Goal: Task Accomplishment & Management: Manage account settings

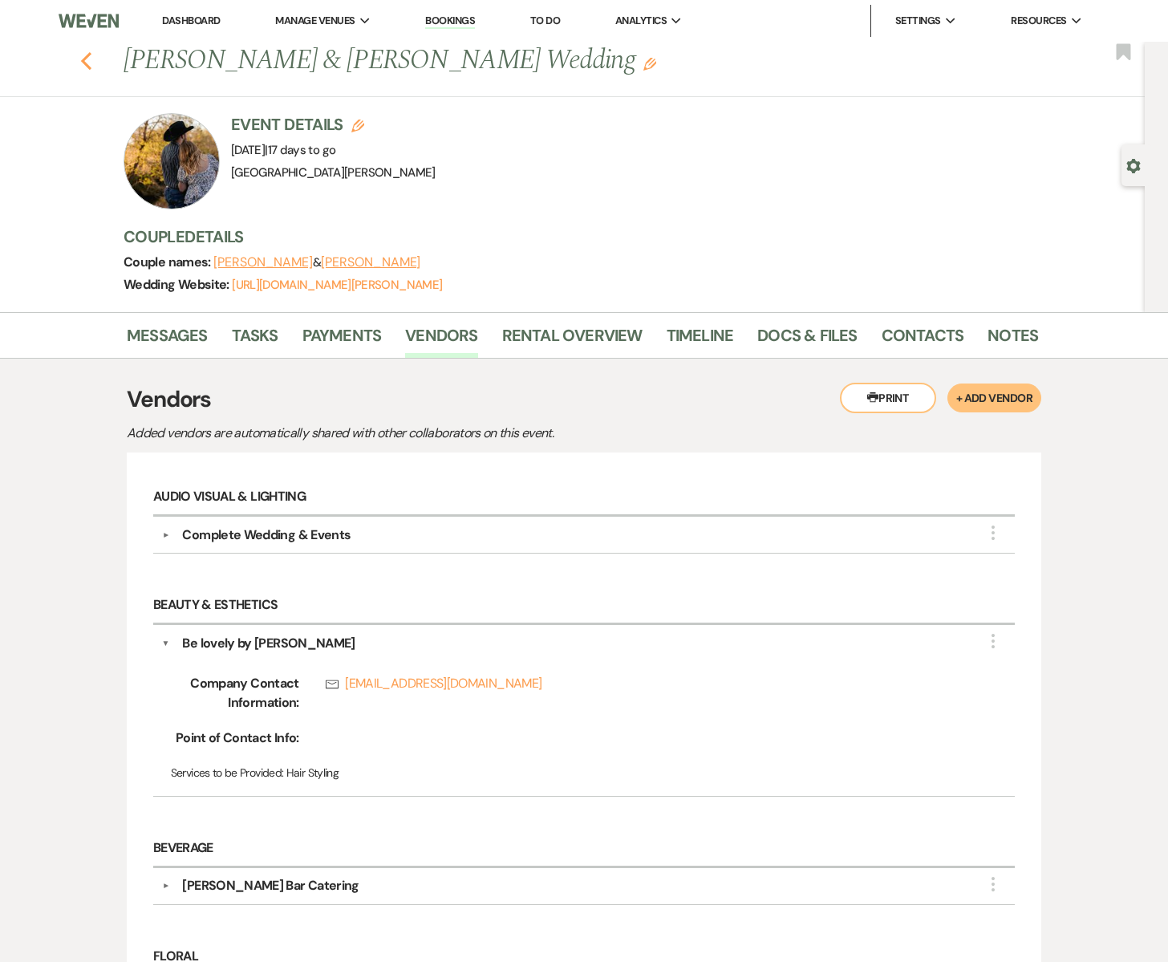
click at [86, 63] on use "button" at bounding box center [86, 61] width 10 height 18
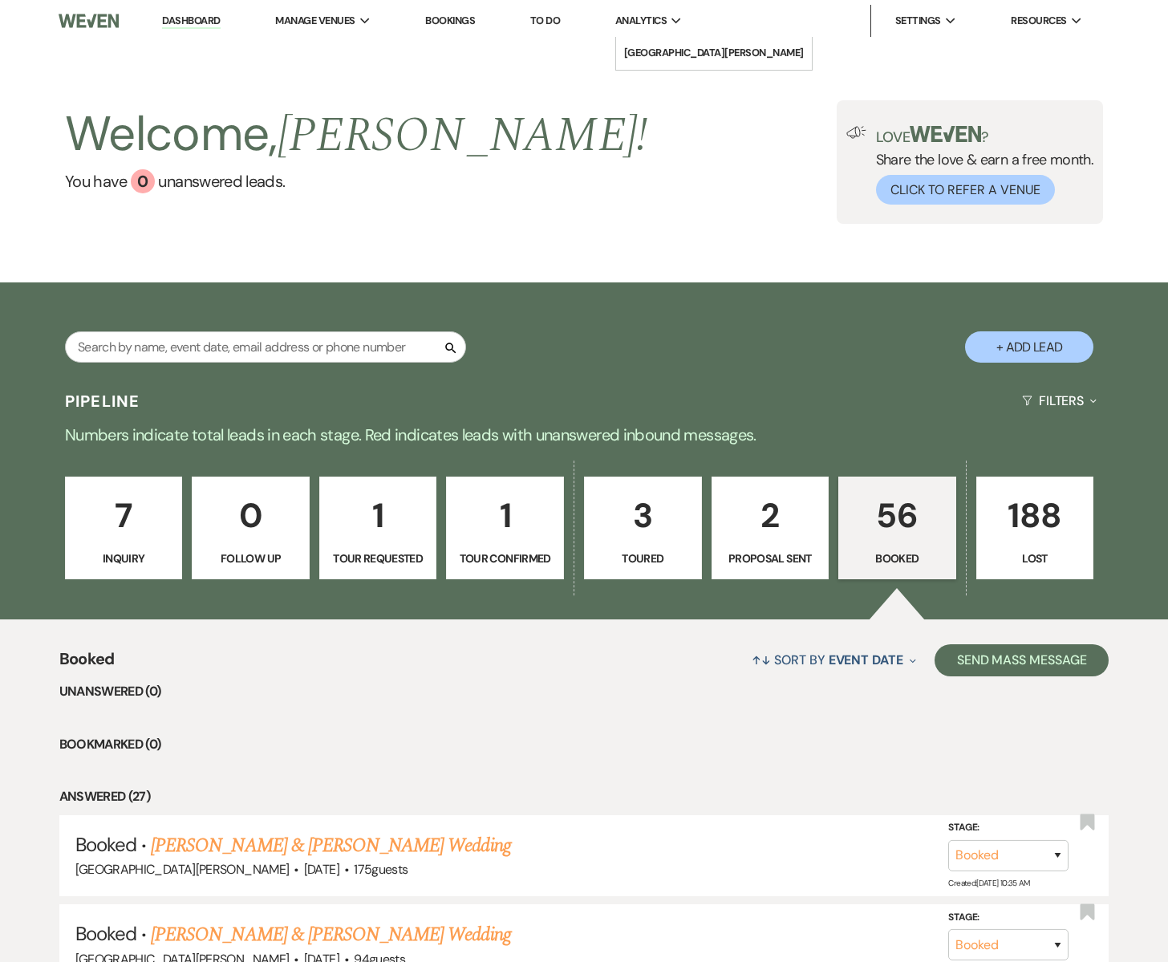
scroll to position [1, 0]
click at [650, 22] on span "Analytics" at bounding box center [640, 20] width 51 height 16
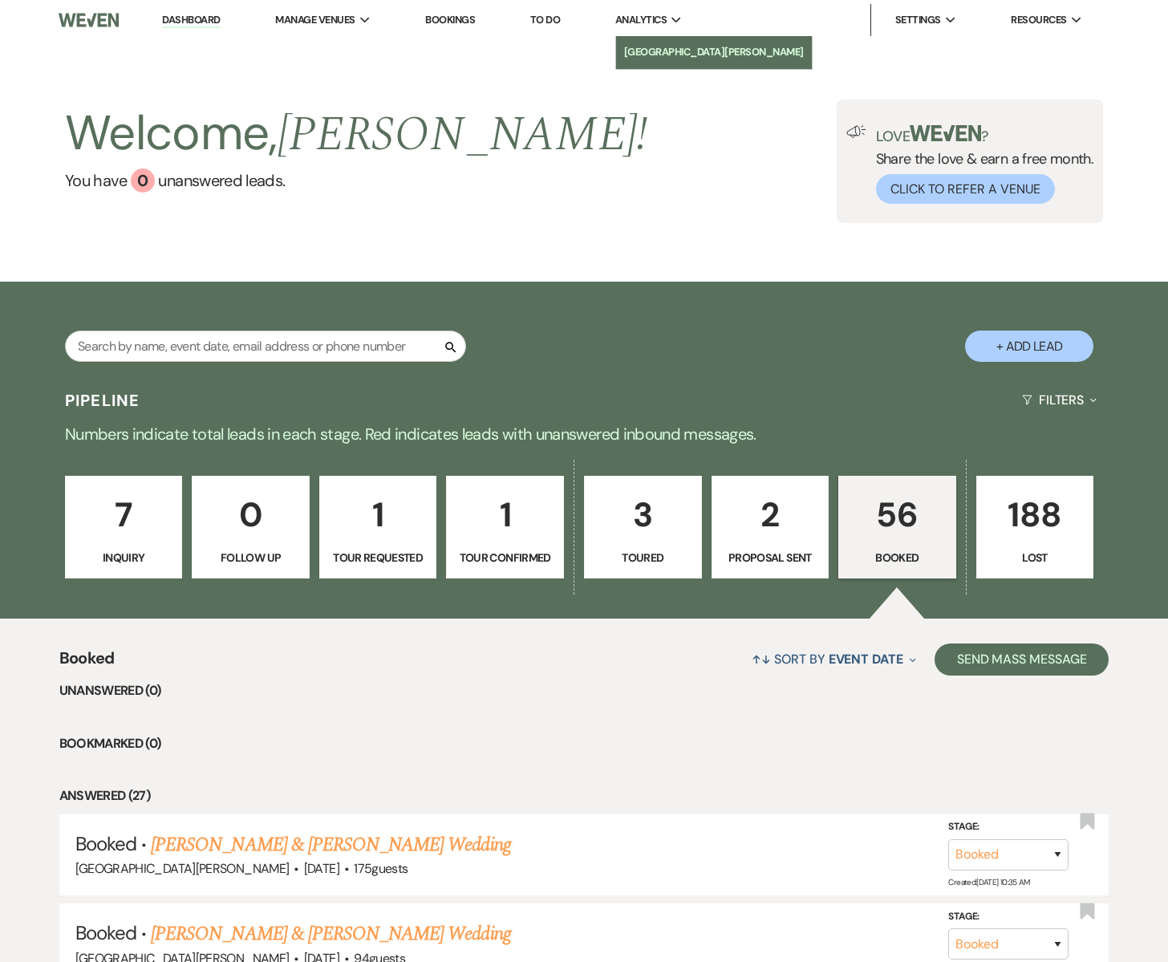
click at [663, 43] on link "[GEOGRAPHIC_DATA][PERSON_NAME]" at bounding box center [714, 52] width 196 height 32
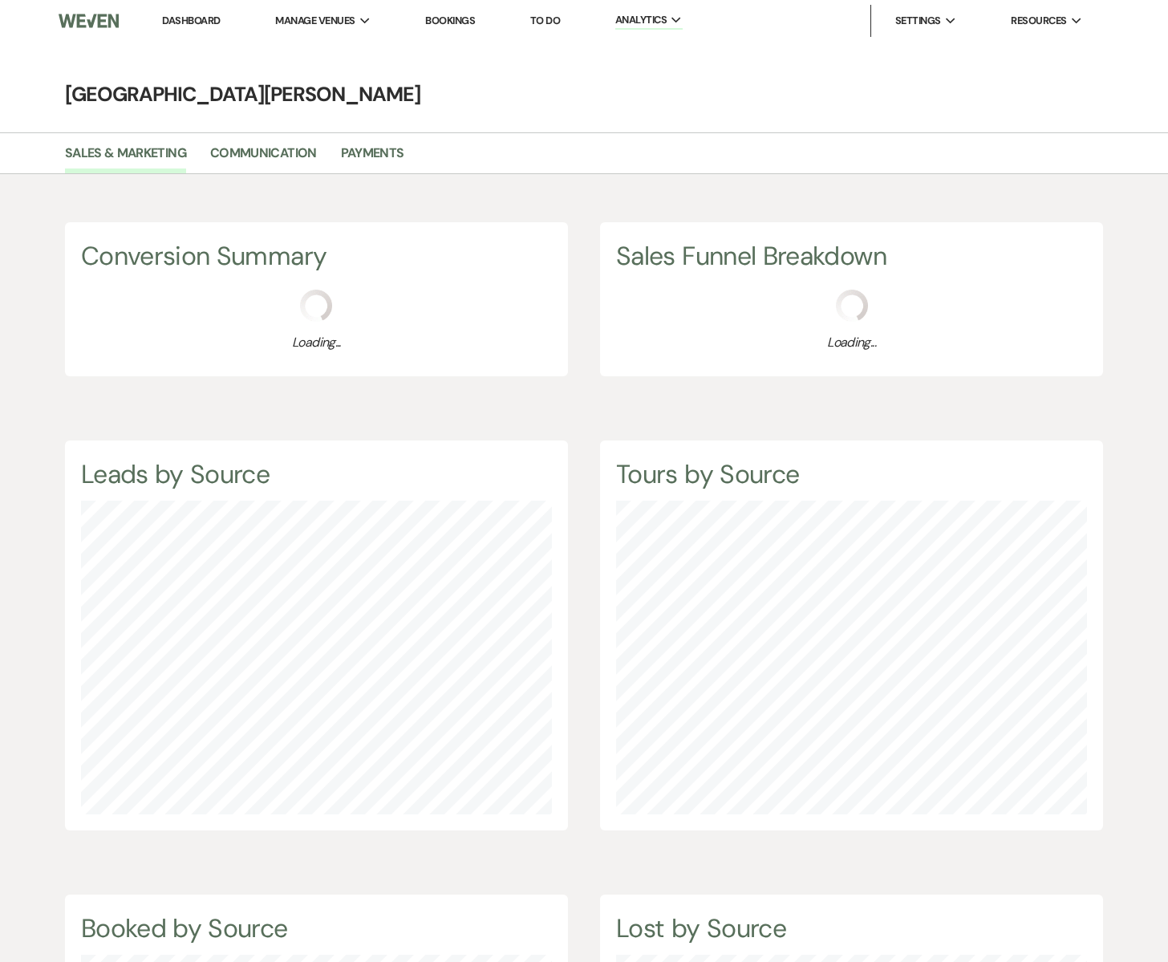
scroll to position [1, 0]
click at [361, 154] on link "Payments" at bounding box center [372, 157] width 63 height 30
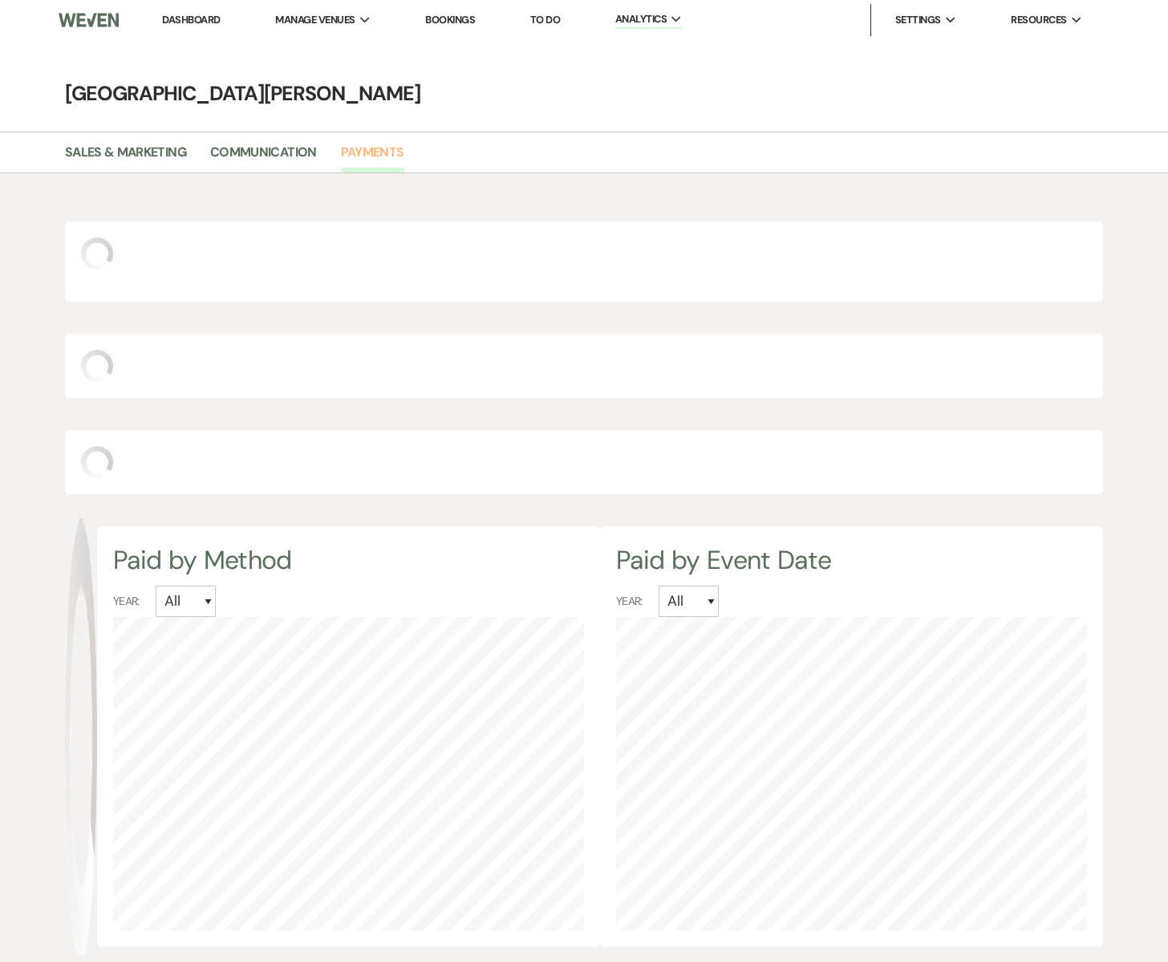
scroll to position [962, 1168]
select select "2025"
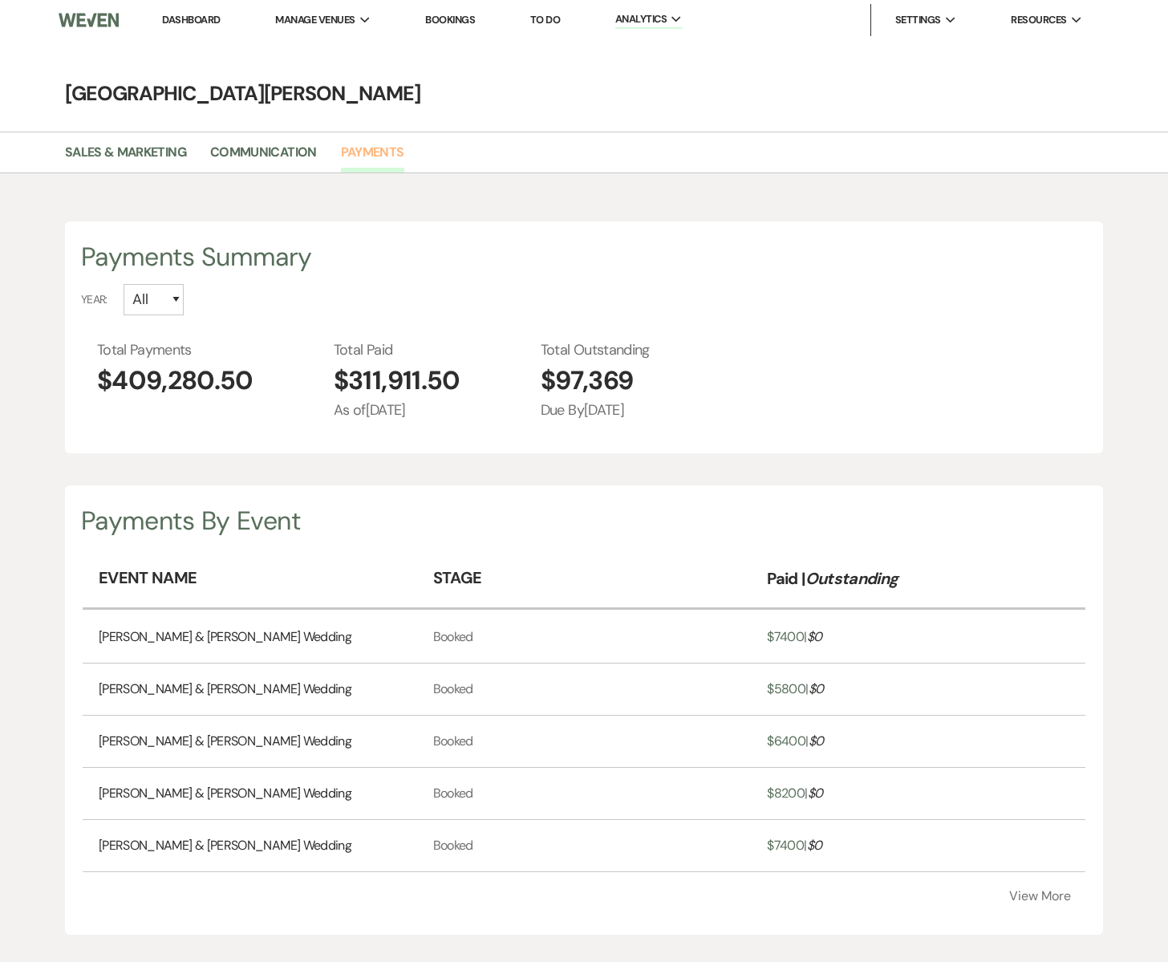
scroll to position [0, 0]
click at [178, 299] on select "All 2027 2026 2025 2024 2023" at bounding box center [154, 300] width 60 height 31
select select "2025"
click at [124, 285] on select "All 2027 2026 2025 2024 2023" at bounding box center [154, 300] width 60 height 31
click at [200, 14] on link "Dashboard" at bounding box center [191, 21] width 58 height 14
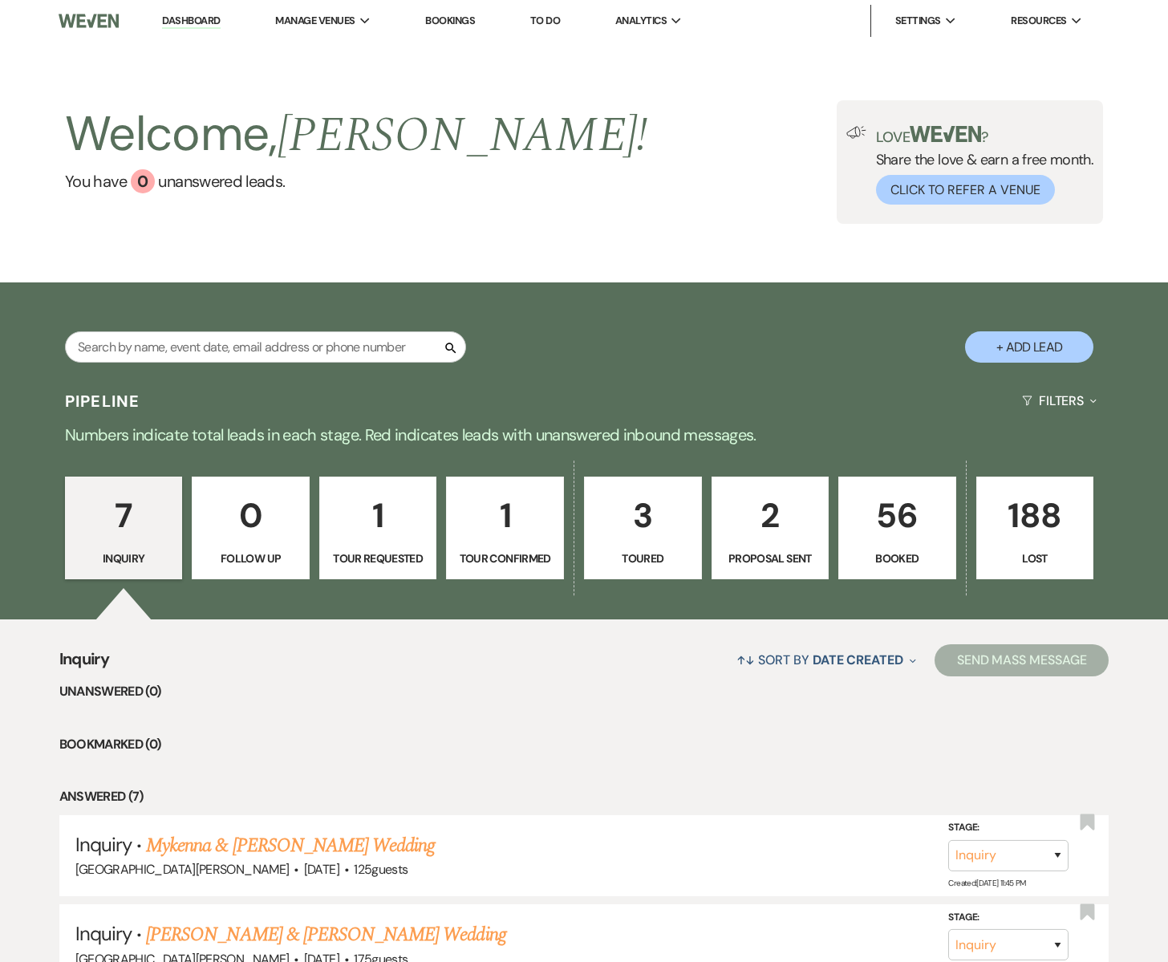
click at [795, 539] on p "2" at bounding box center [770, 516] width 97 height 54
select select "6"
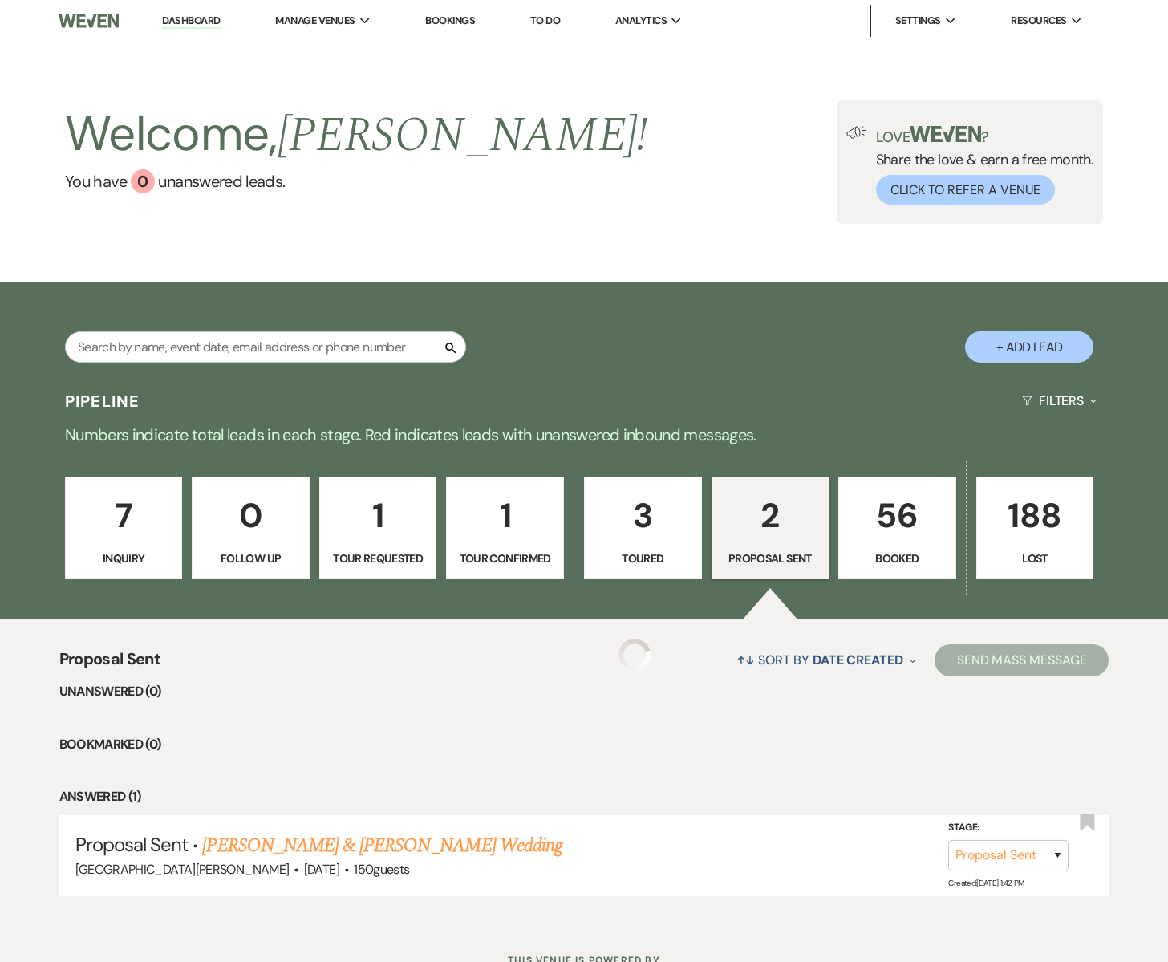
select select "6"
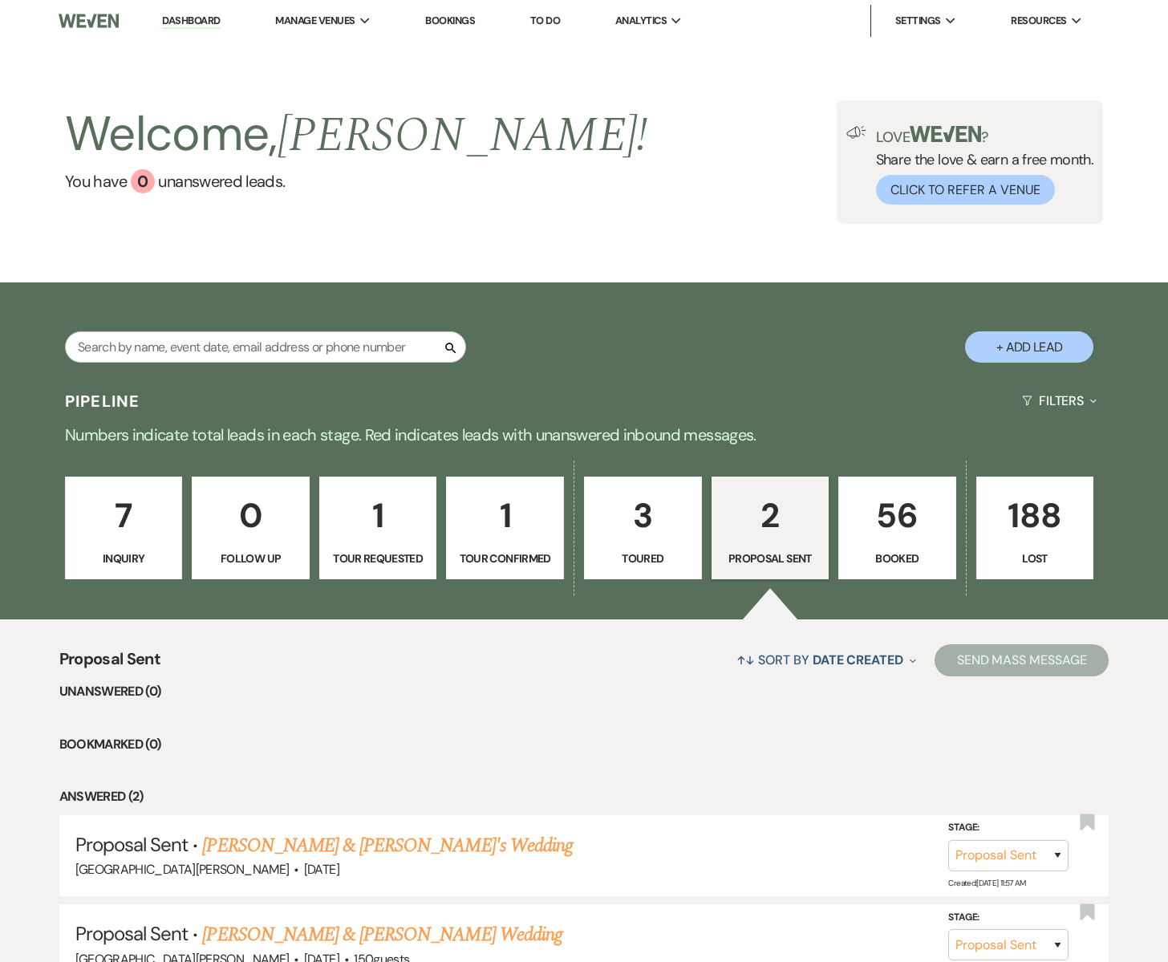
scroll to position [152, 0]
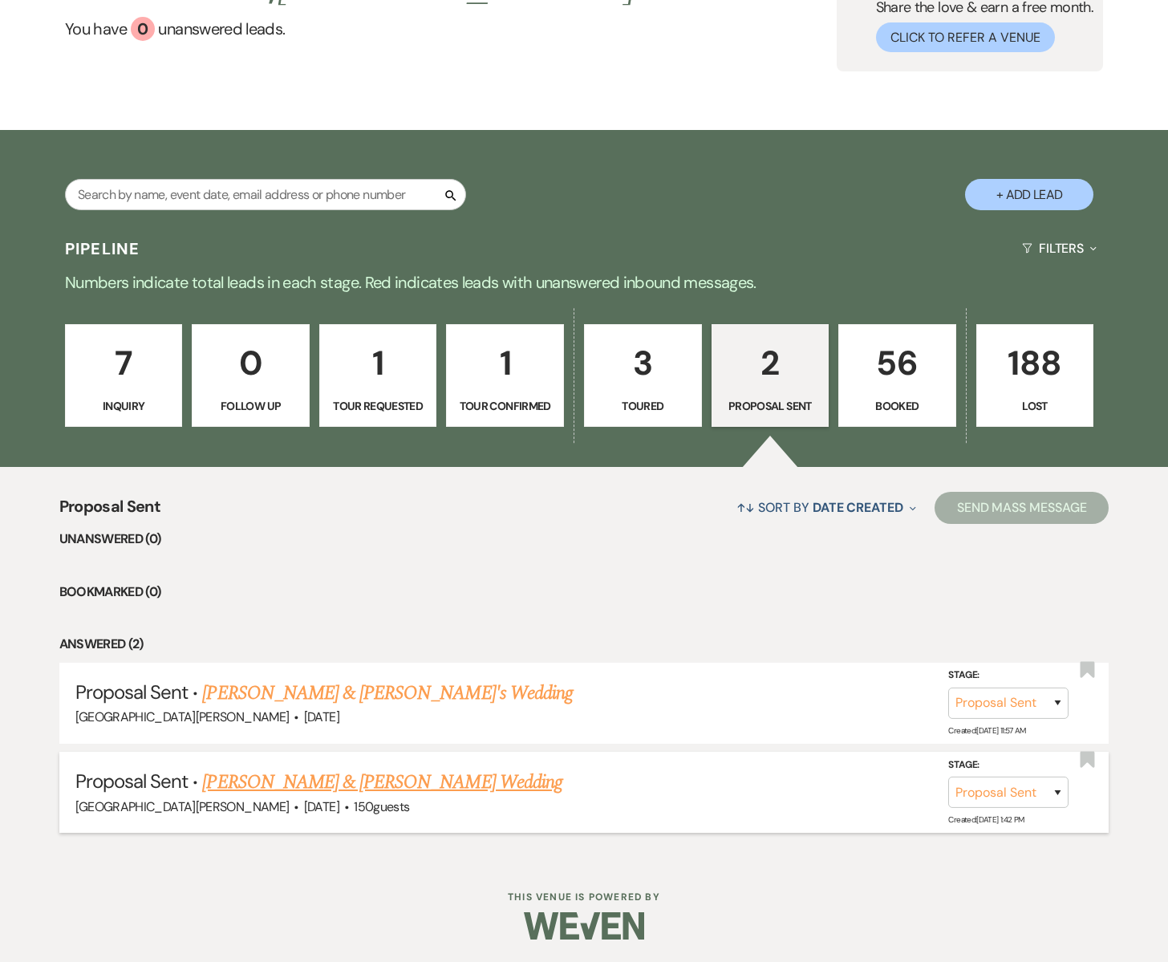
click at [327, 787] on link "[PERSON_NAME] & [PERSON_NAME] Wedding" at bounding box center [382, 782] width 360 height 29
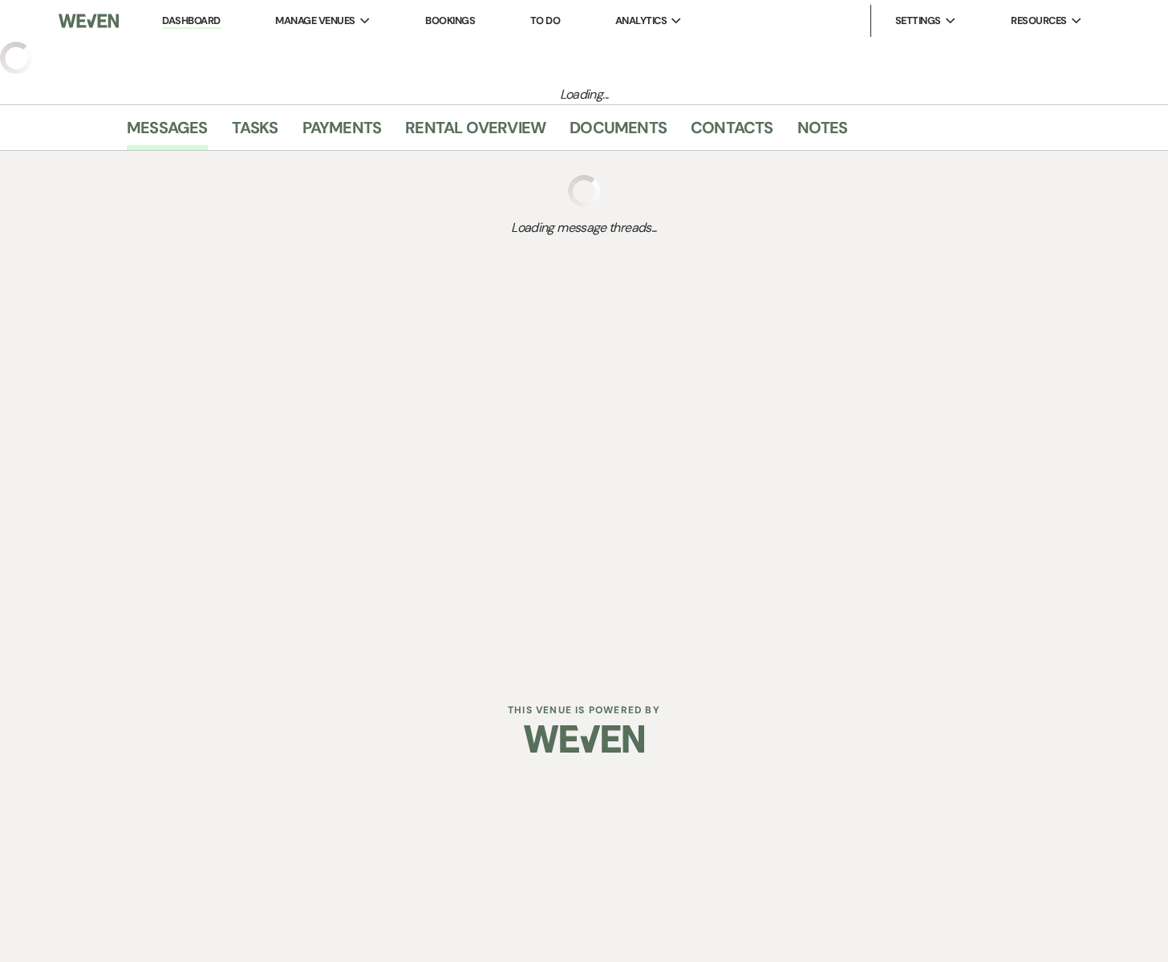
select select "6"
select select "5"
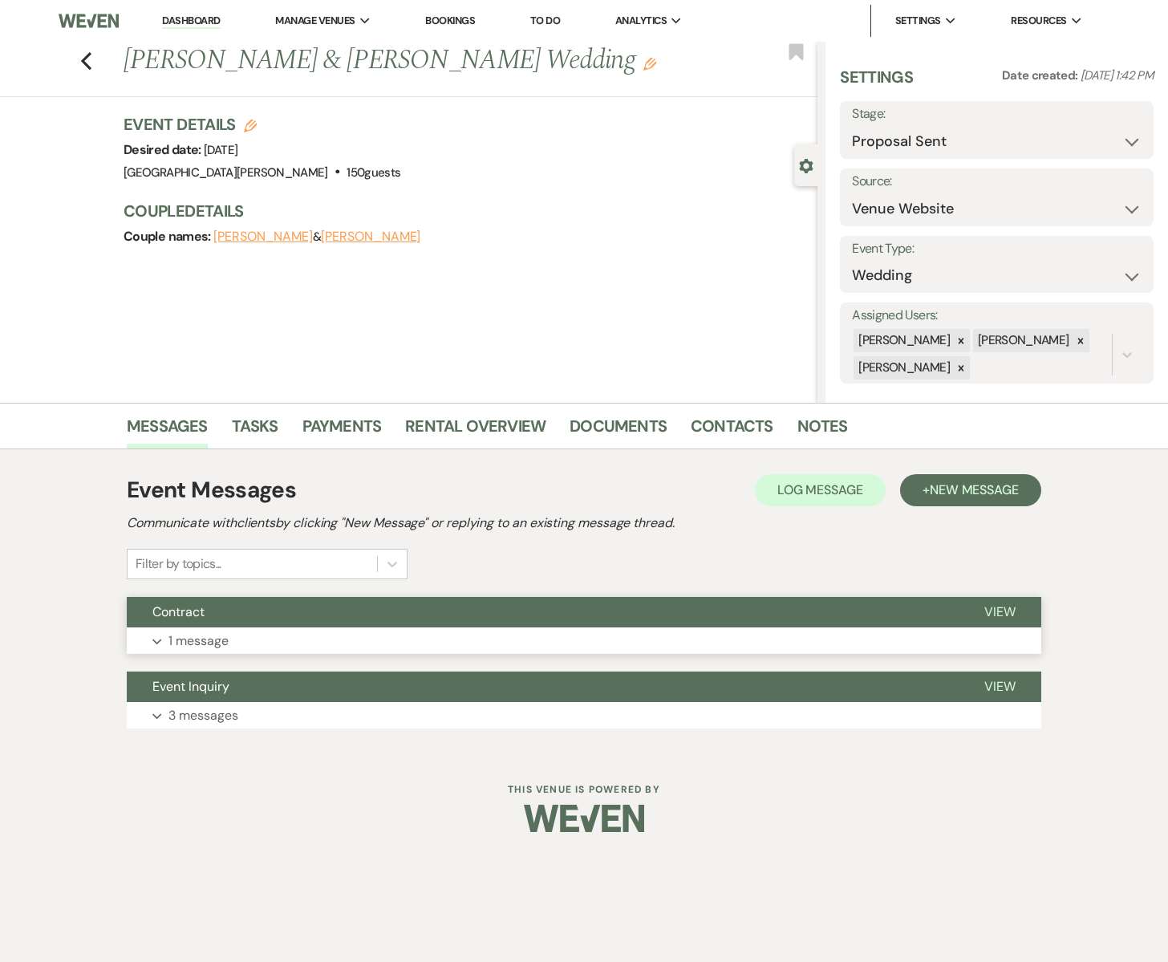
click at [209, 627] on button "Contract" at bounding box center [543, 612] width 832 height 30
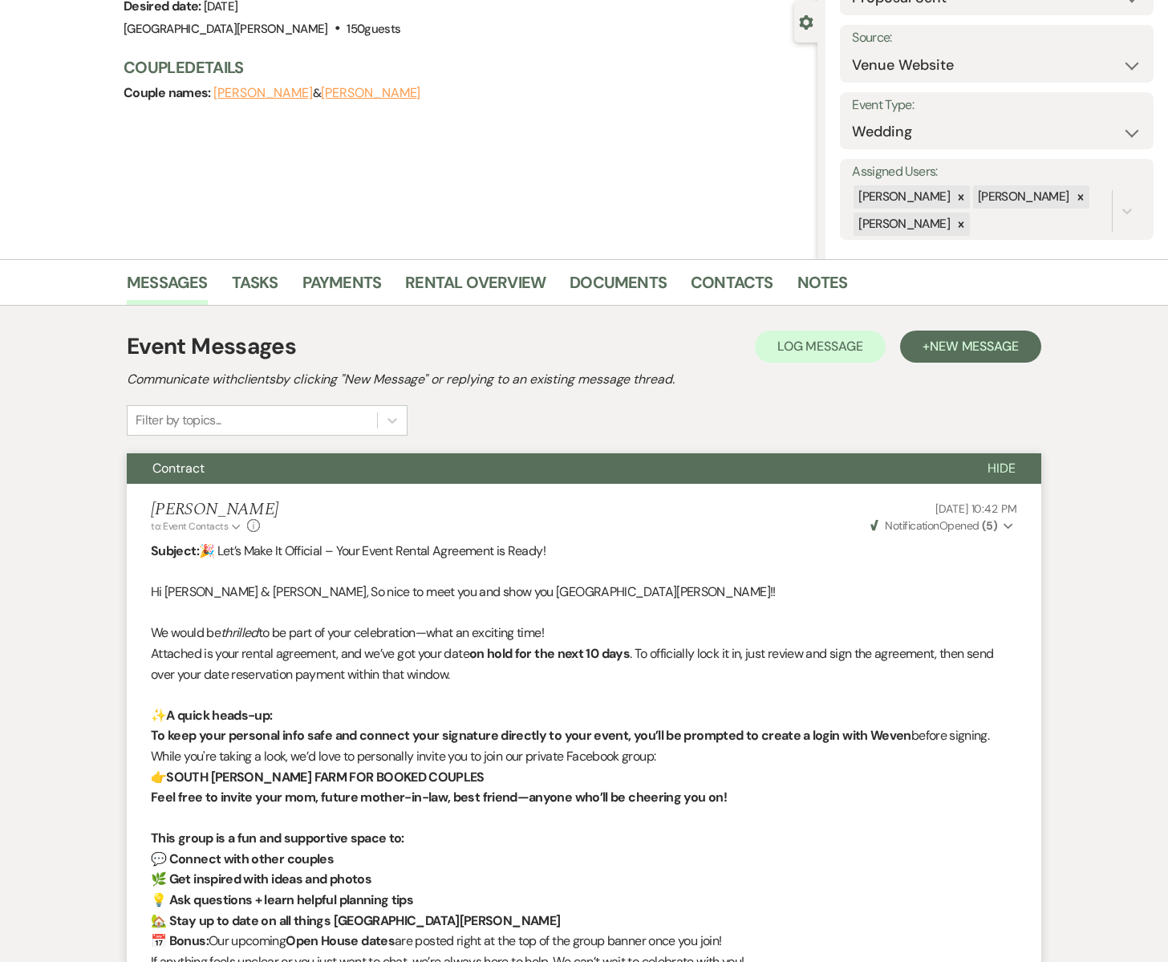
scroll to position [518, 0]
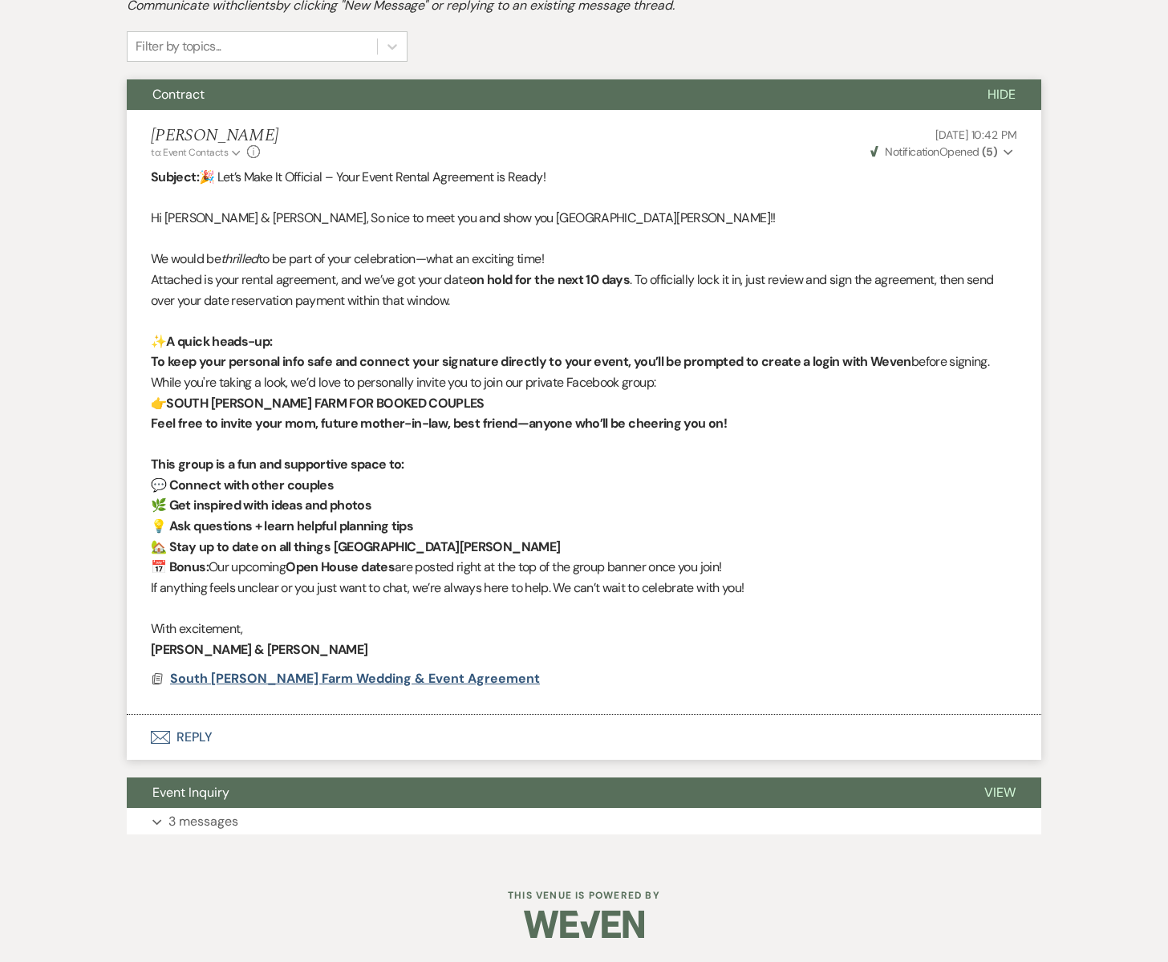
click at [245, 683] on span "South Glen Farm Wedding & Event Agreement" at bounding box center [355, 678] width 370 height 17
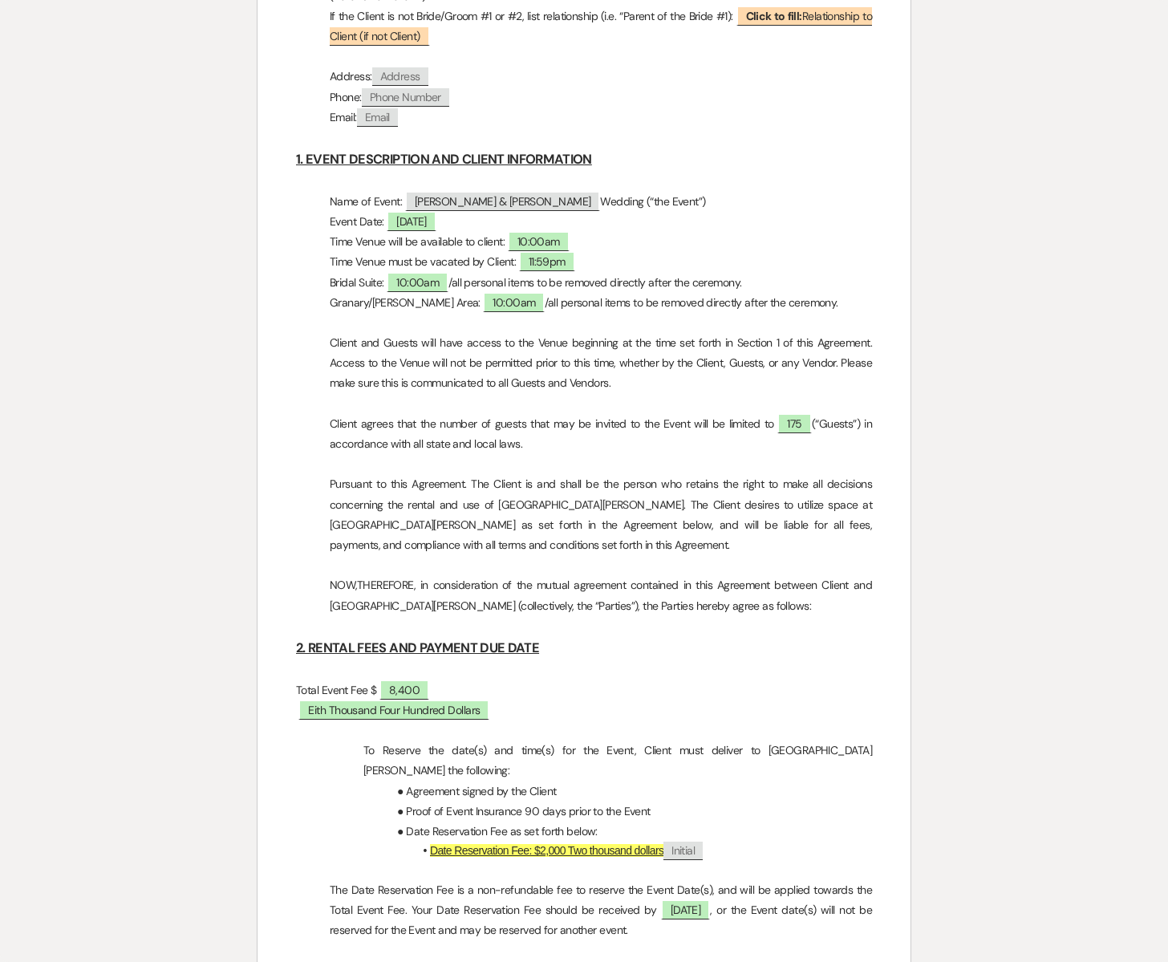
scroll to position [0, 0]
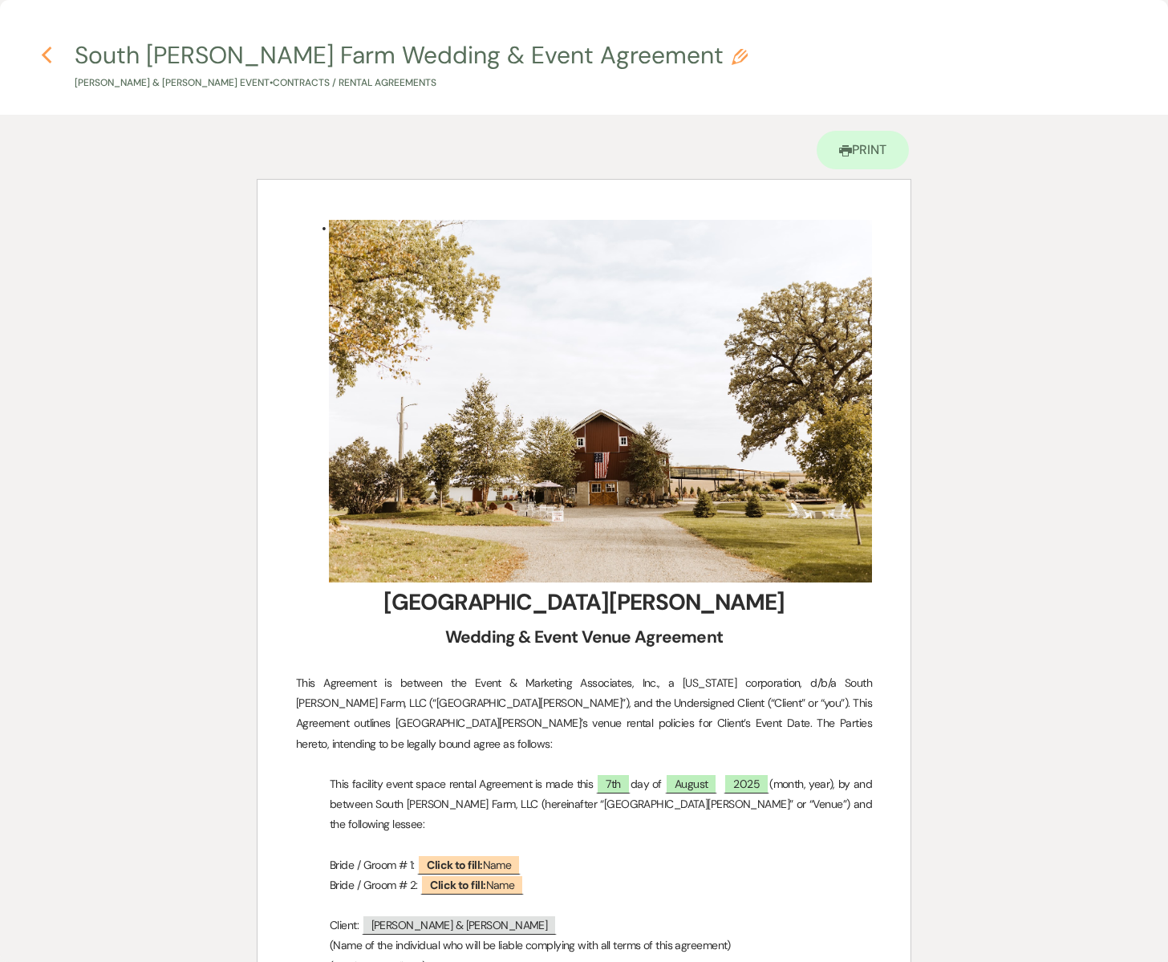
click at [51, 58] on icon "Previous" at bounding box center [47, 55] width 12 height 19
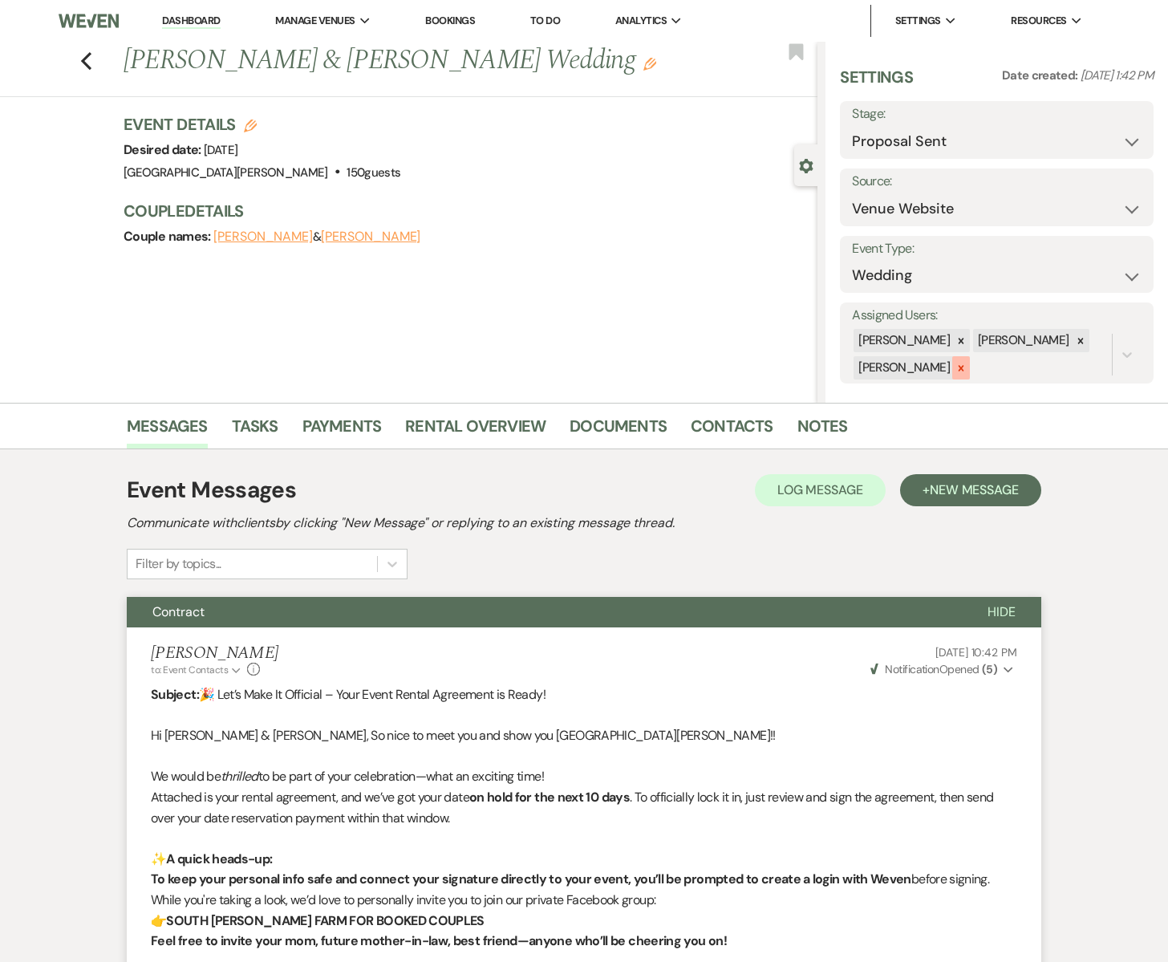
click at [956, 372] on icon at bounding box center [961, 368] width 11 height 11
click at [1120, 351] on button "Save" at bounding box center [1120, 343] width 67 height 32
click at [1138, 141] on select "Inquiry Follow Up Tour Requested Tour Confirmed Toured Proposal Sent Booked Lost" at bounding box center [997, 141] width 290 height 31
select select "8"
click at [852, 126] on select "Inquiry Follow Up Tour Requested Tour Confirmed Toured Proposal Sent Booked Lost" at bounding box center [997, 141] width 290 height 31
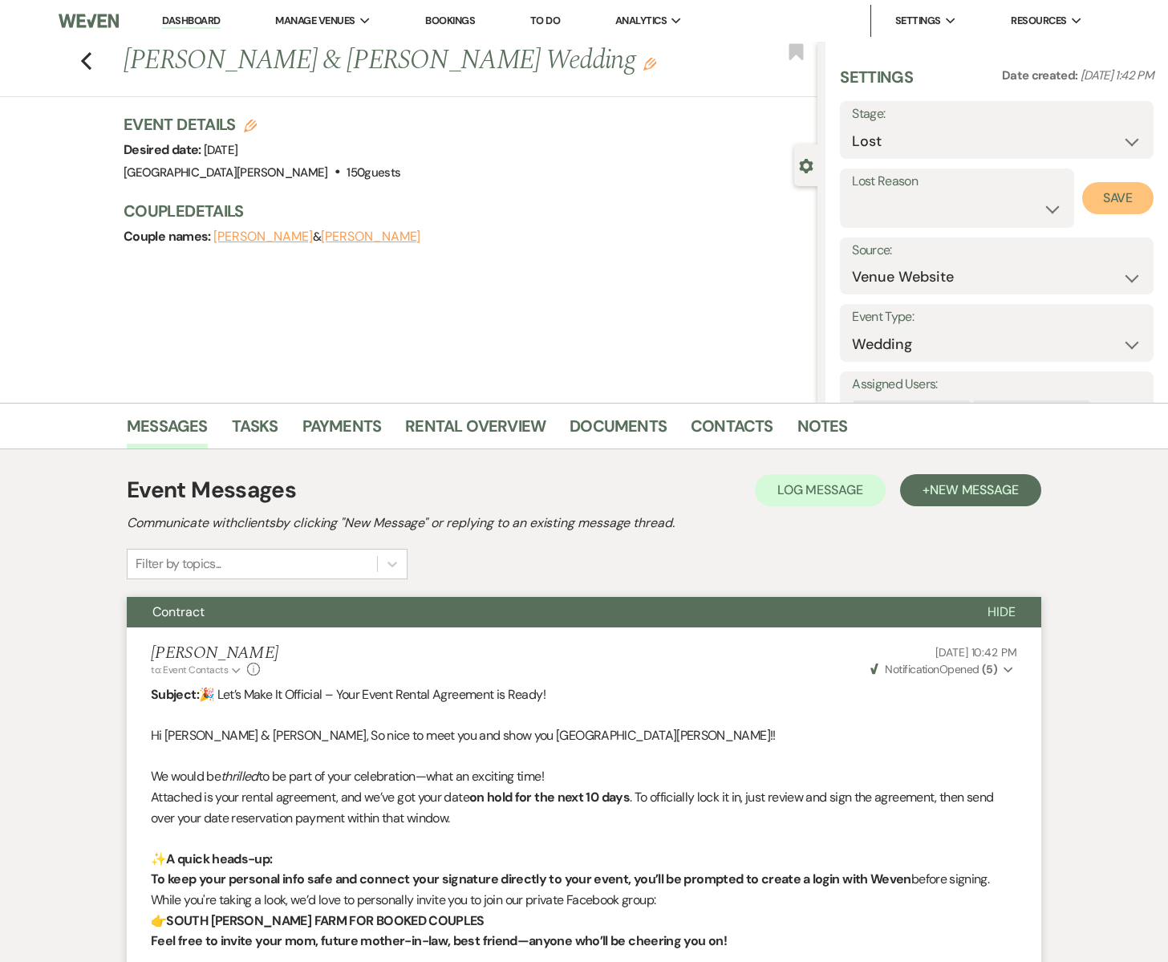
click at [1116, 191] on button "Save" at bounding box center [1118, 198] width 71 height 32
click at [645, 25] on span "Analytics" at bounding box center [640, 21] width 51 height 16
click at [653, 51] on li "[GEOGRAPHIC_DATA][PERSON_NAME]" at bounding box center [714, 53] width 180 height 16
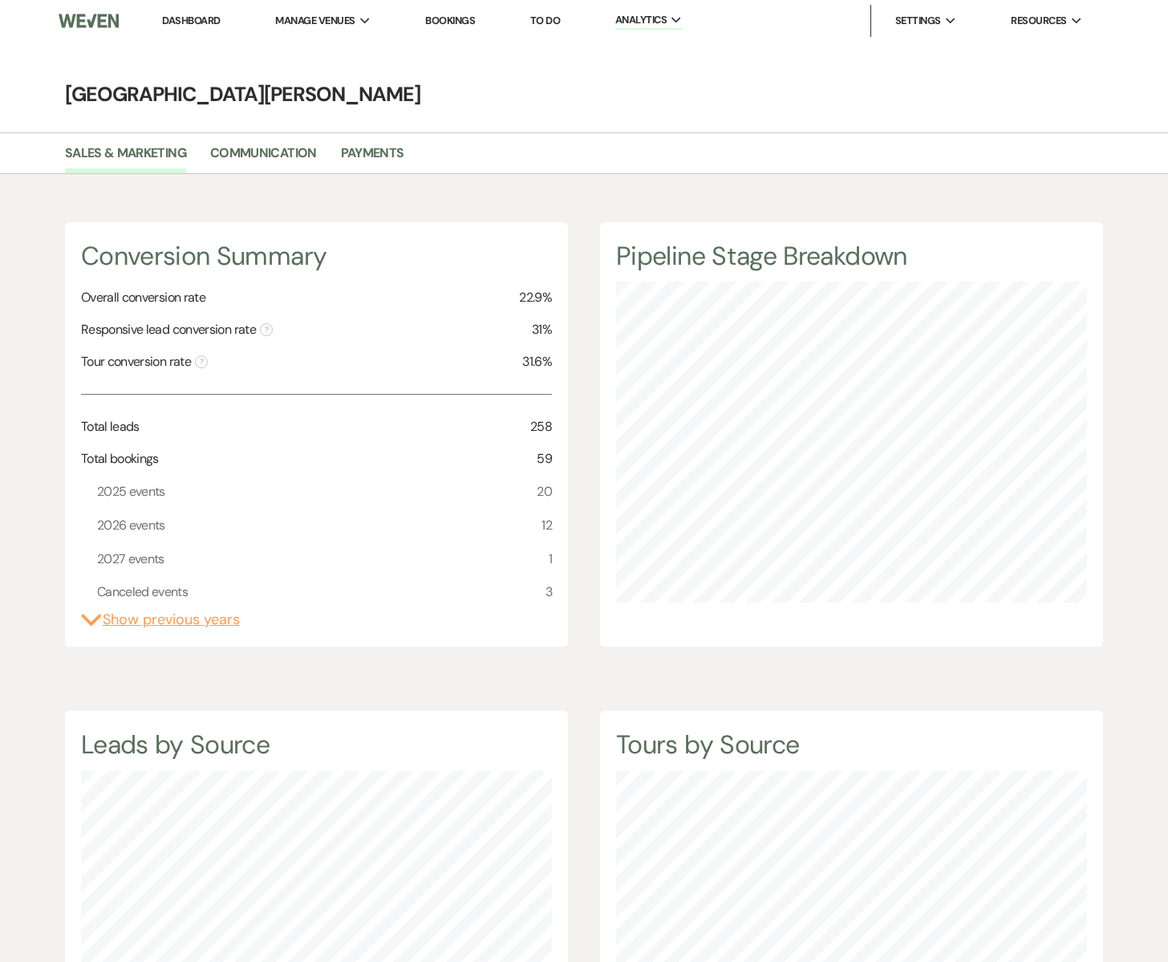
scroll to position [962, 1168]
click at [362, 157] on link "Payments" at bounding box center [372, 158] width 63 height 30
select select "2025"
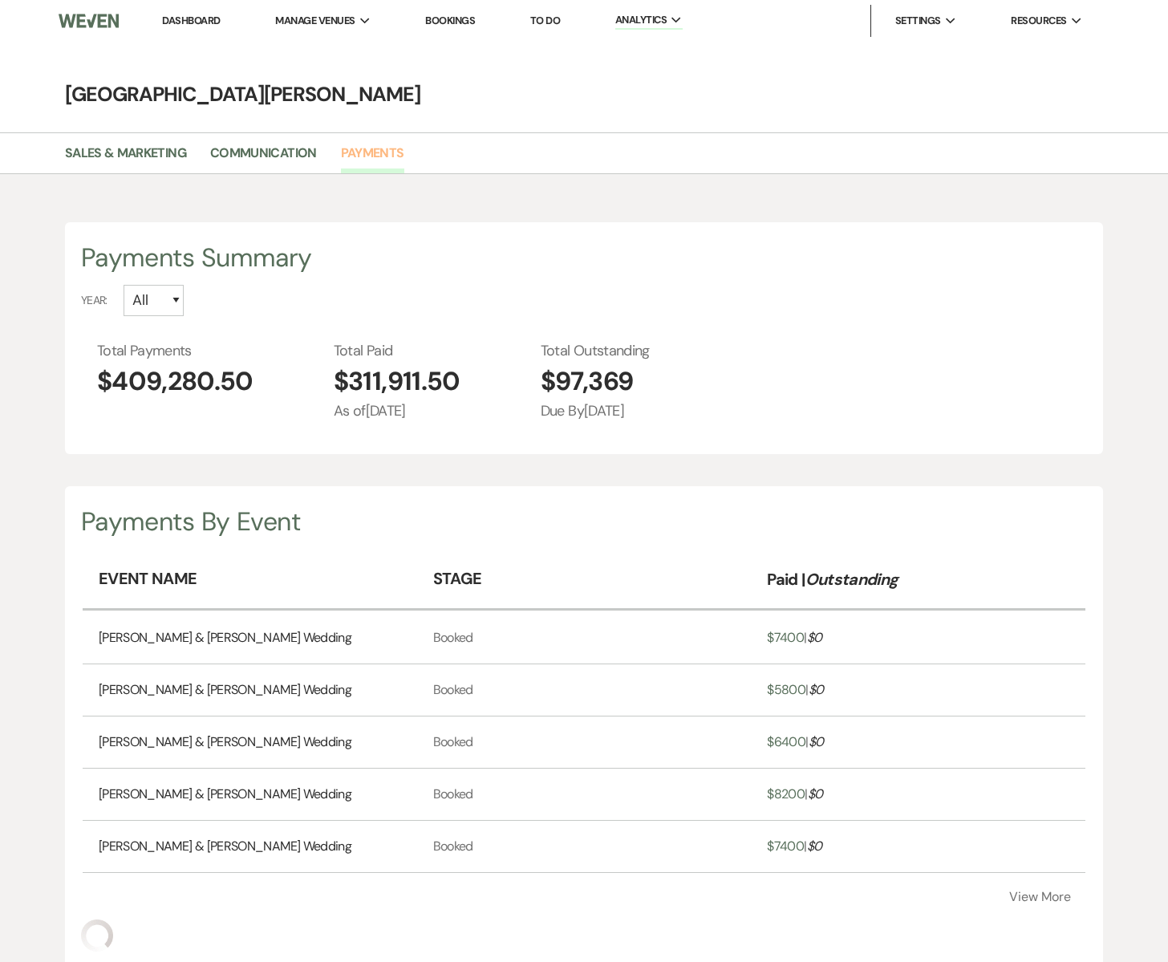
scroll to position [801509, 801303]
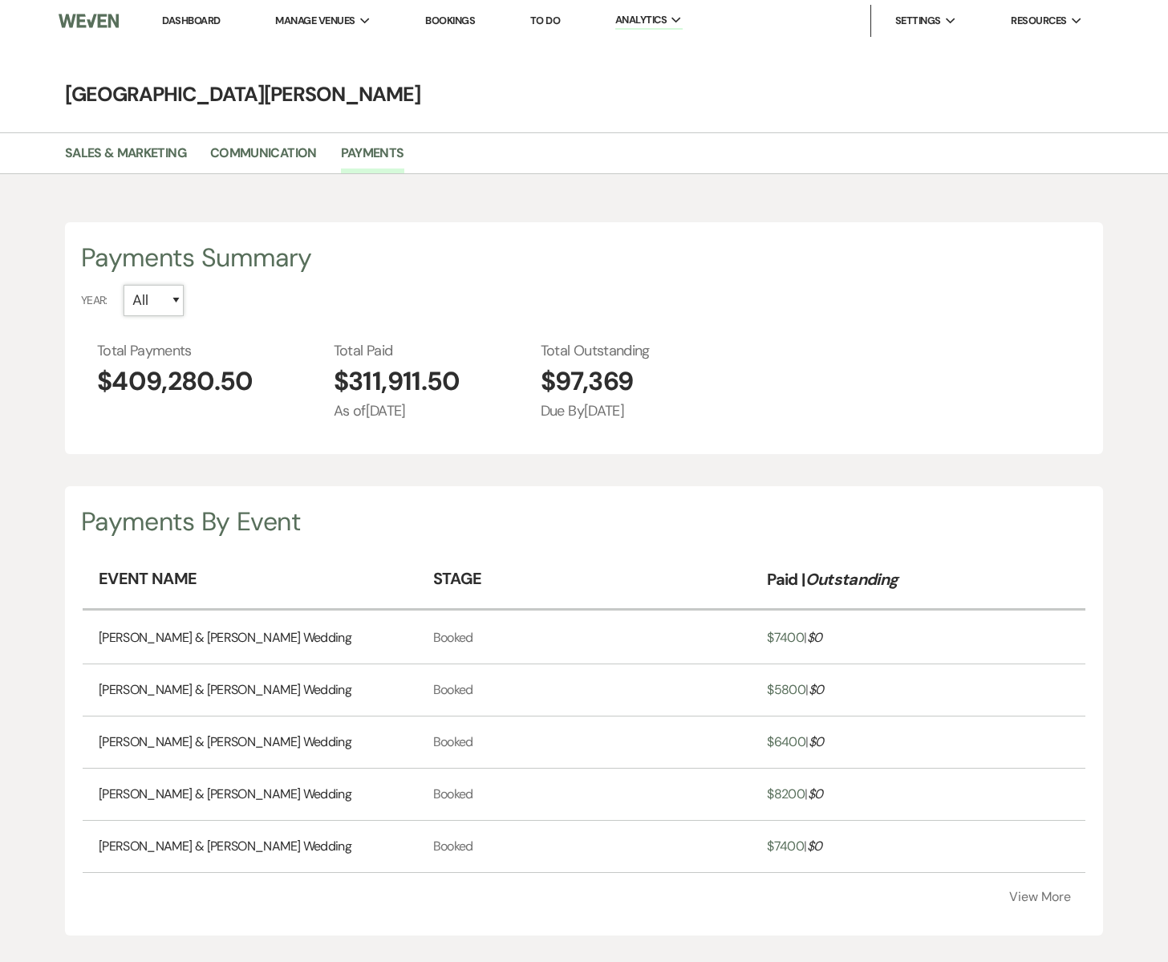
click at [178, 302] on select "All 2027 2026 2025 2024 2023" at bounding box center [154, 300] width 60 height 31
select select "2025"
click at [124, 285] on select "All 2027 2026 2025 2024 2023" at bounding box center [154, 300] width 60 height 31
click at [579, 388] on span "$33,485" at bounding box center [588, 381] width 109 height 39
click at [174, 297] on select "All 2027 [CREDIT_CARD_NUMBER]" at bounding box center [154, 300] width 60 height 31
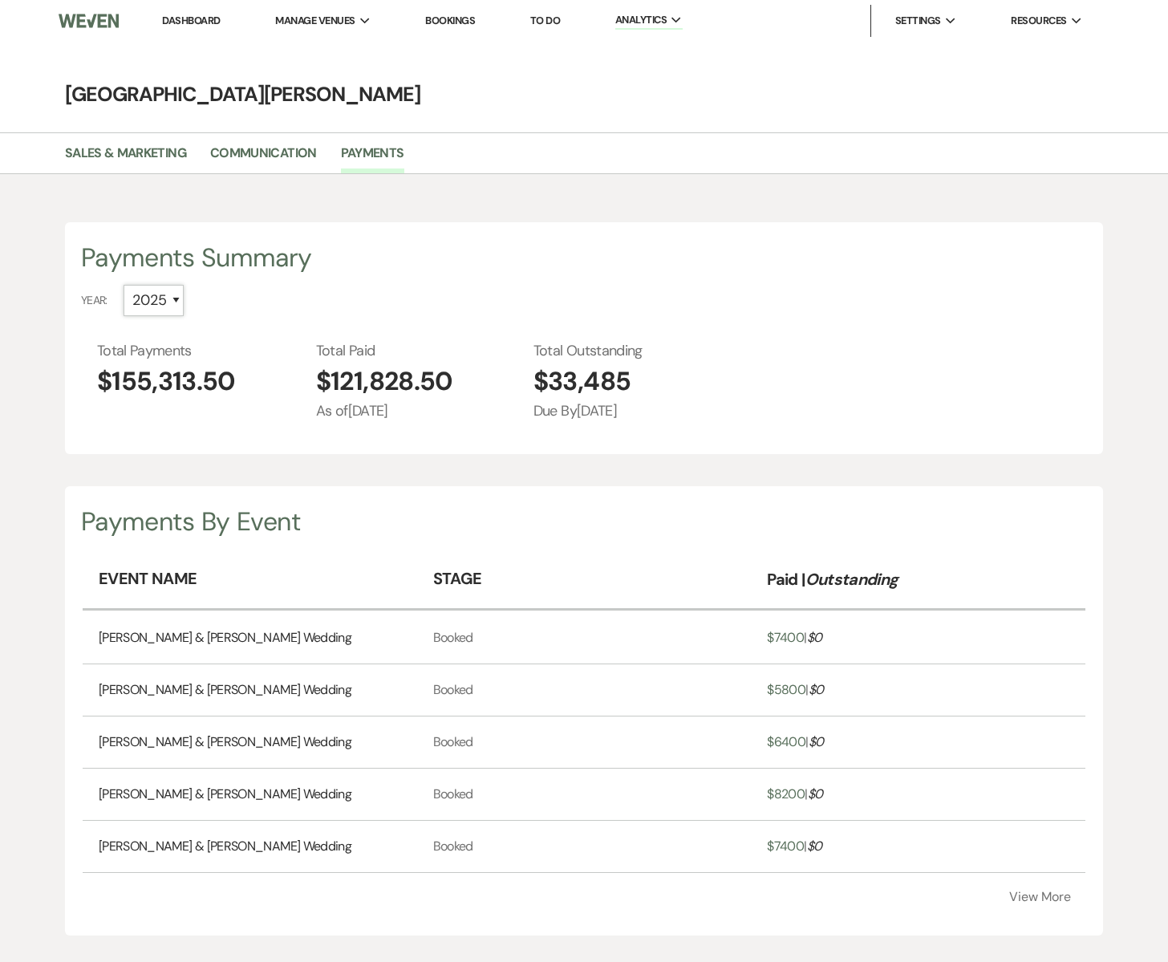
click at [124, 285] on select "All 2027 [CREDIT_CARD_NUMBER]" at bounding box center [154, 300] width 60 height 31
click at [518, 341] on div "Total Payments $155,313.50 Total Paid $121,828.50 As of Aug 18 25 Total Outstan…" at bounding box center [592, 381] width 990 height 82
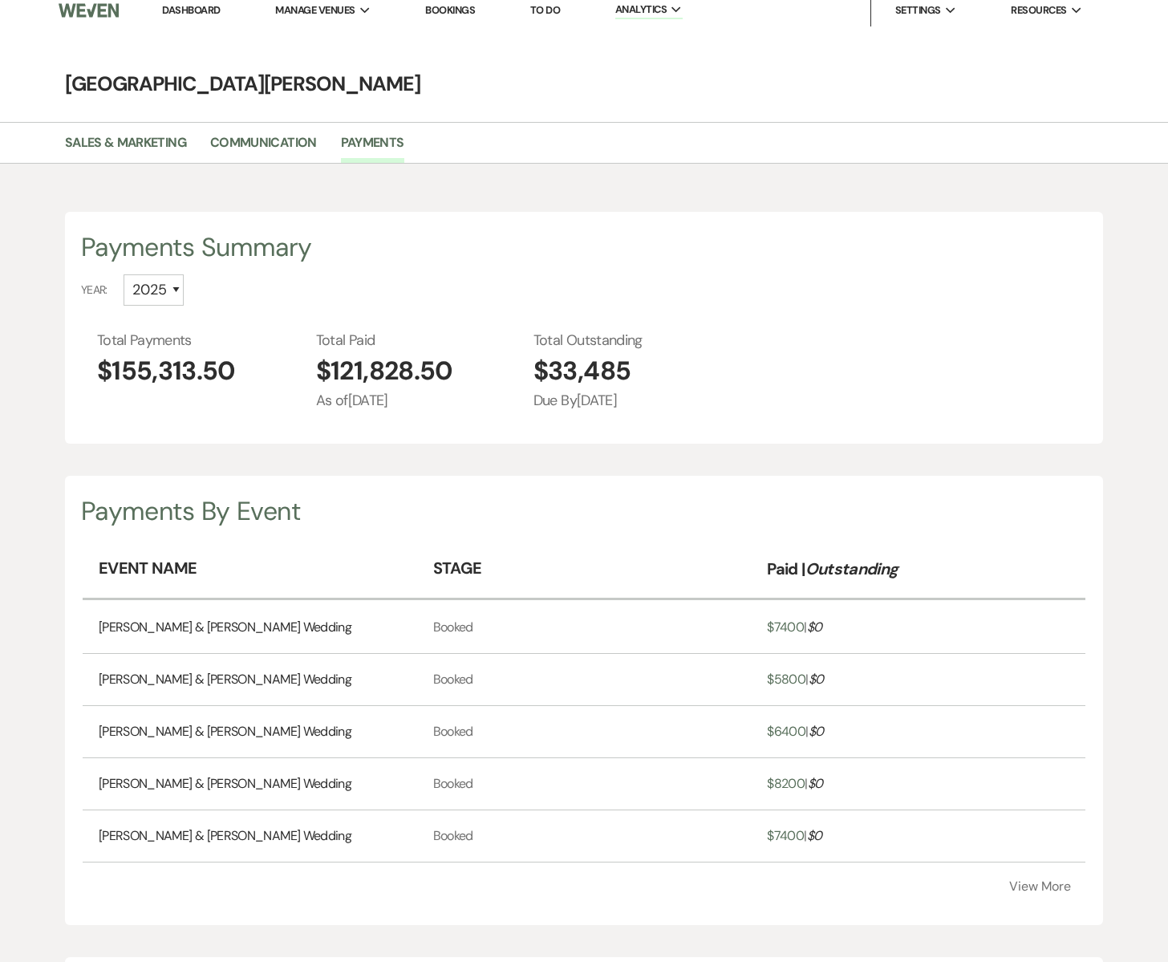
scroll to position [0, 0]
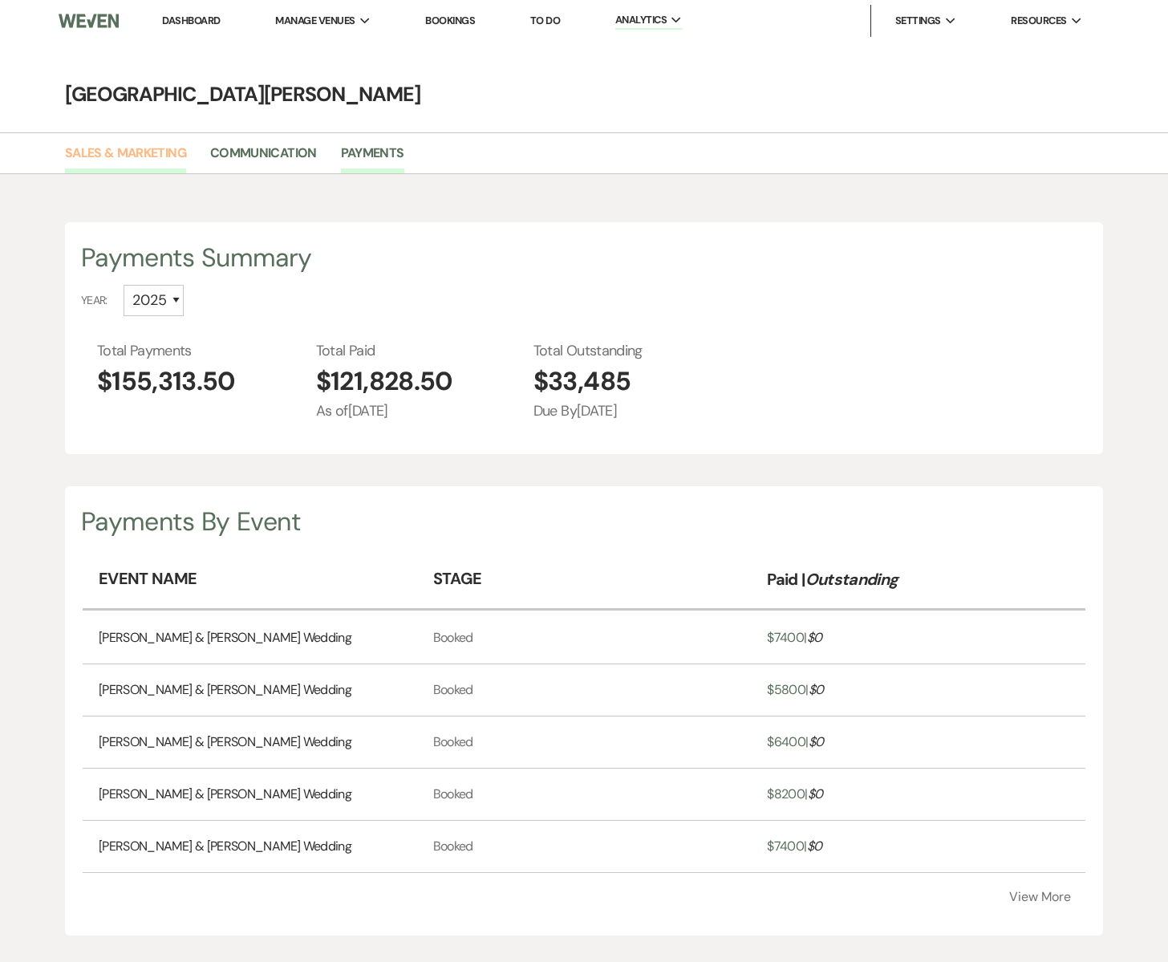
click at [127, 151] on link "Sales & Marketing" at bounding box center [125, 158] width 121 height 30
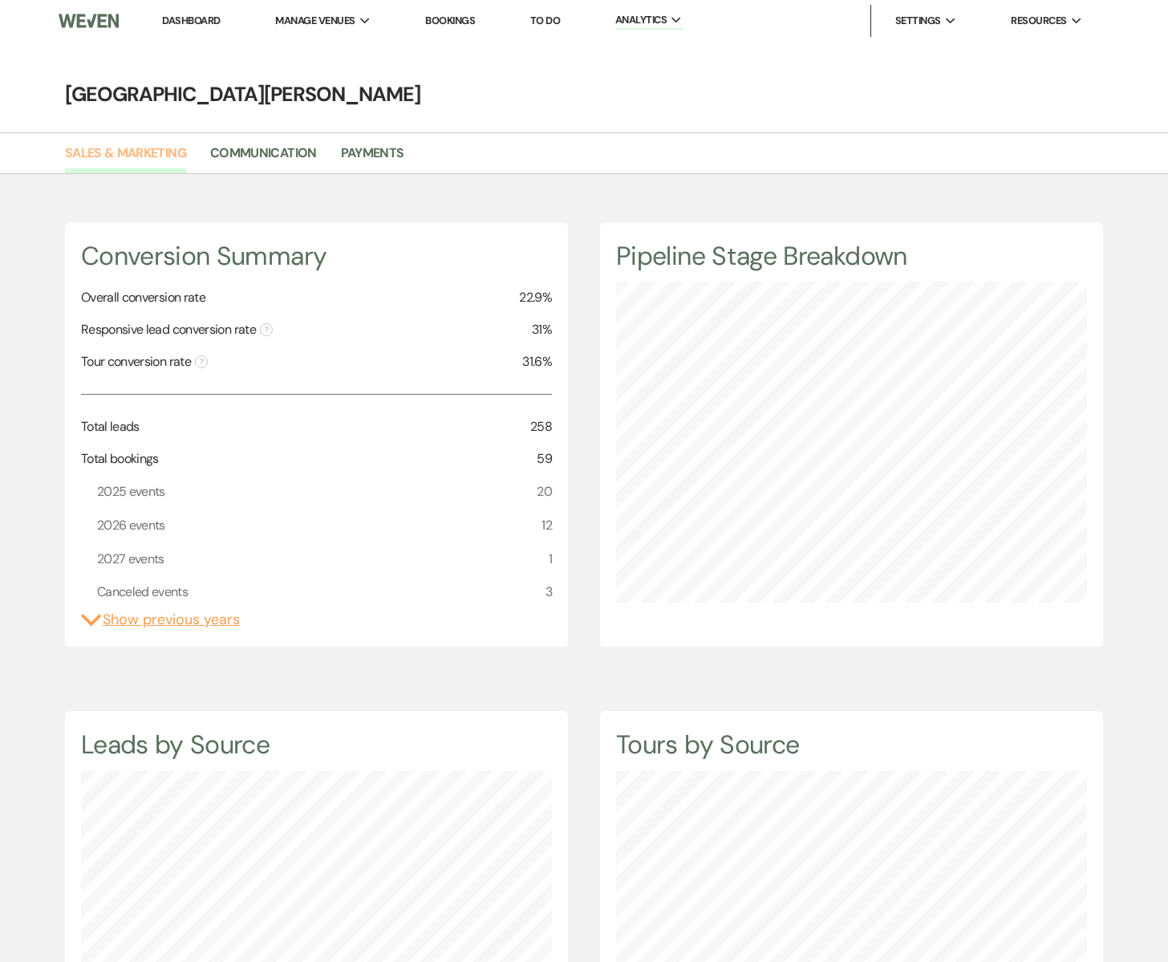
scroll to position [801509, 801303]
click at [365, 158] on link "Payments" at bounding box center [372, 158] width 63 height 30
select select "2025"
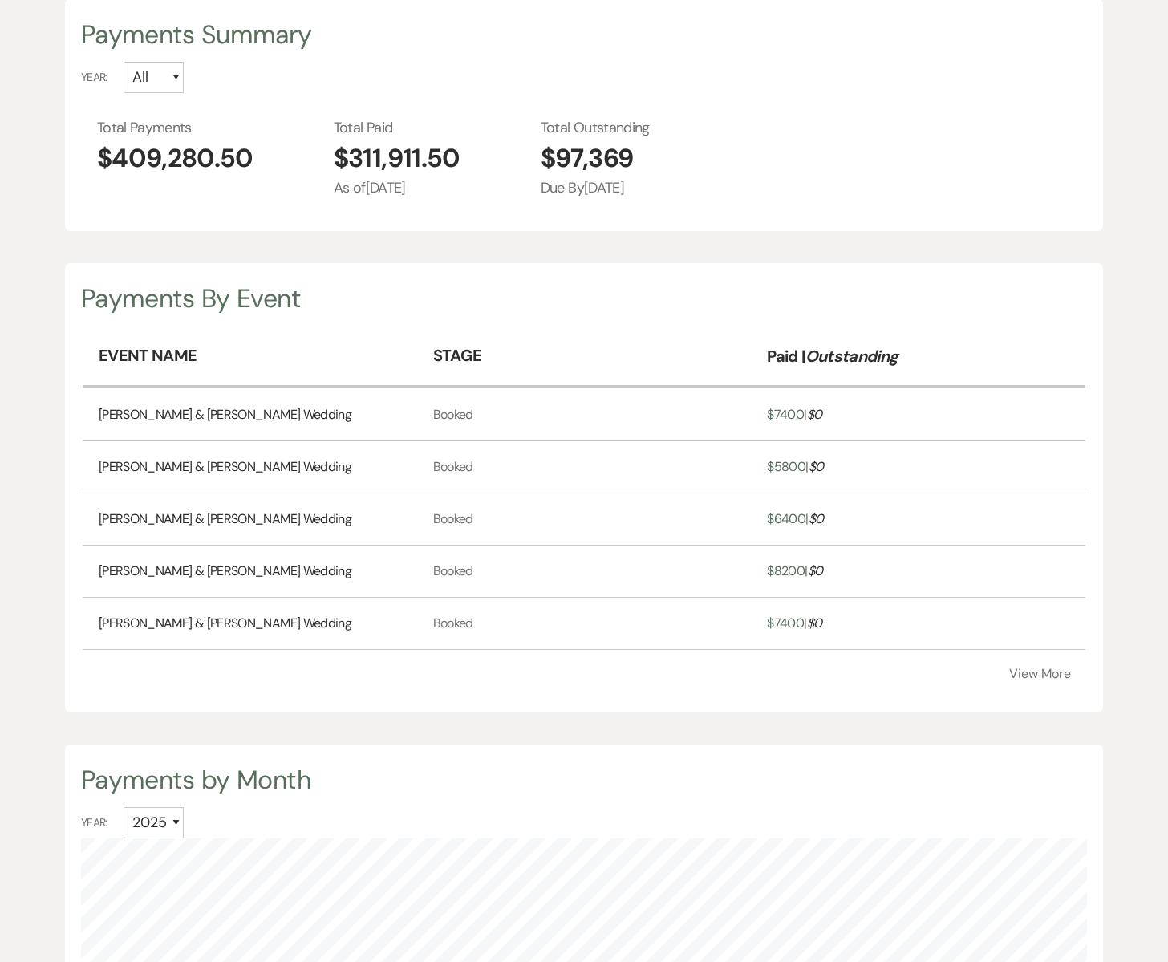
click at [1023, 675] on button "View More" at bounding box center [1041, 674] width 62 height 13
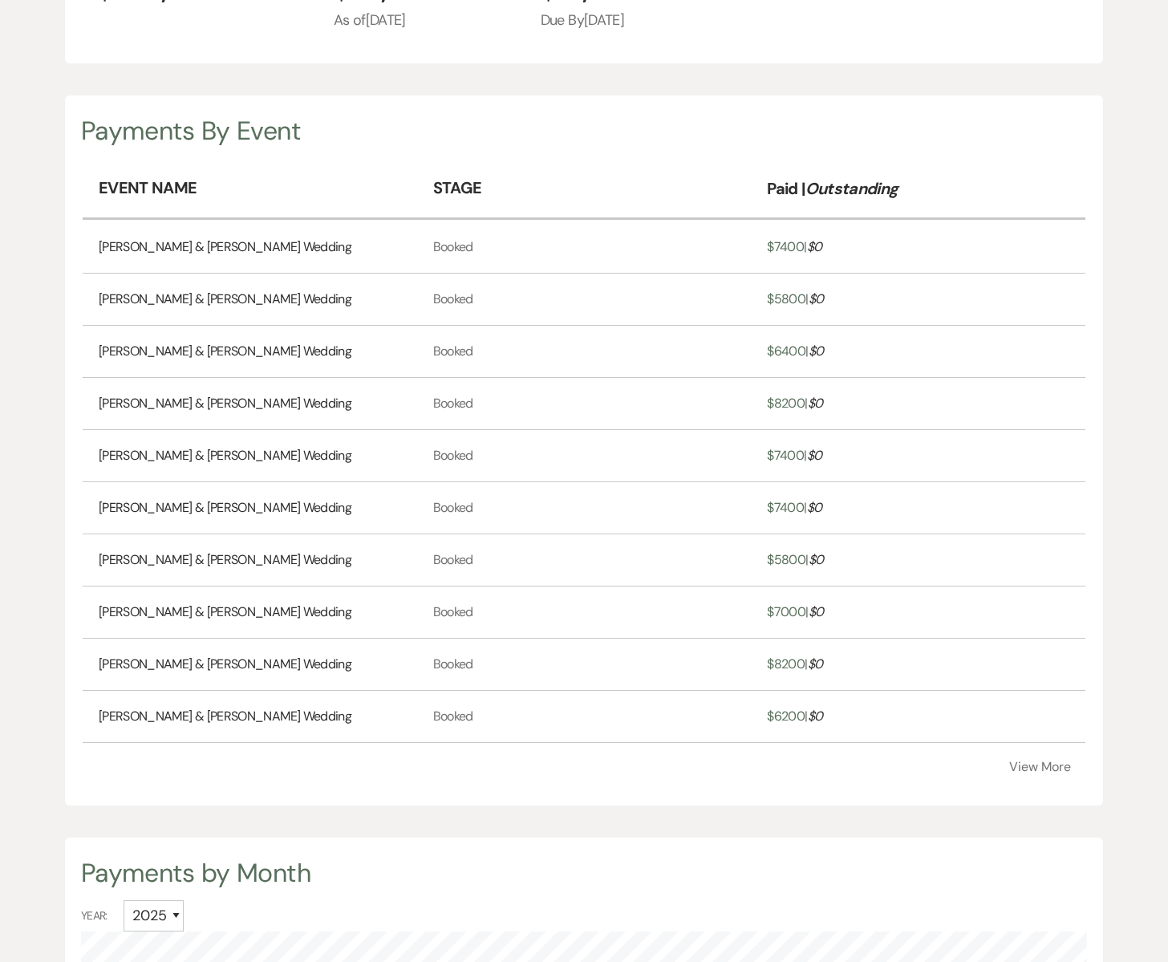
click at [1026, 764] on button "View More" at bounding box center [1041, 767] width 62 height 13
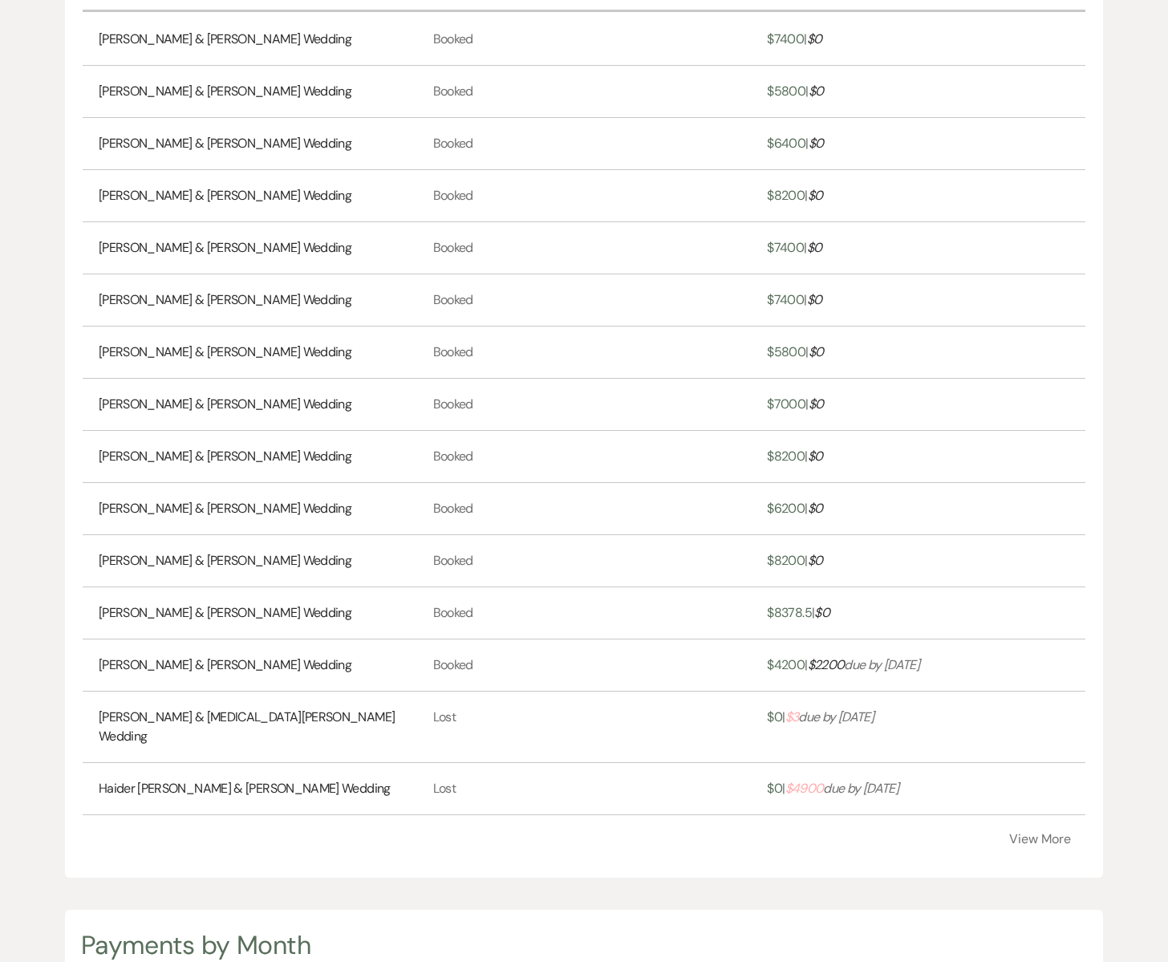
click at [818, 780] on span "$ 4900" at bounding box center [805, 788] width 39 height 17
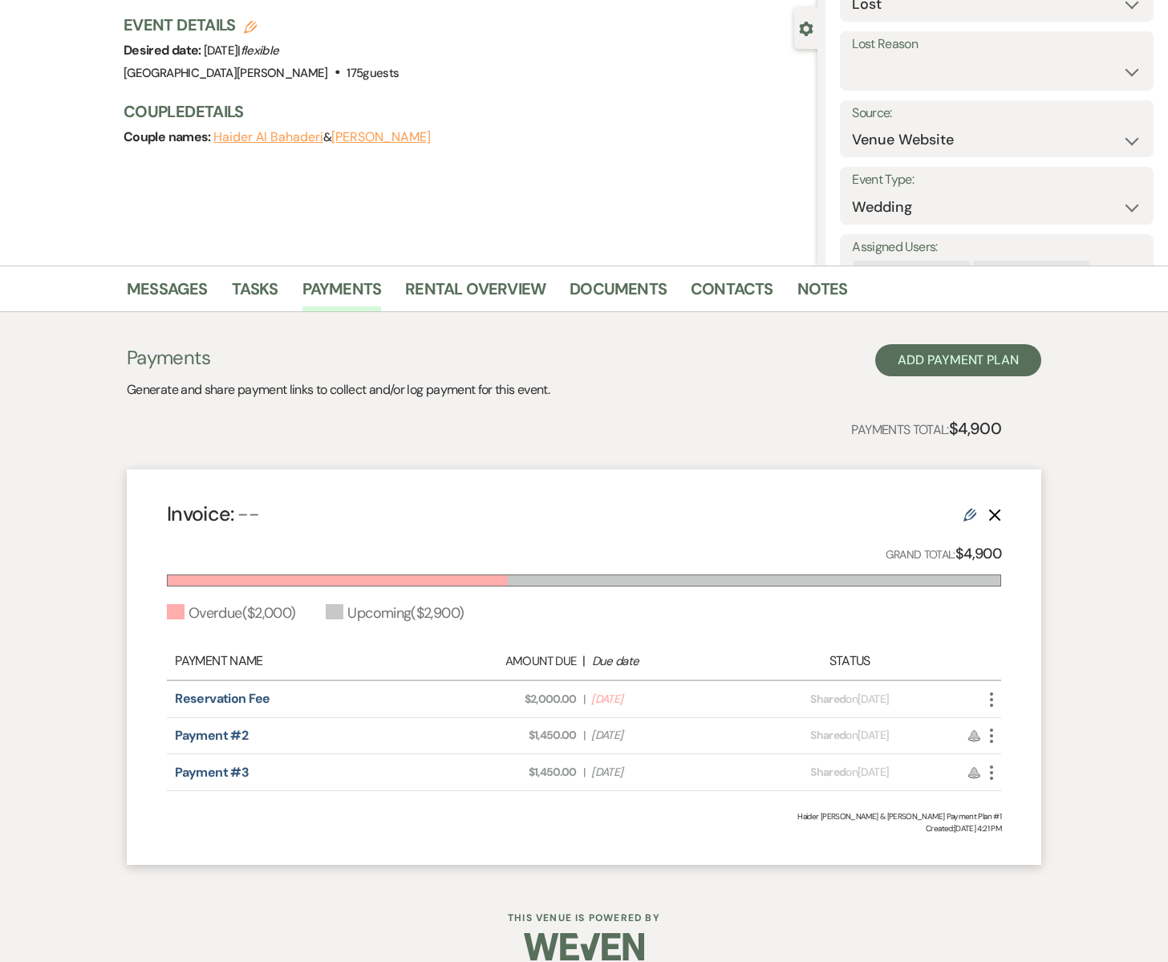
scroll to position [140, 0]
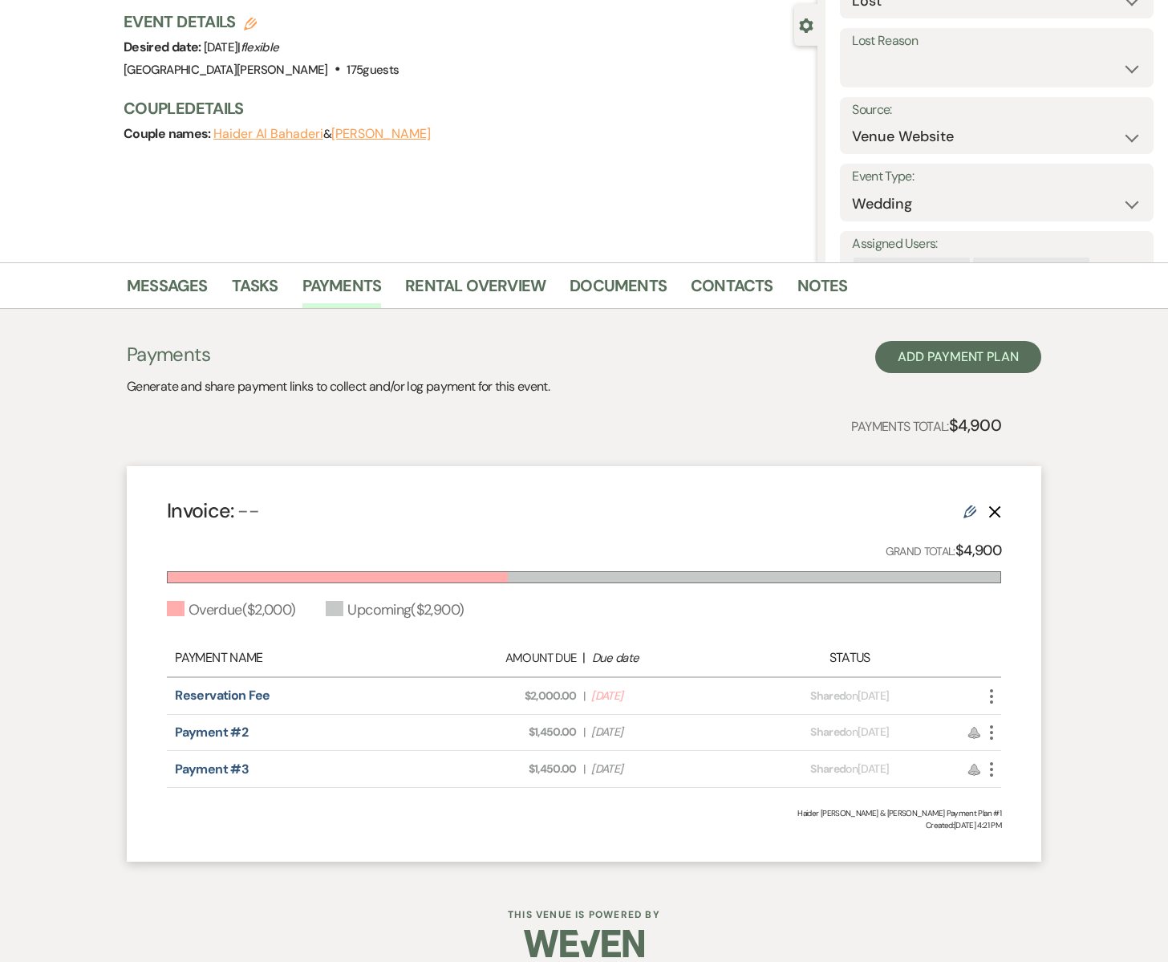
click at [996, 513] on use "button" at bounding box center [995, 512] width 12 height 12
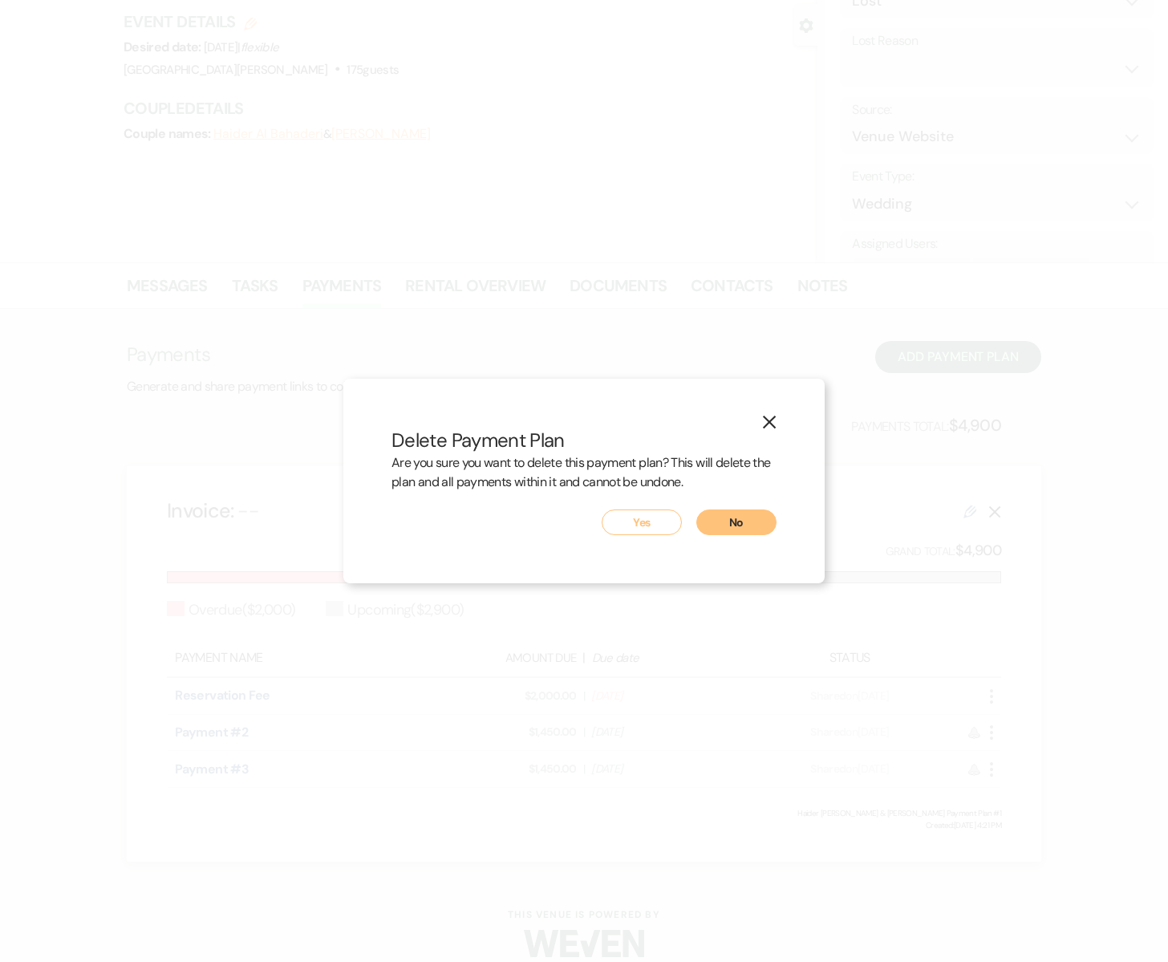
click at [652, 520] on button "Yes" at bounding box center [642, 523] width 80 height 26
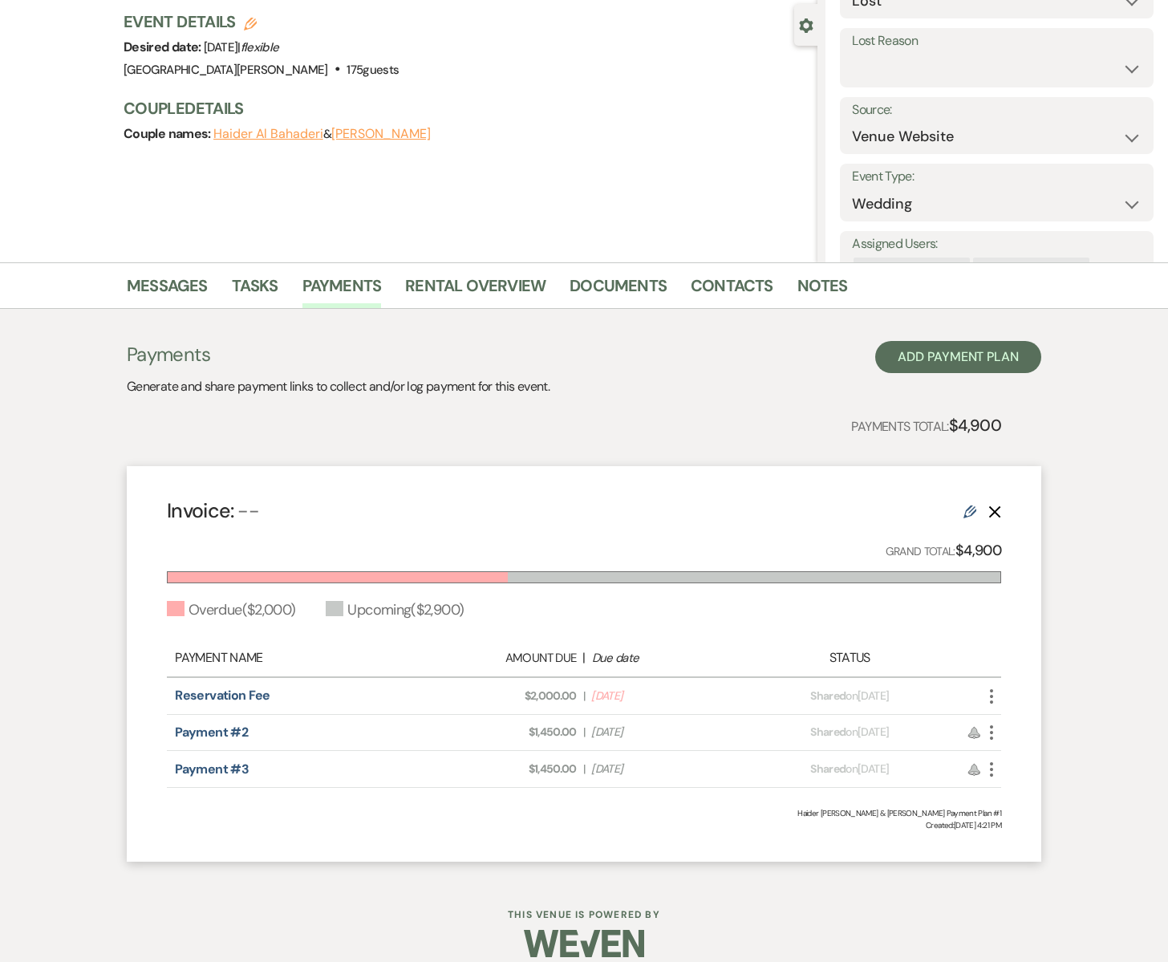
scroll to position [0, 0]
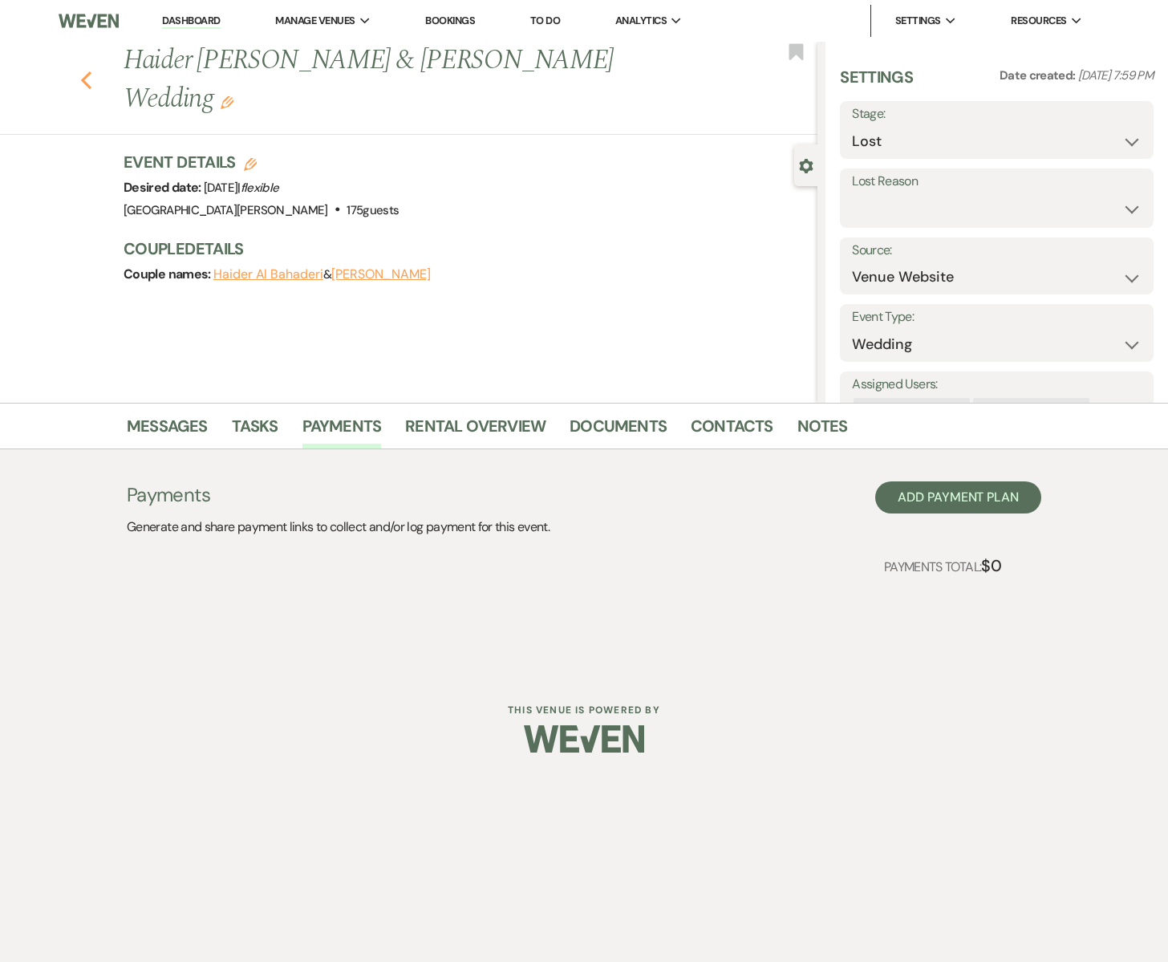
click at [87, 71] on icon "Previous" at bounding box center [86, 80] width 12 height 19
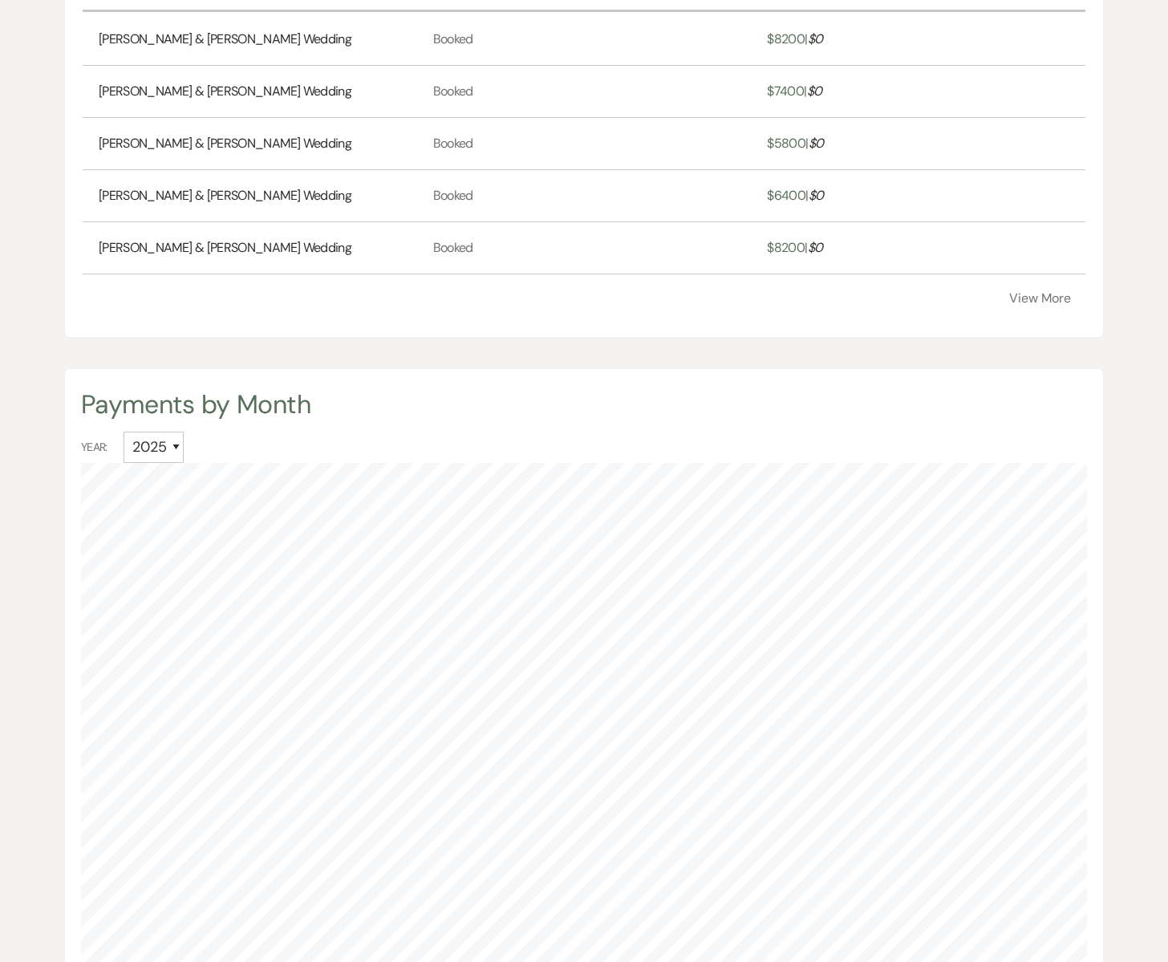
scroll to position [962, 1168]
click at [1048, 303] on button "View More" at bounding box center [1041, 298] width 62 height 13
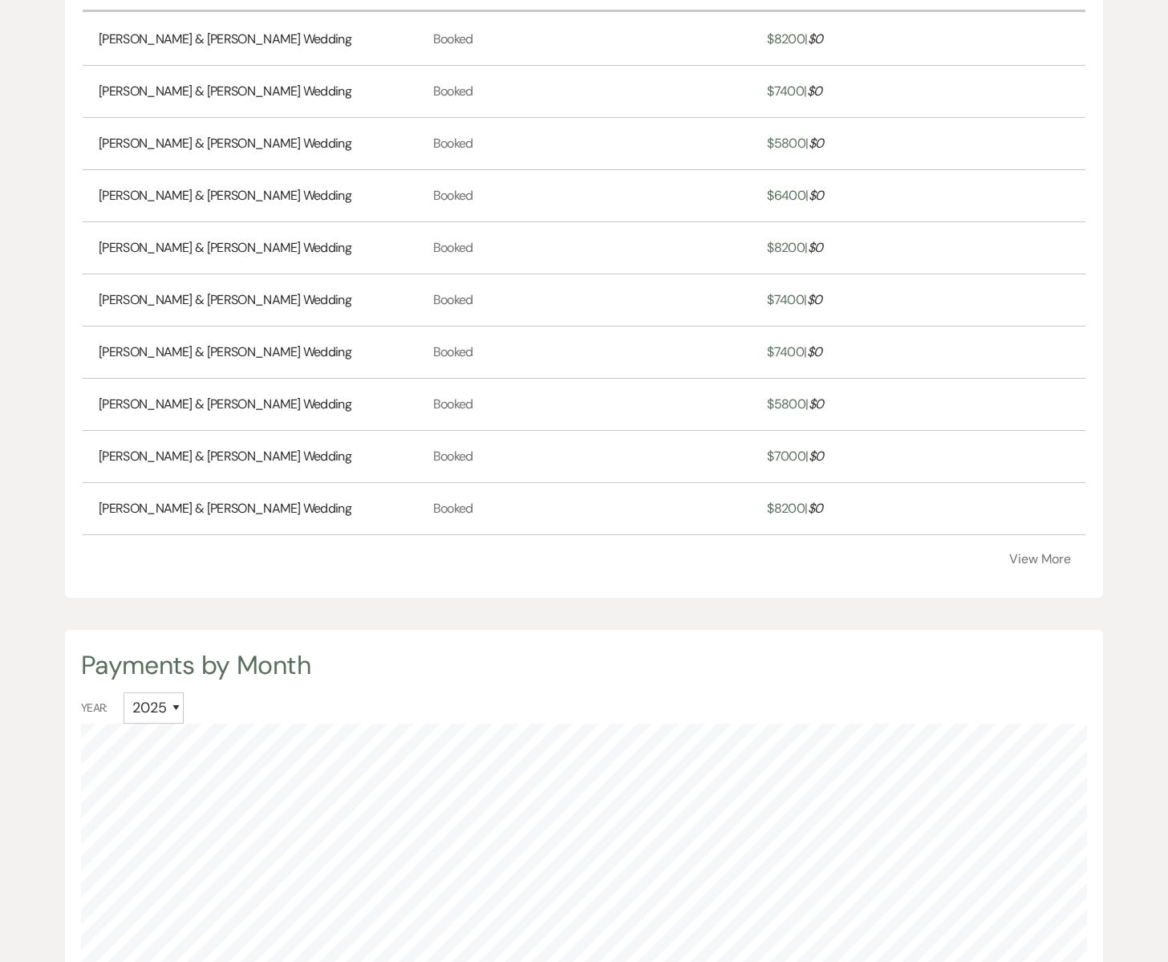
click at [1044, 555] on button "View More" at bounding box center [1041, 559] width 62 height 13
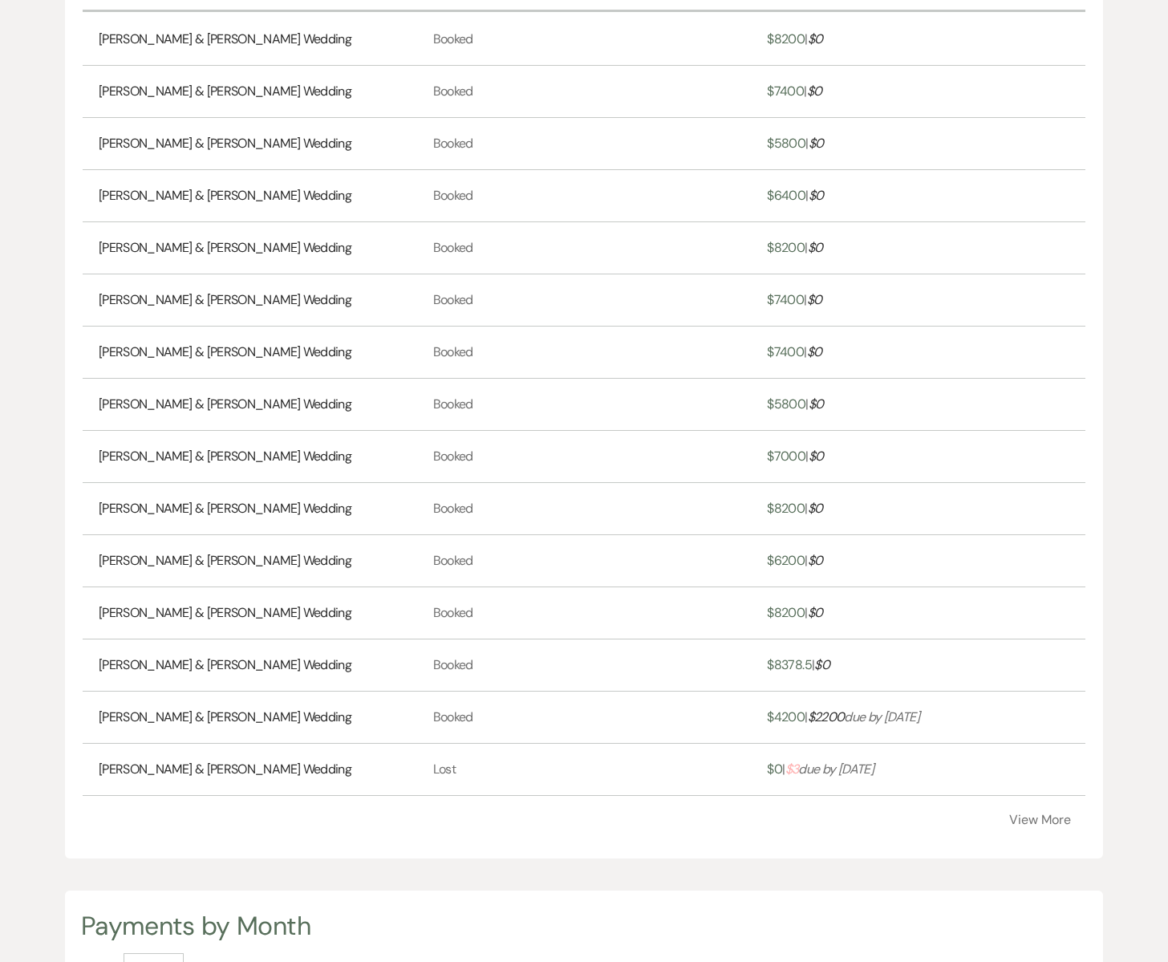
click at [798, 770] on span "$ 3" at bounding box center [793, 769] width 14 height 17
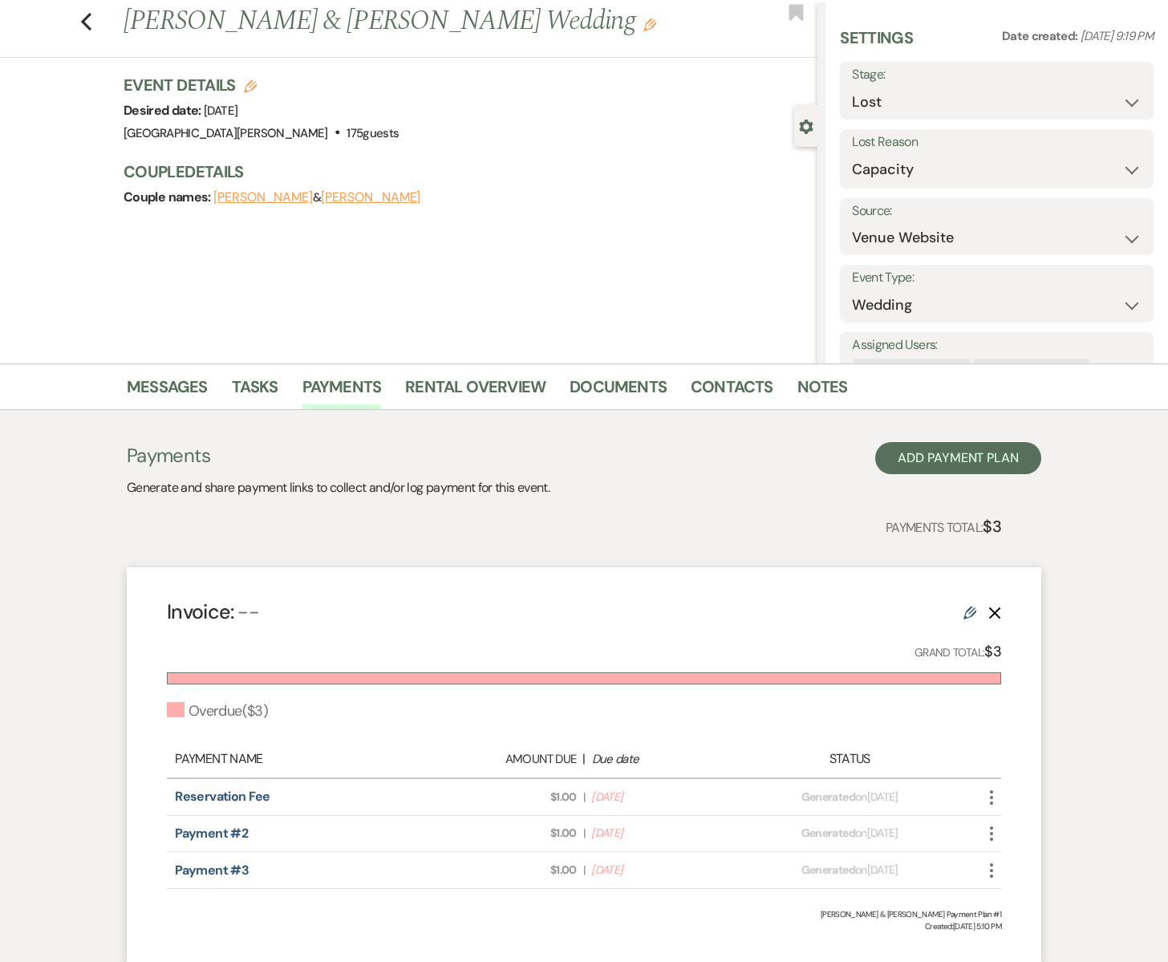
scroll to position [41, 0]
click at [997, 614] on icon "Delete" at bounding box center [995, 611] width 13 height 13
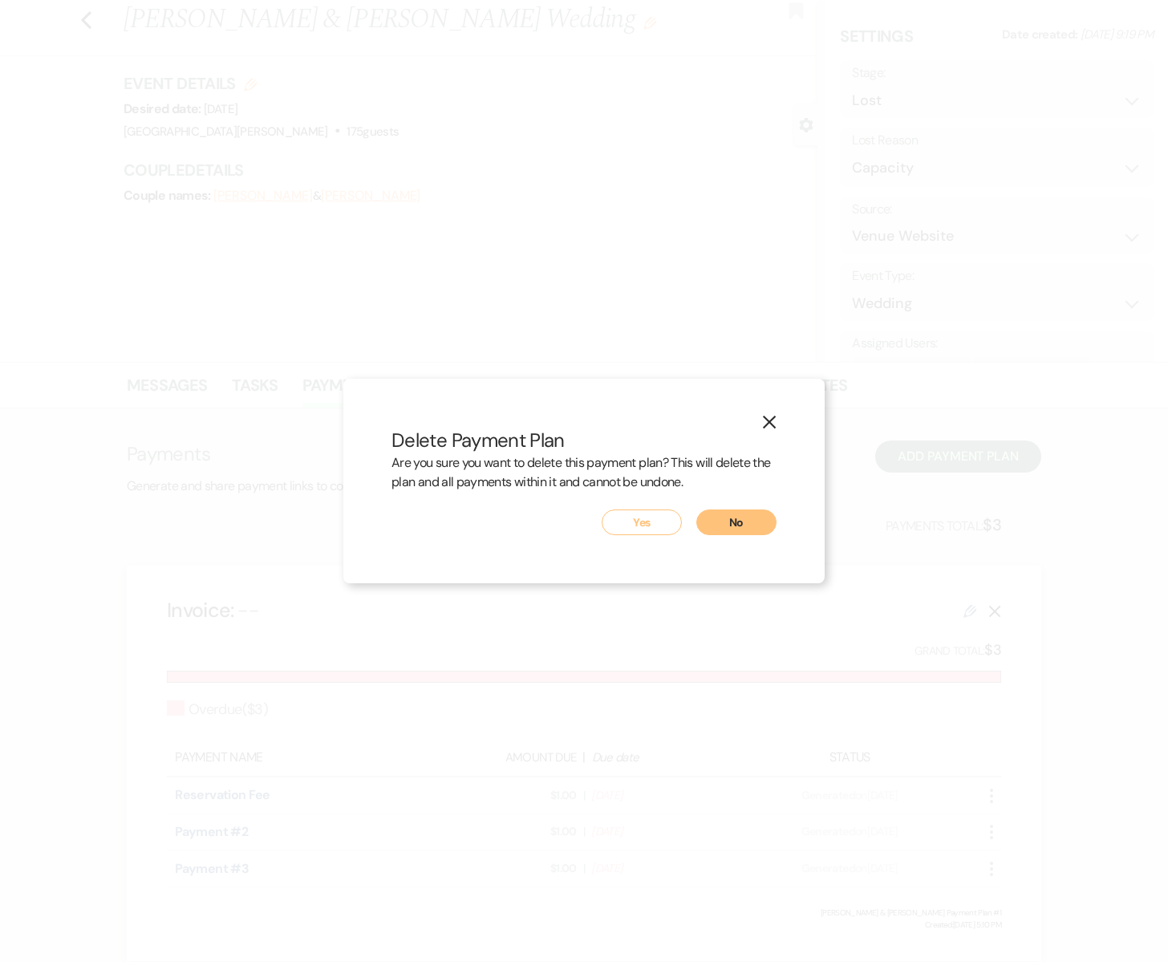
click at [652, 513] on button "Yes" at bounding box center [642, 523] width 80 height 26
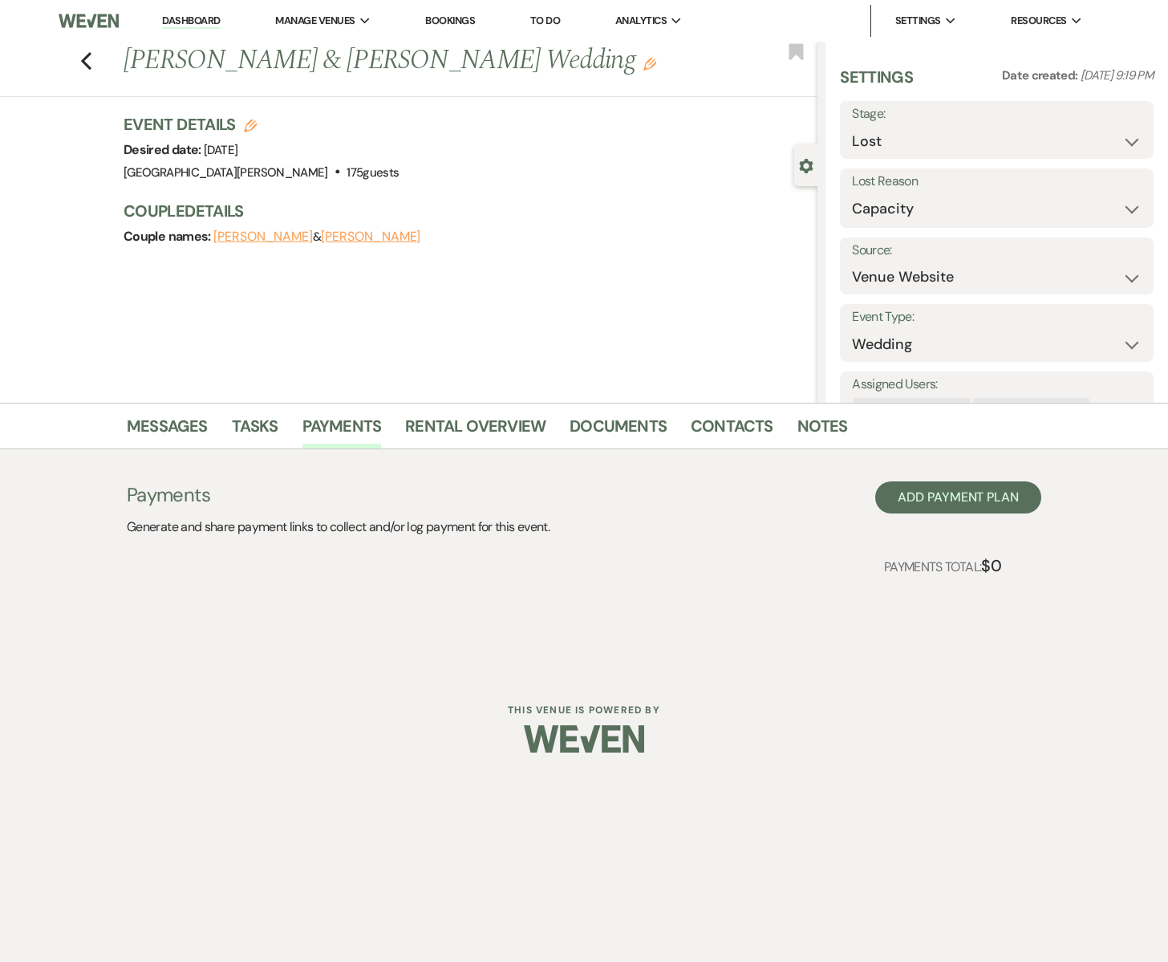
scroll to position [0, 0]
click at [368, 241] on button "Alexia Probst" at bounding box center [371, 236] width 100 height 13
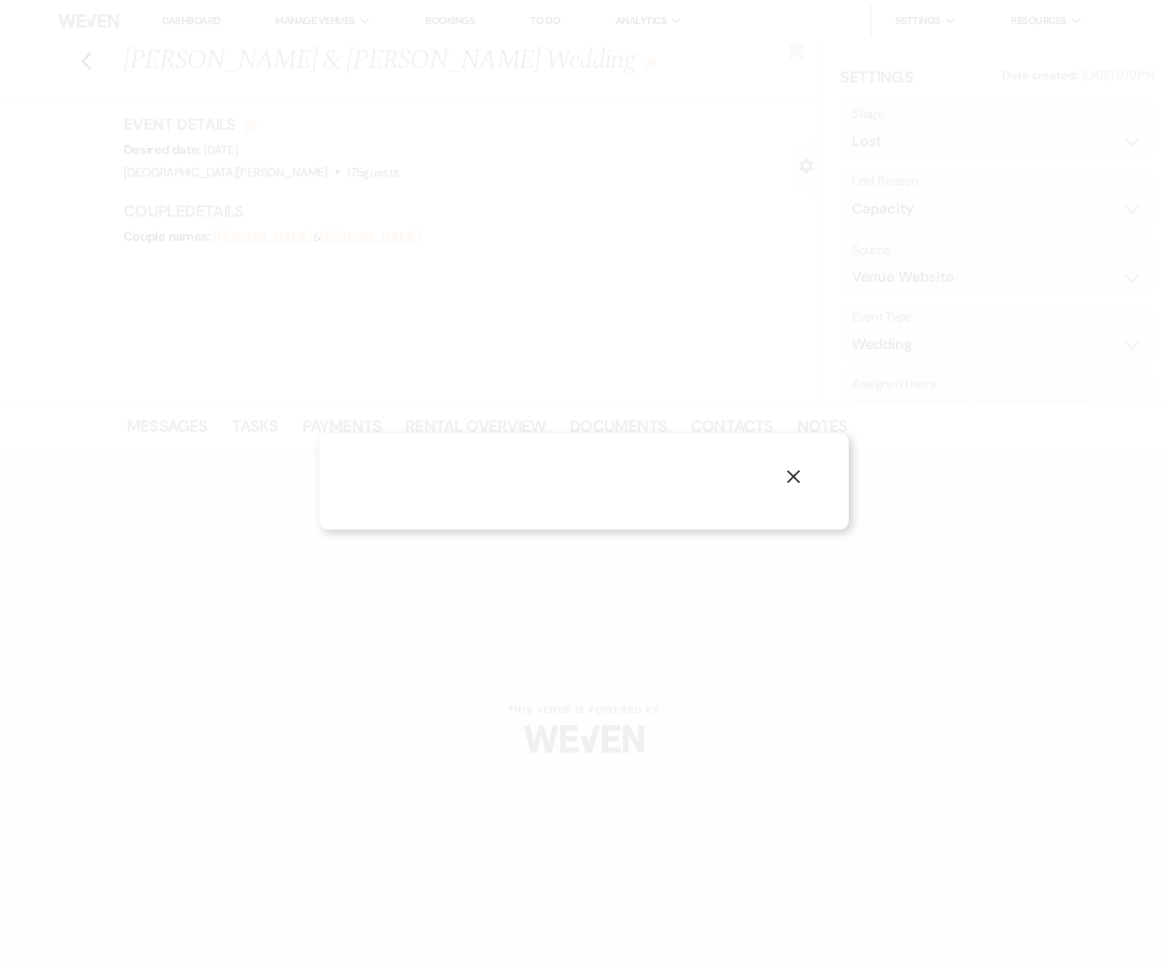
select select "1"
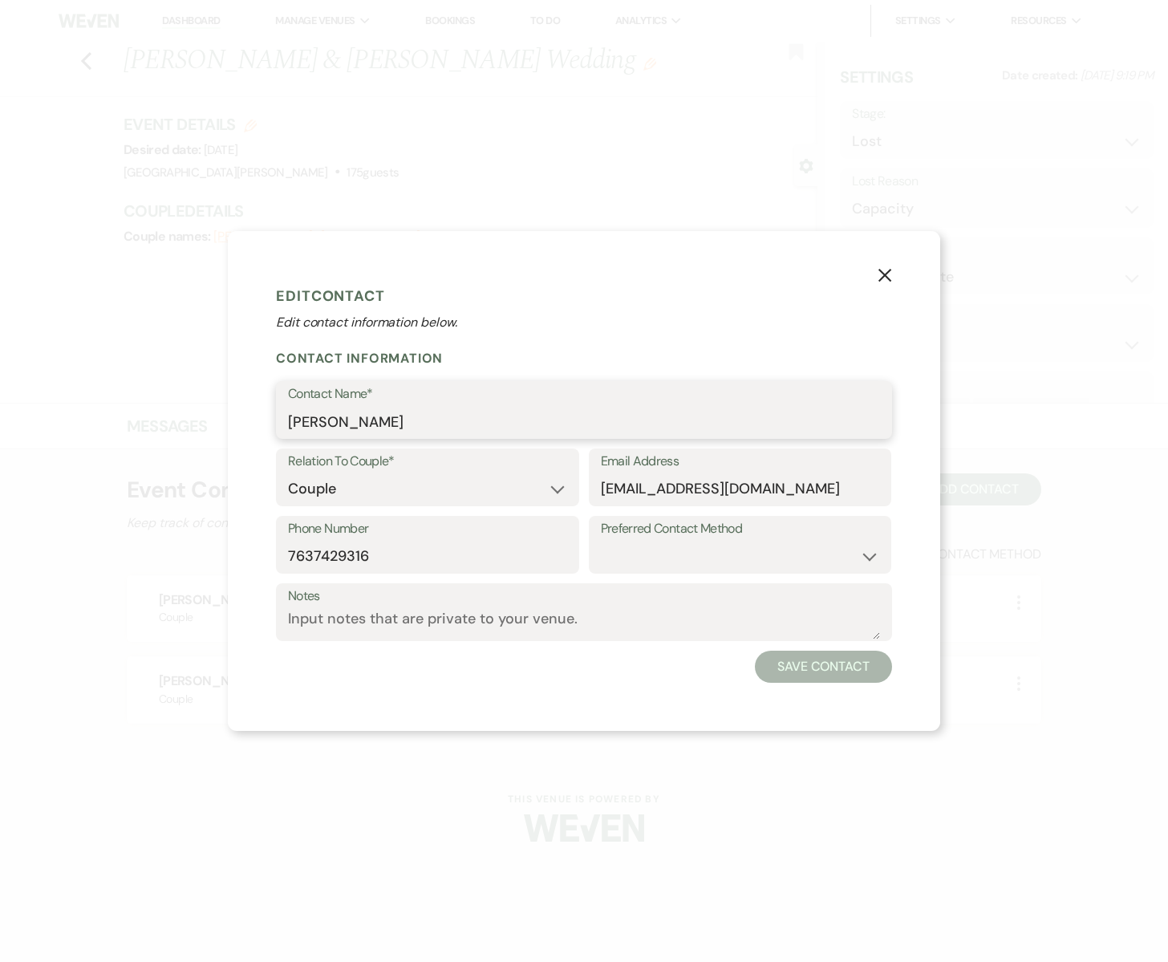
drag, startPoint x: 388, startPoint y: 425, endPoint x: 234, endPoint y: 418, distance: 154.2
click at [234, 418] on div "X Edit Contact Edit contact information below. Contact Information Contact Name…" at bounding box center [584, 480] width 713 height 499
click at [884, 281] on icon "X" at bounding box center [885, 275] width 14 height 14
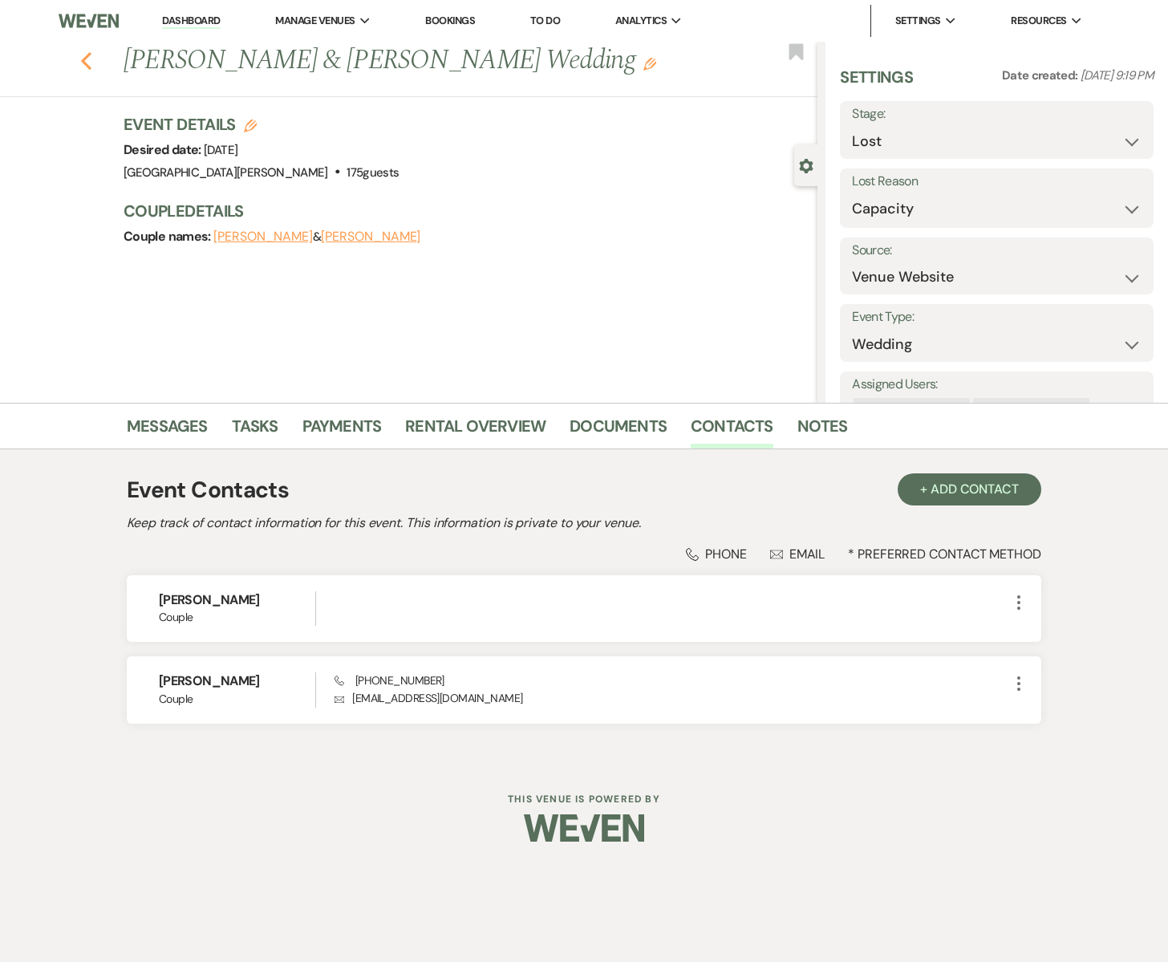
click at [89, 61] on icon "Previous" at bounding box center [86, 60] width 12 height 19
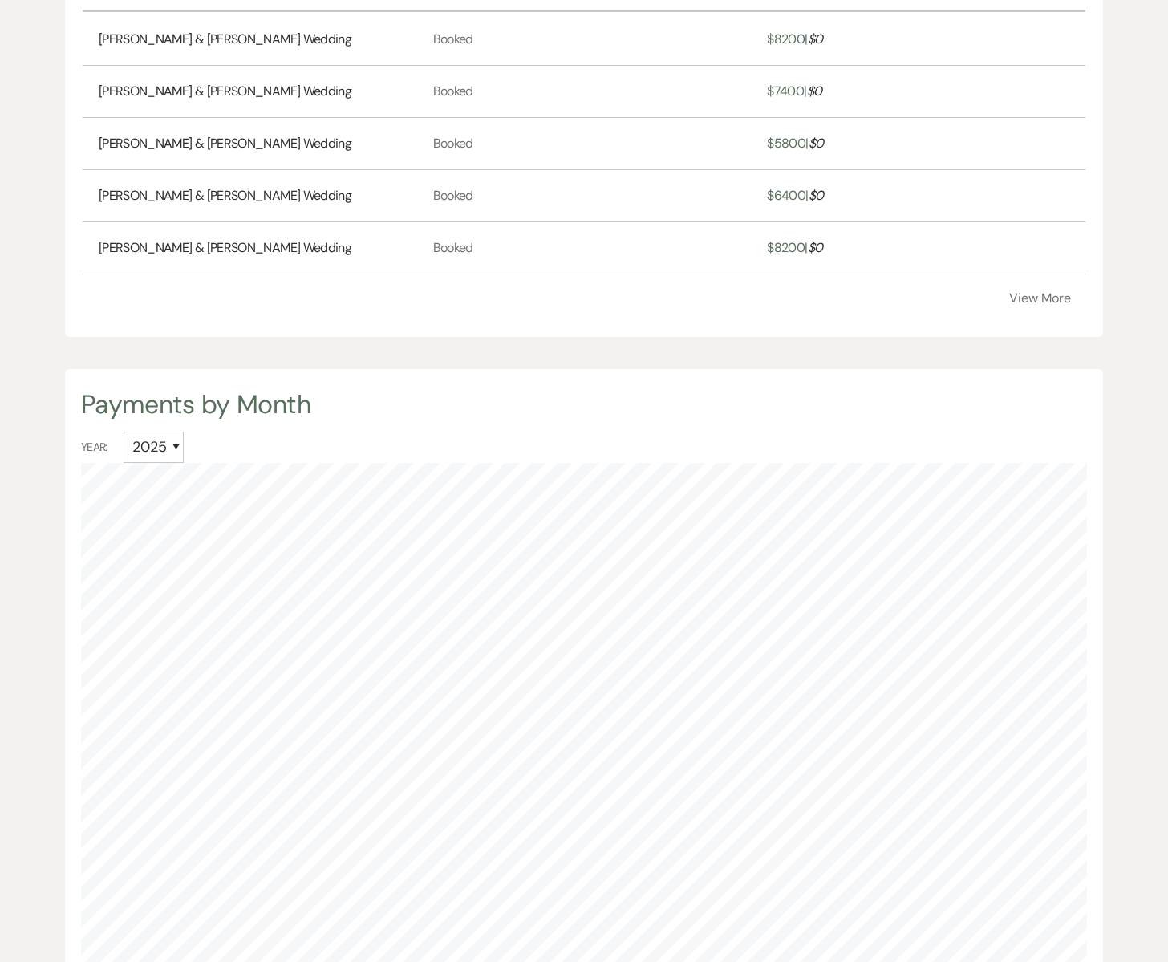
scroll to position [962, 1168]
click at [1035, 300] on button "View More" at bounding box center [1041, 298] width 62 height 13
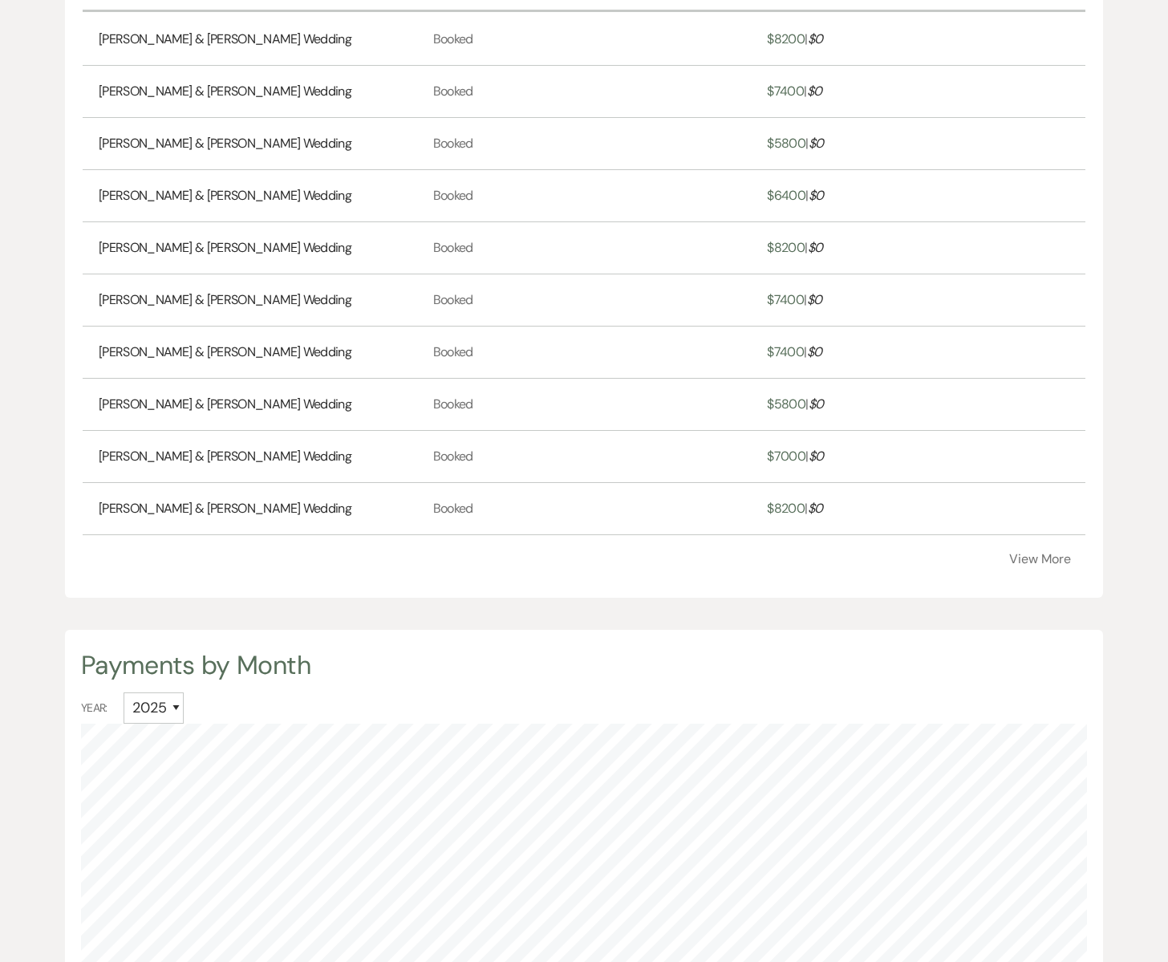
click at [1050, 560] on button "View More" at bounding box center [1041, 559] width 62 height 13
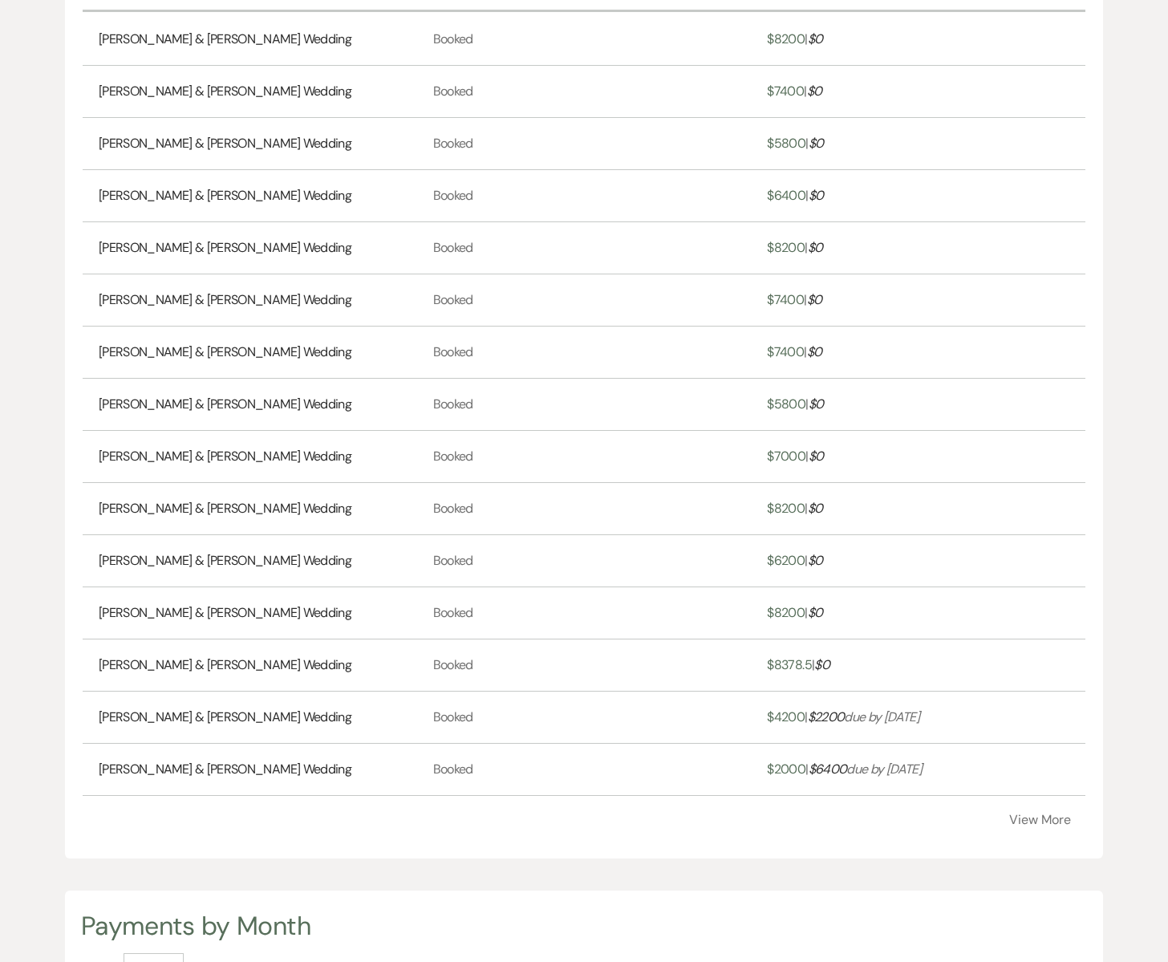
click at [1031, 823] on button "View More" at bounding box center [1041, 820] width 62 height 13
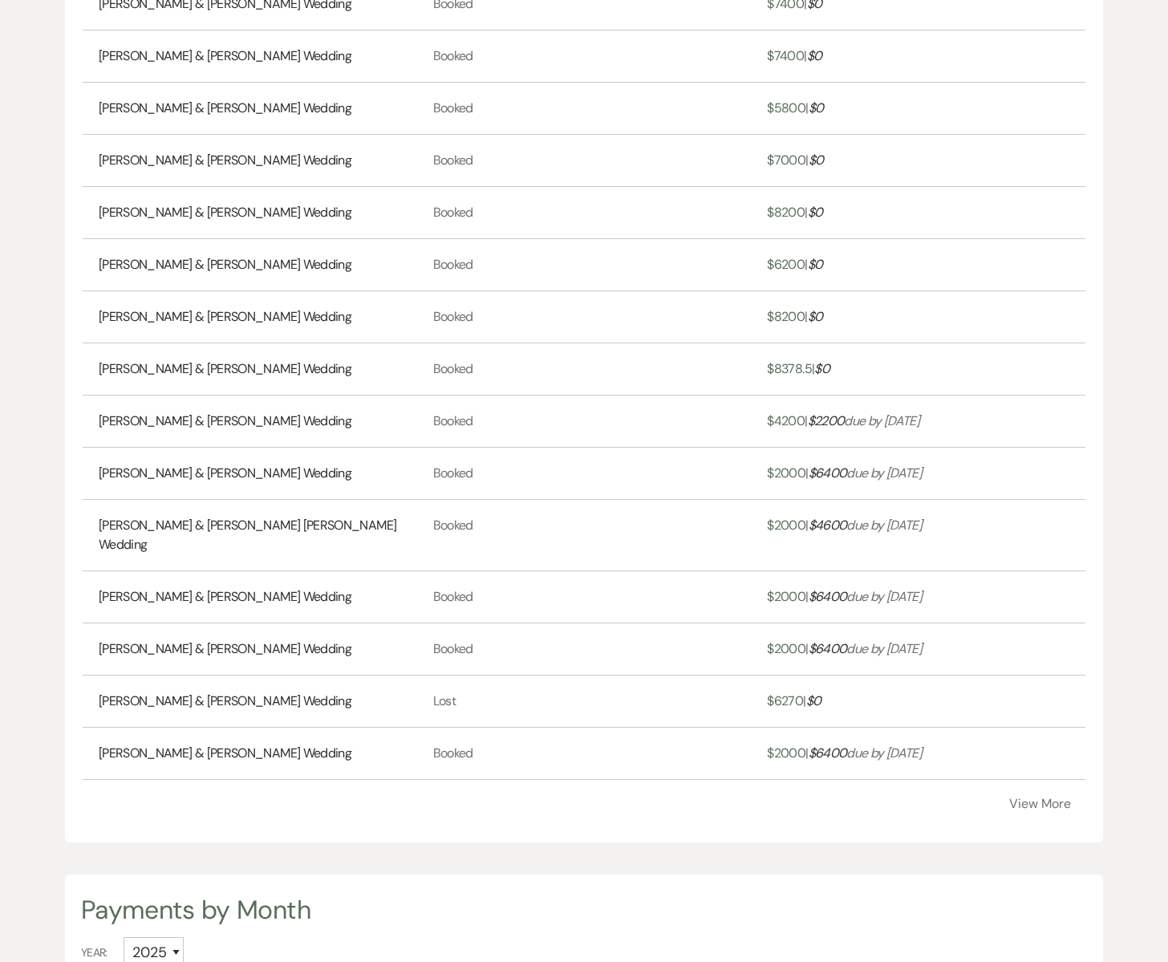
scroll to position [898, 0]
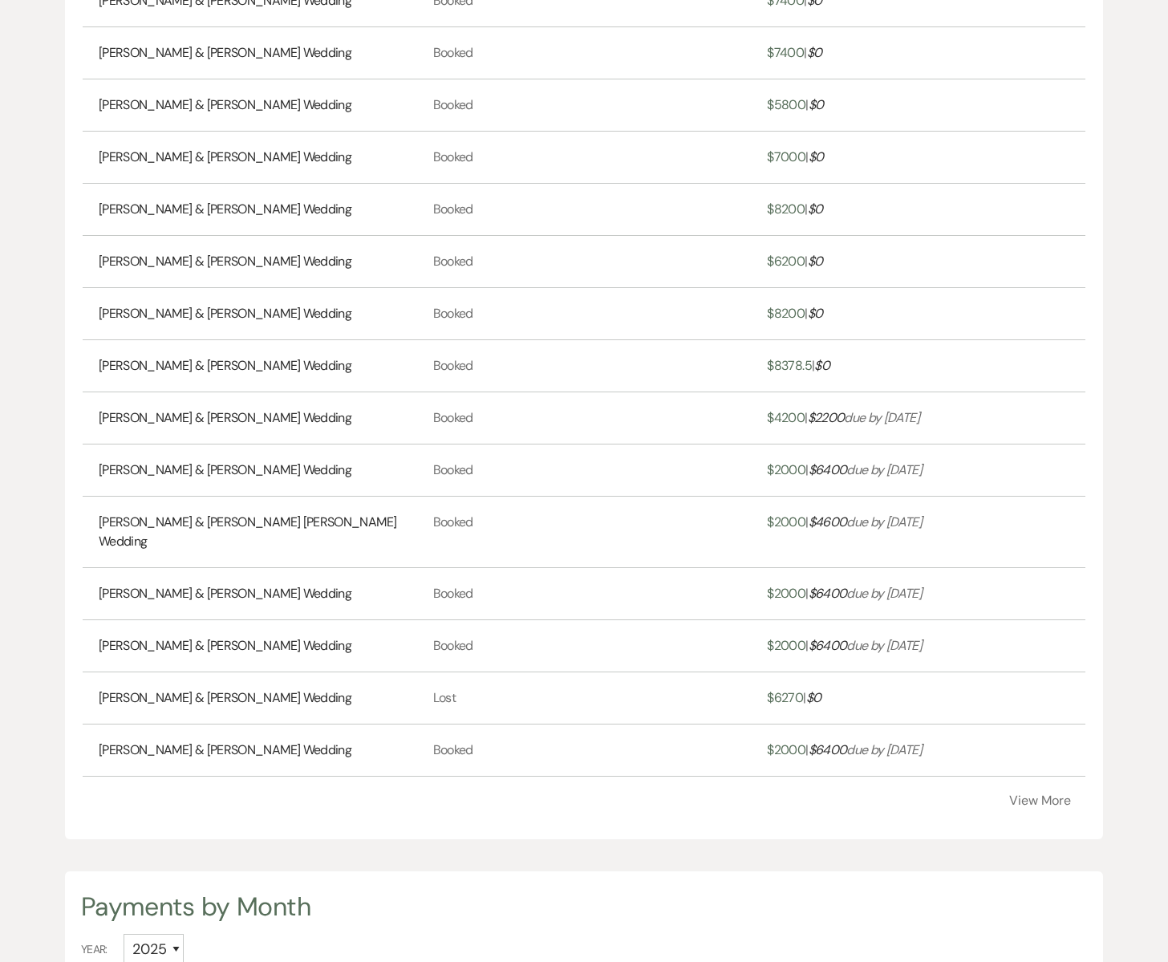
click at [1038, 794] on button "View More" at bounding box center [1041, 800] width 62 height 13
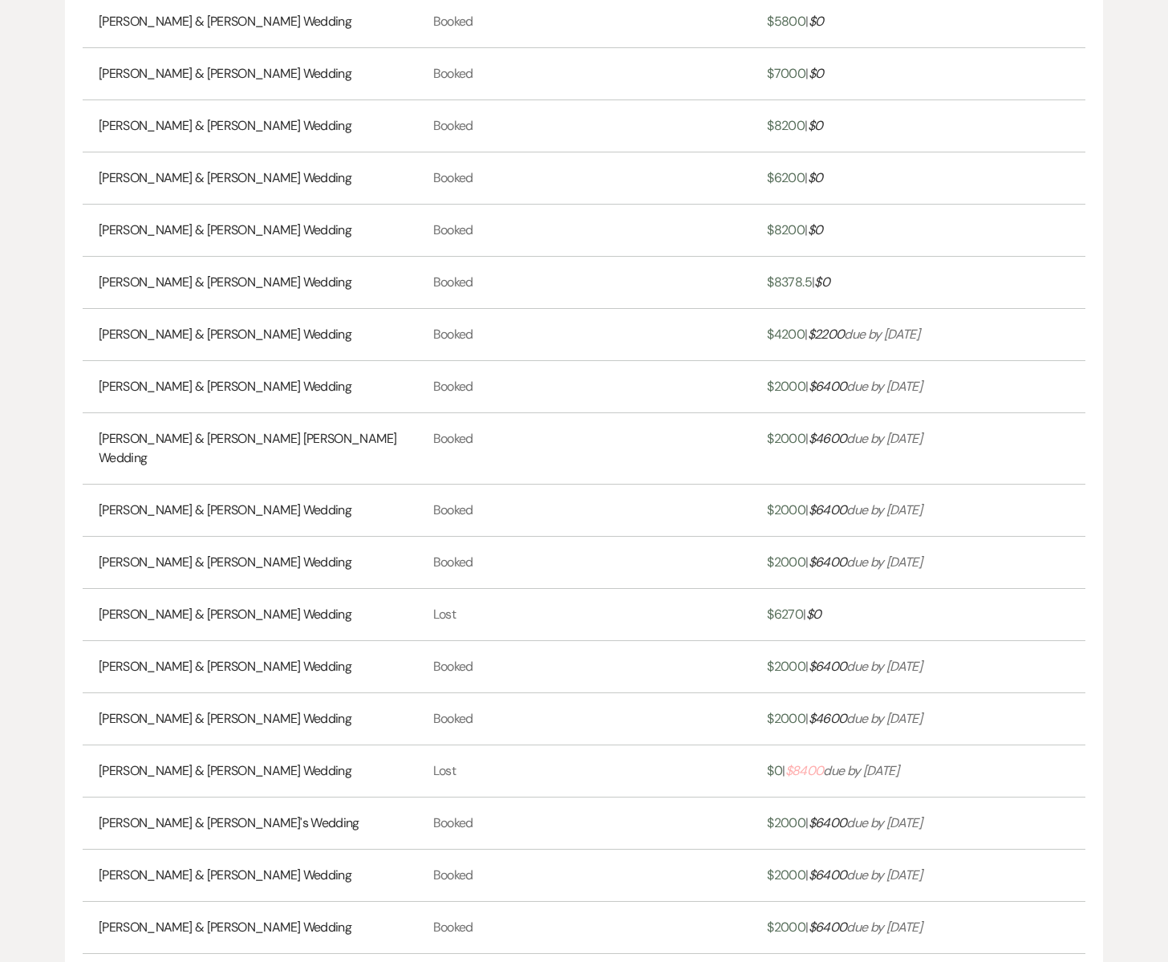
scroll to position [988, 0]
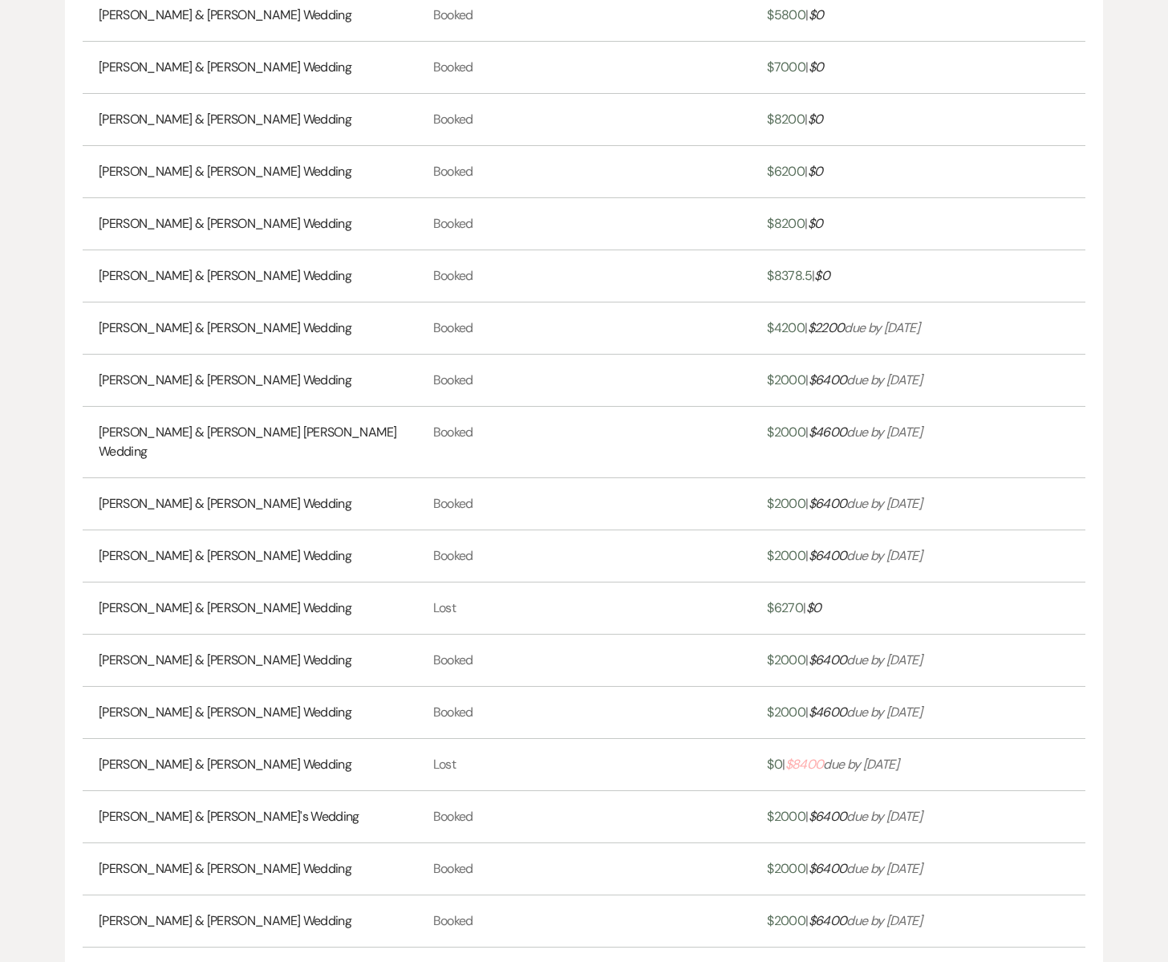
click at [813, 756] on span "$ 8400" at bounding box center [805, 764] width 39 height 17
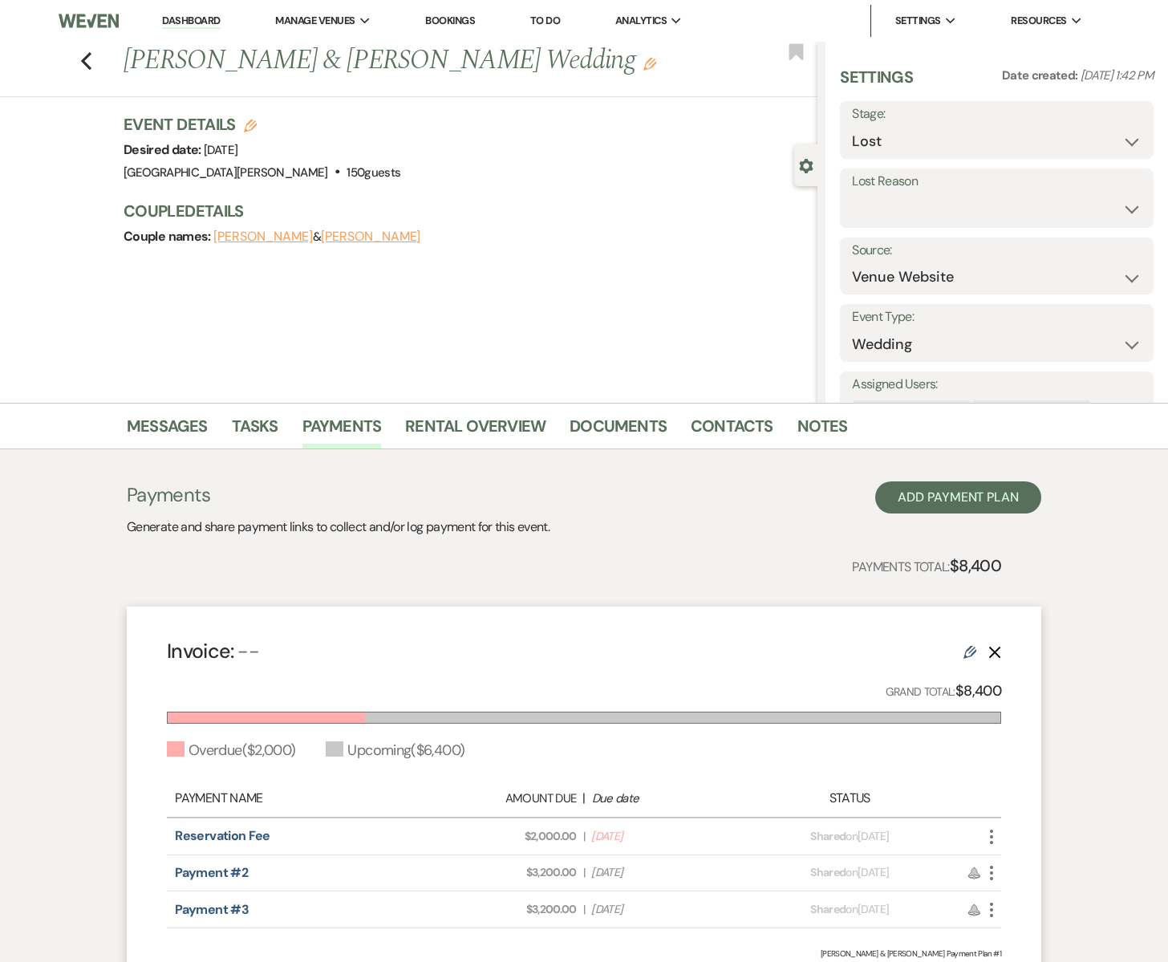
click at [998, 654] on icon "Delete" at bounding box center [995, 652] width 13 height 13
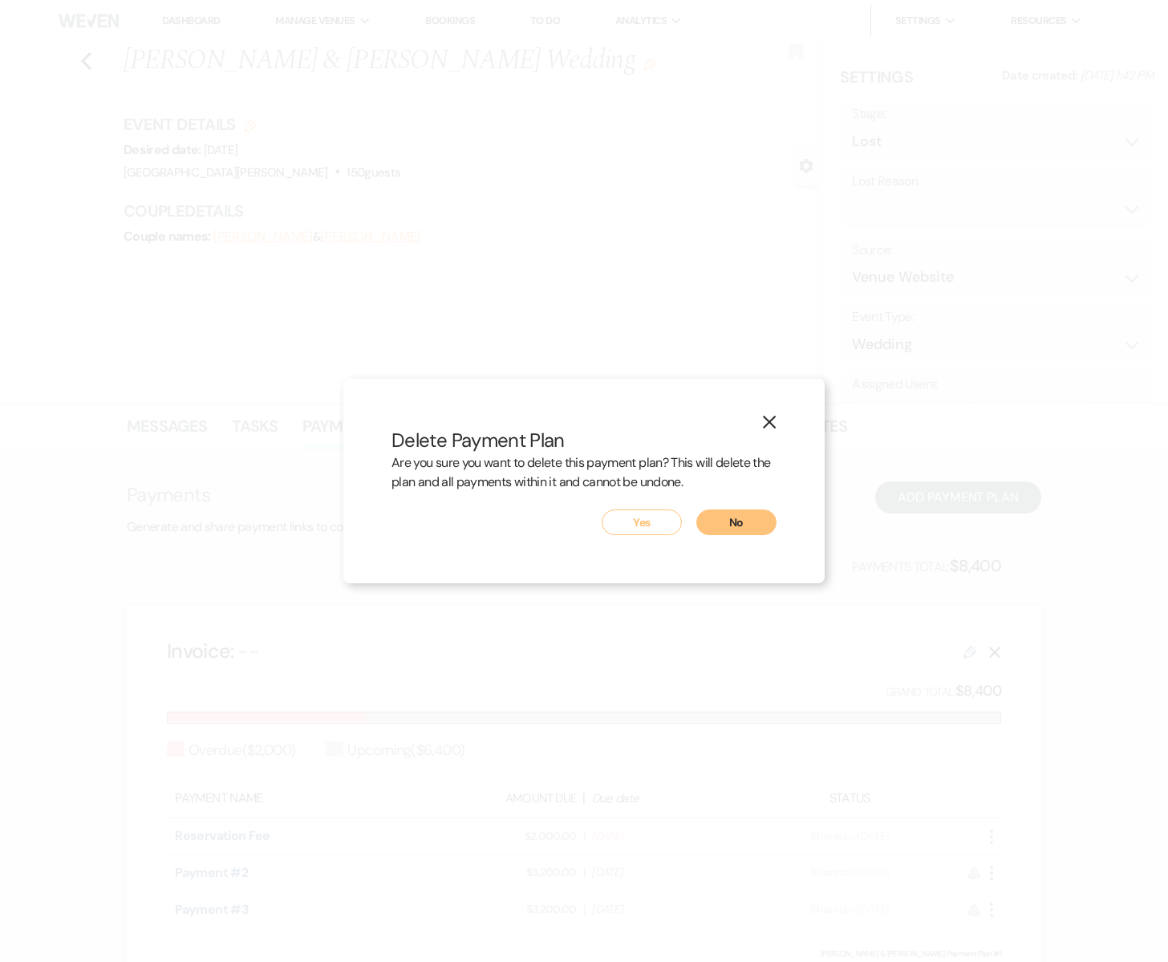
click at [630, 522] on button "Yes" at bounding box center [642, 523] width 80 height 26
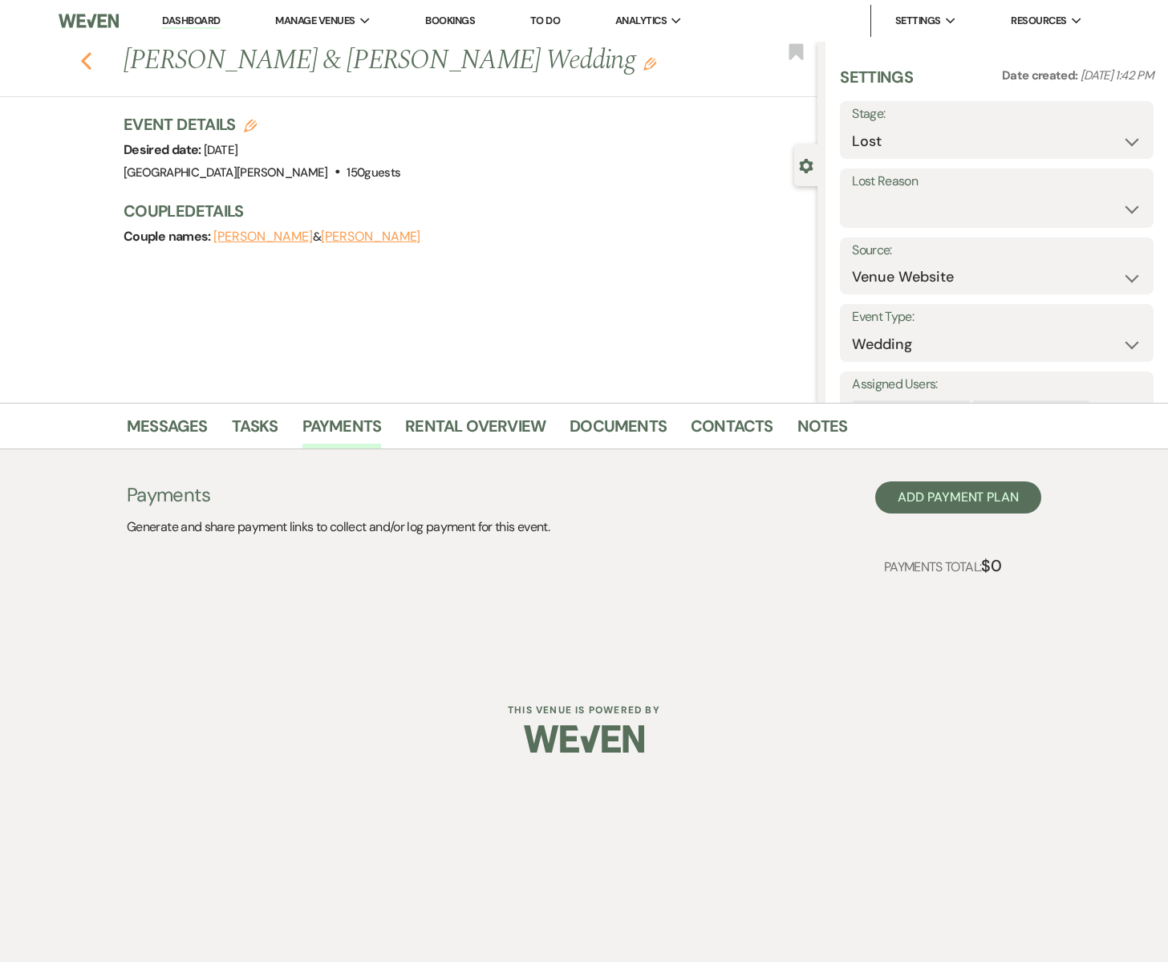
click at [84, 61] on use "button" at bounding box center [86, 61] width 10 height 18
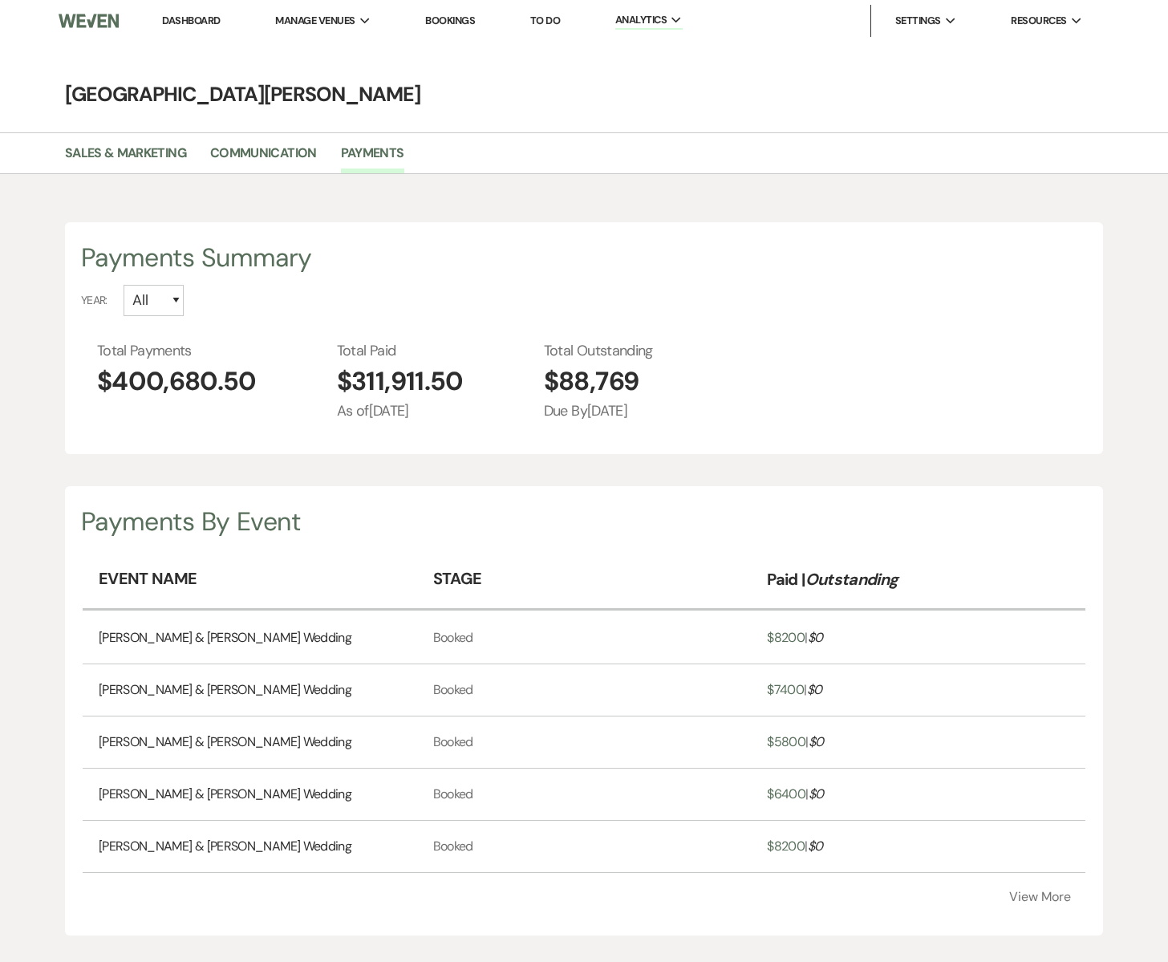
click at [1025, 891] on button "View More" at bounding box center [1041, 897] width 62 height 13
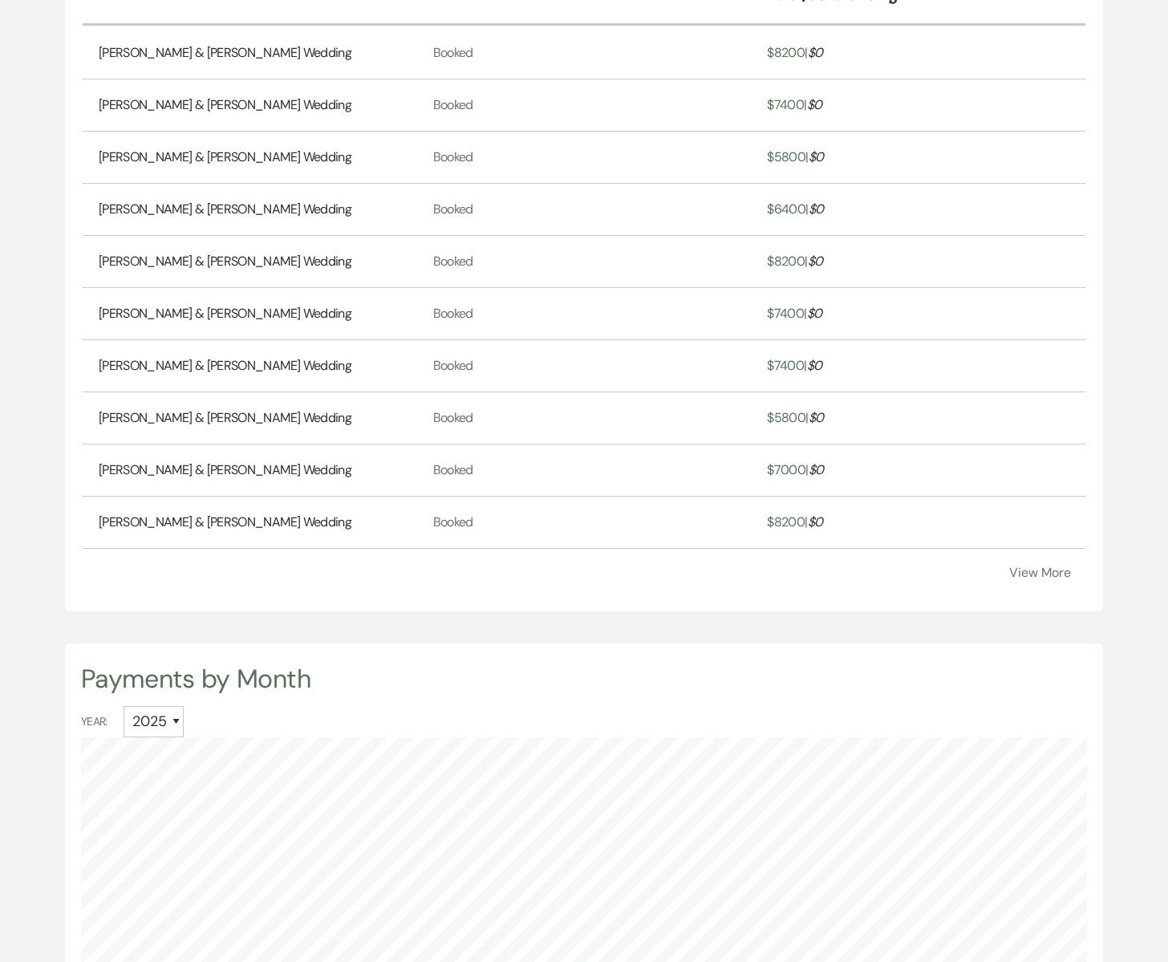
scroll to position [587, 0]
click at [1030, 575] on button "View More" at bounding box center [1041, 571] width 62 height 13
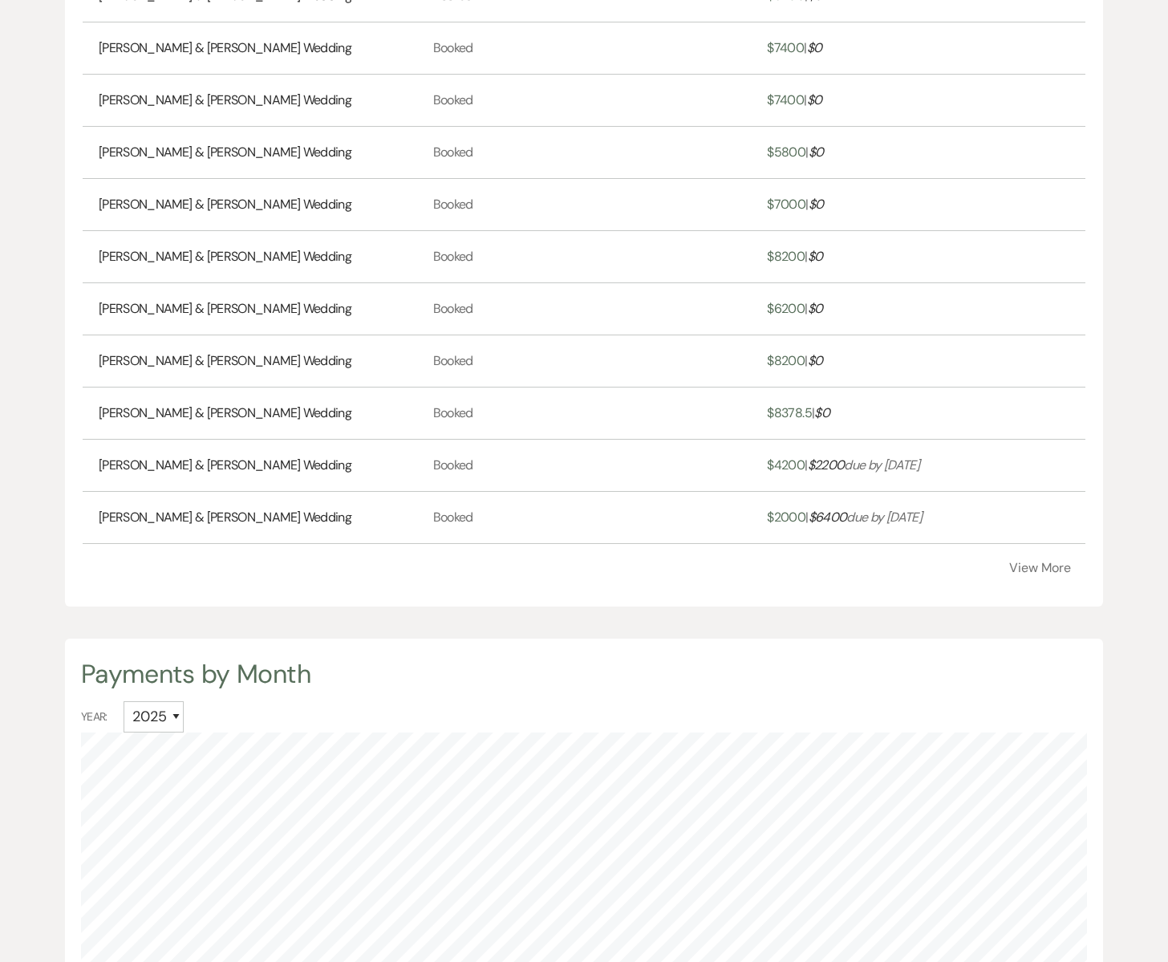
scroll to position [855, 0]
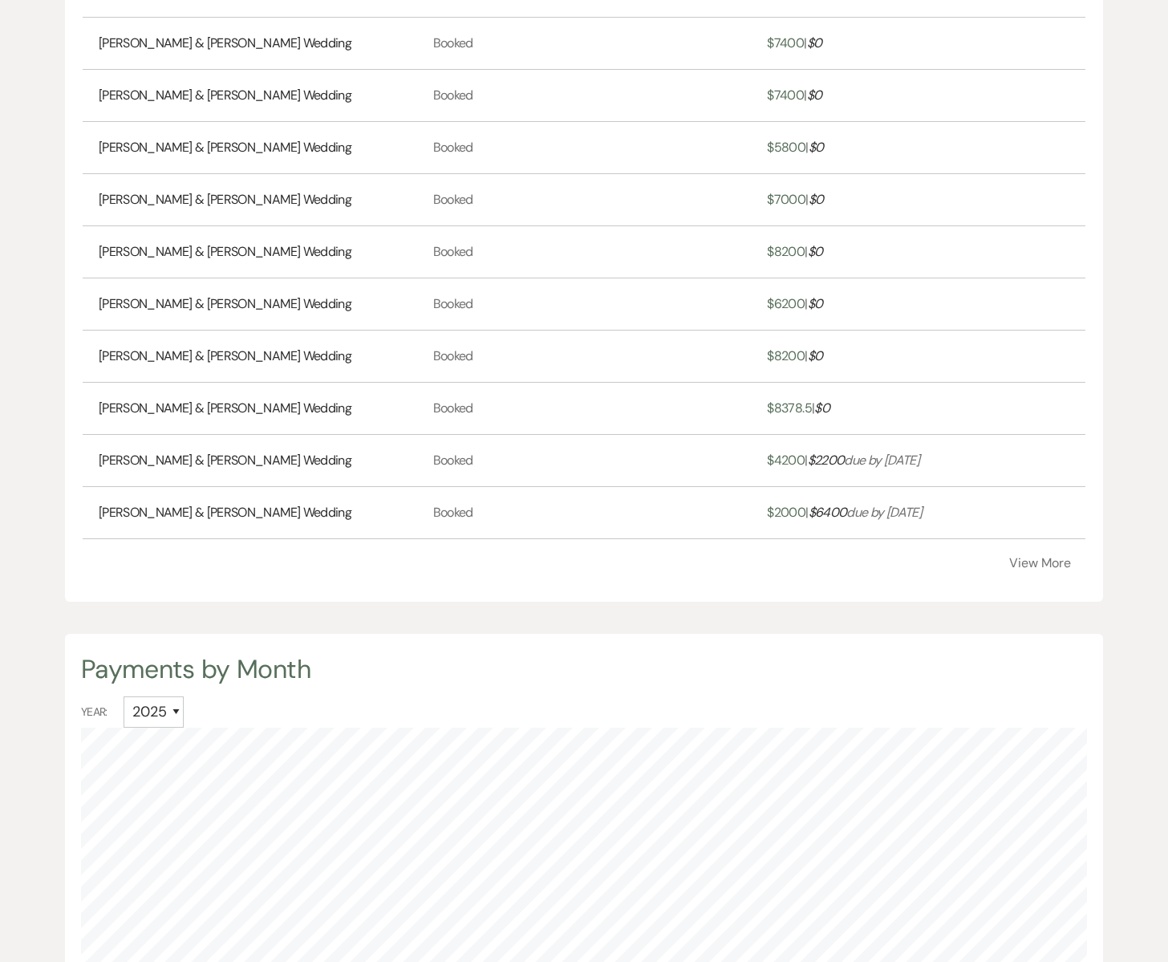
click at [1043, 566] on button "View More" at bounding box center [1041, 563] width 62 height 13
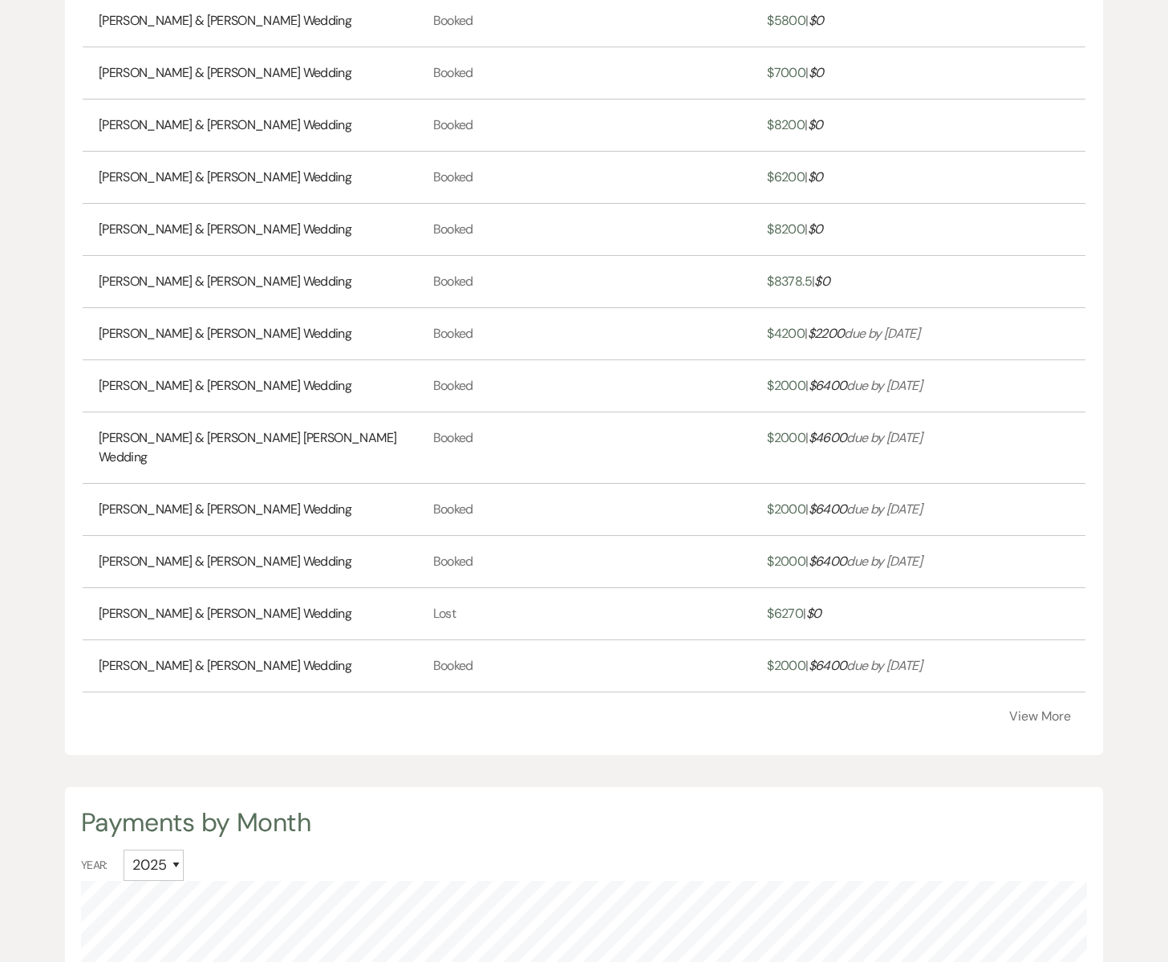
scroll to position [984, 0]
click at [1042, 709] on button "View More" at bounding box center [1041, 715] width 62 height 13
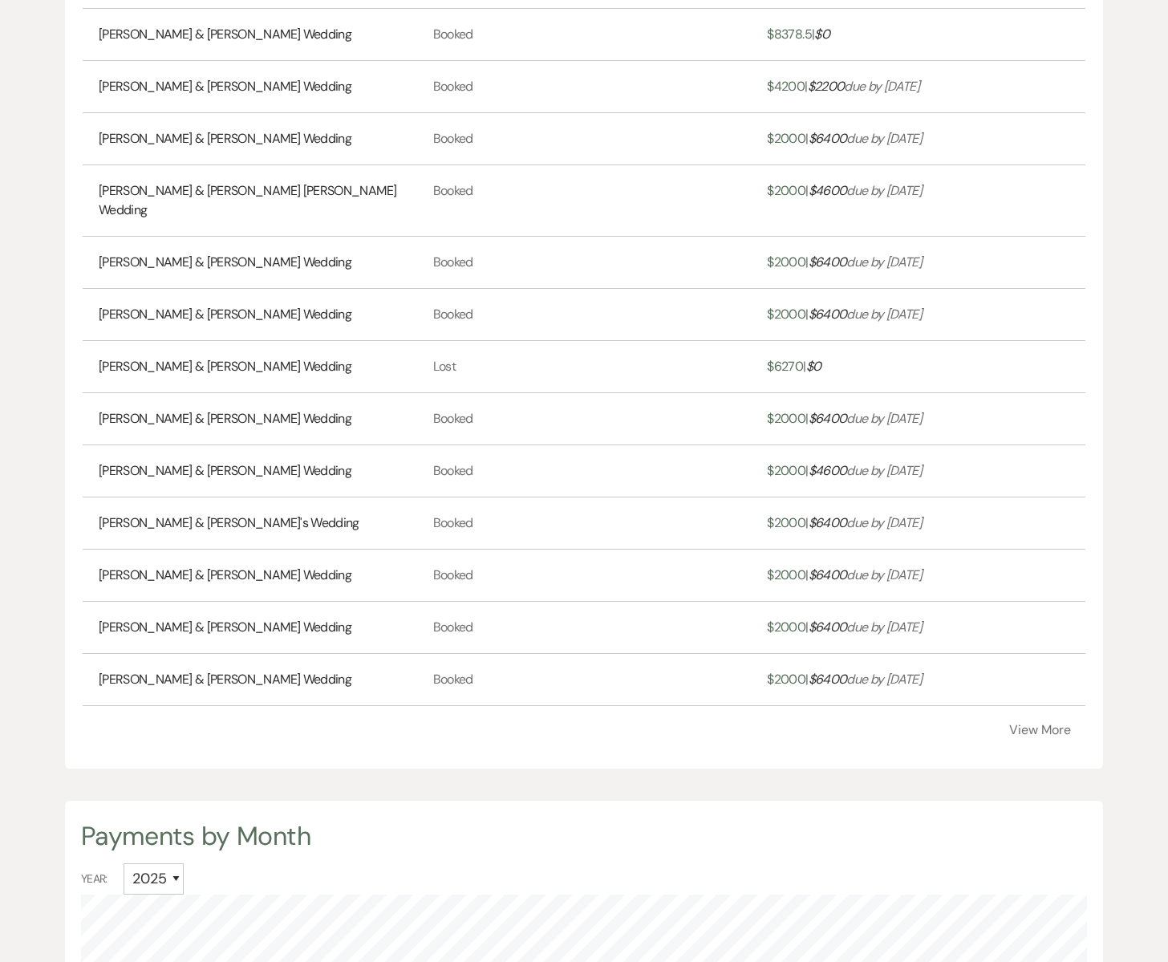
scroll to position [1230, 0]
click at [1032, 723] on button "View More" at bounding box center [1041, 729] width 62 height 13
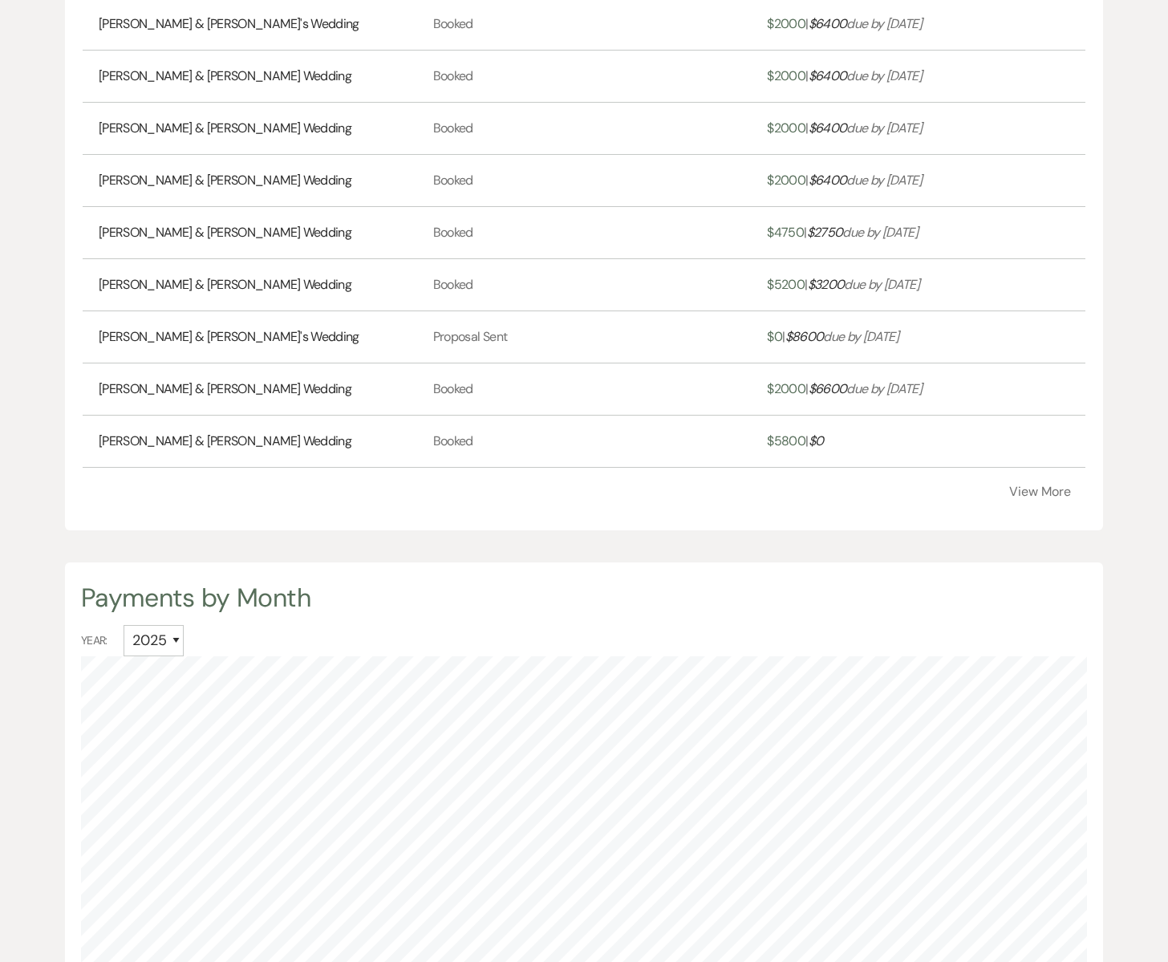
scroll to position [1733, 0]
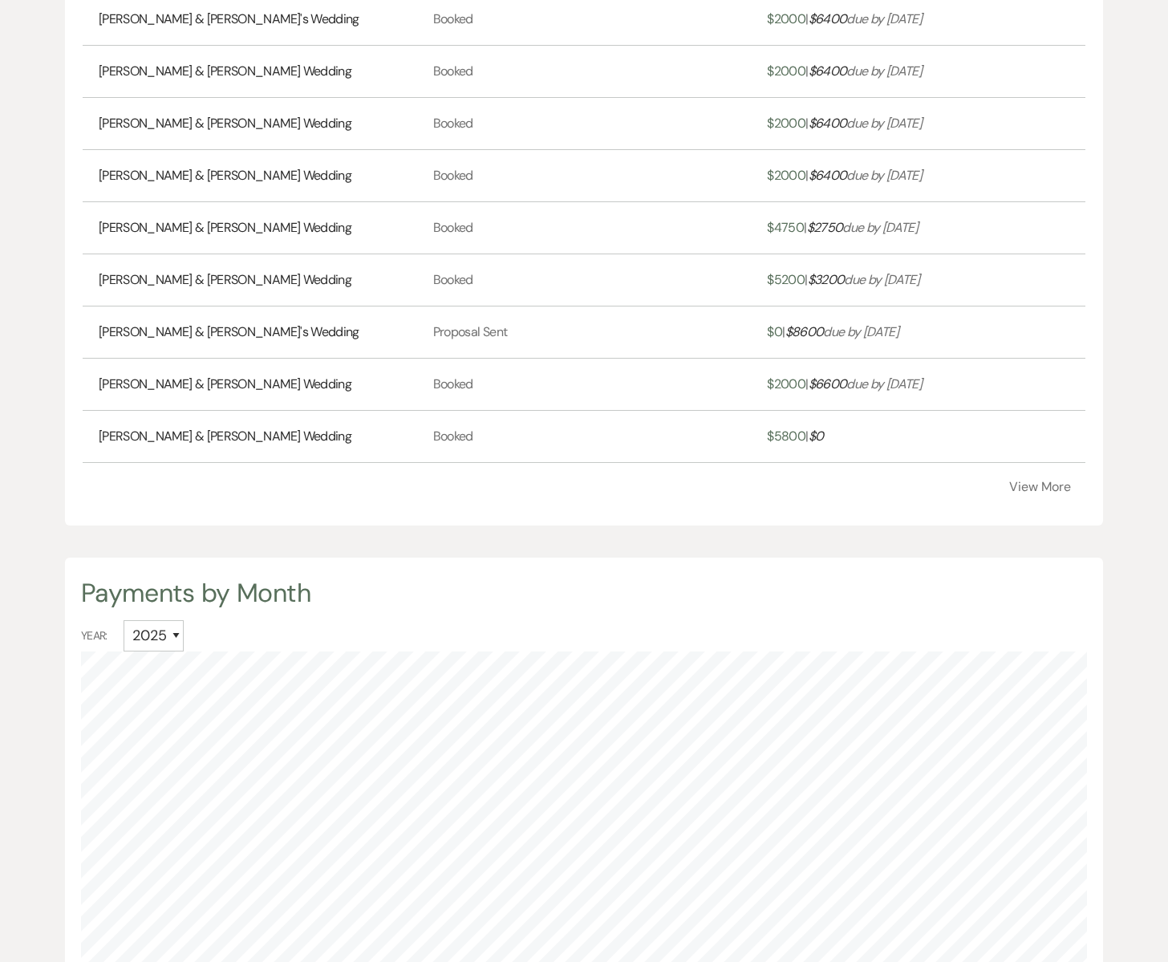
click at [262, 323] on link "[PERSON_NAME] & [PERSON_NAME]'s Wedding" at bounding box center [229, 332] width 261 height 19
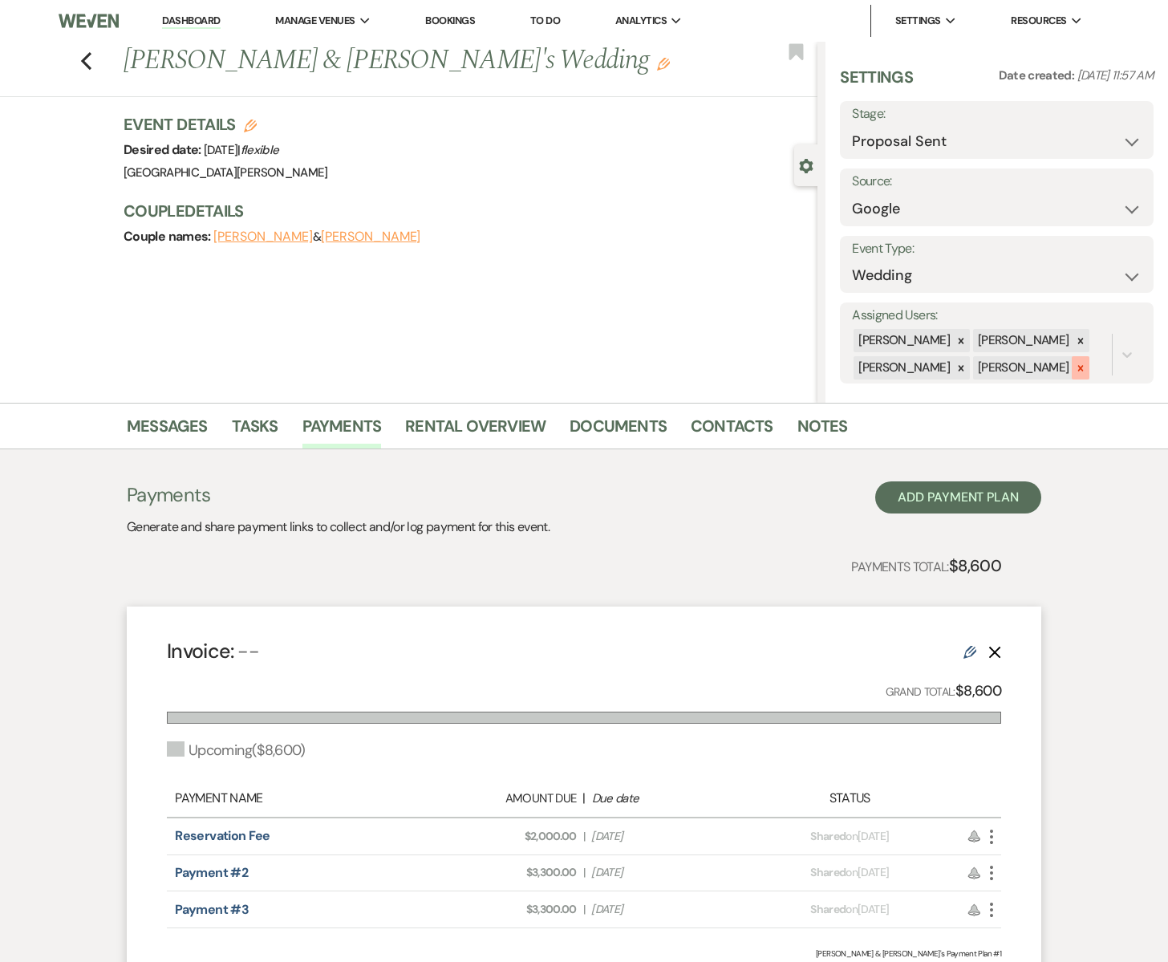
click at [1075, 367] on icon at bounding box center [1080, 368] width 11 height 11
drag, startPoint x: 943, startPoint y: 391, endPoint x: 1012, endPoint y: 376, distance: 70.5
click at [956, 391] on icon at bounding box center [961, 394] width 11 height 11
click at [1115, 335] on button "Save" at bounding box center [1120, 343] width 67 height 32
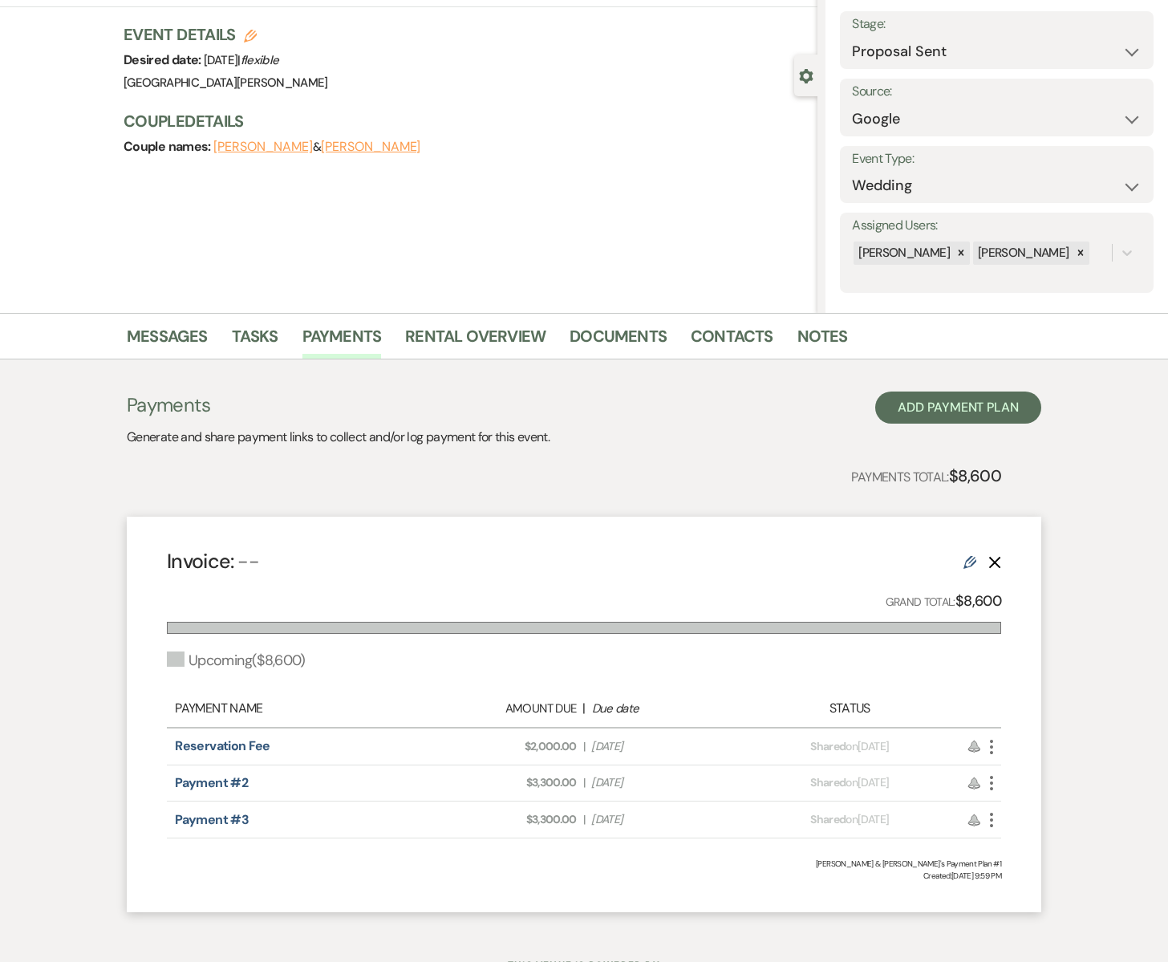
scroll to position [160, 0]
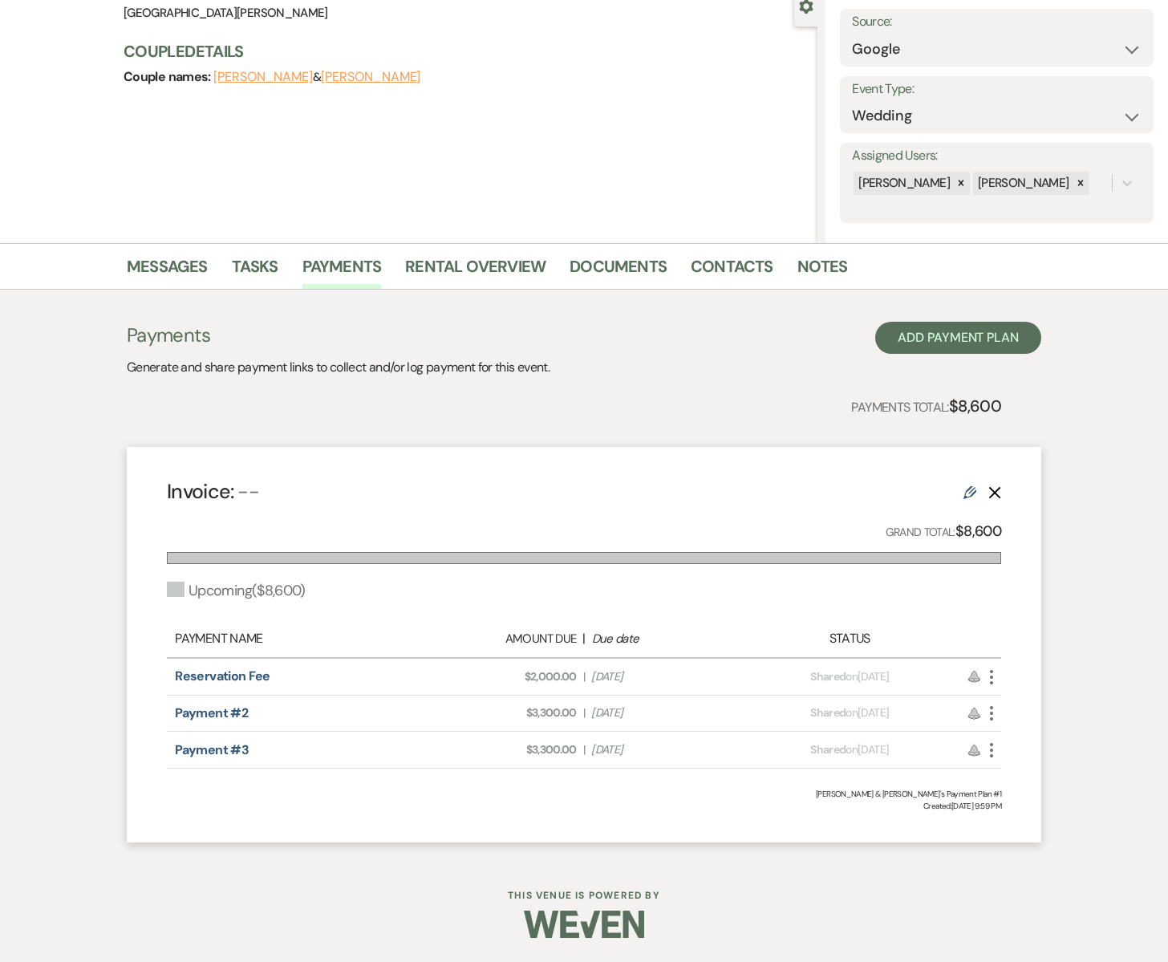
click at [997, 493] on icon "Delete" at bounding box center [995, 492] width 13 height 13
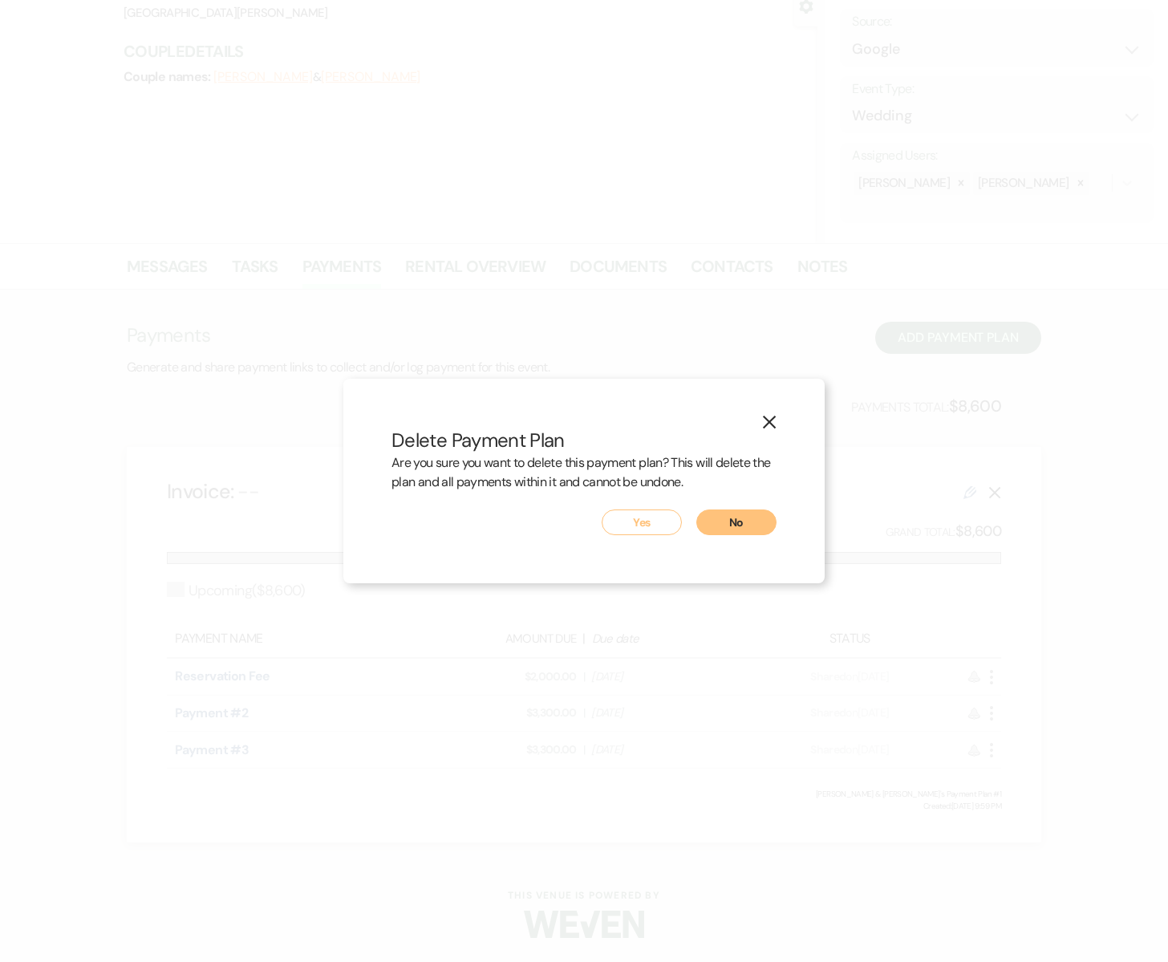
click at [642, 517] on button "Yes" at bounding box center [642, 523] width 80 height 26
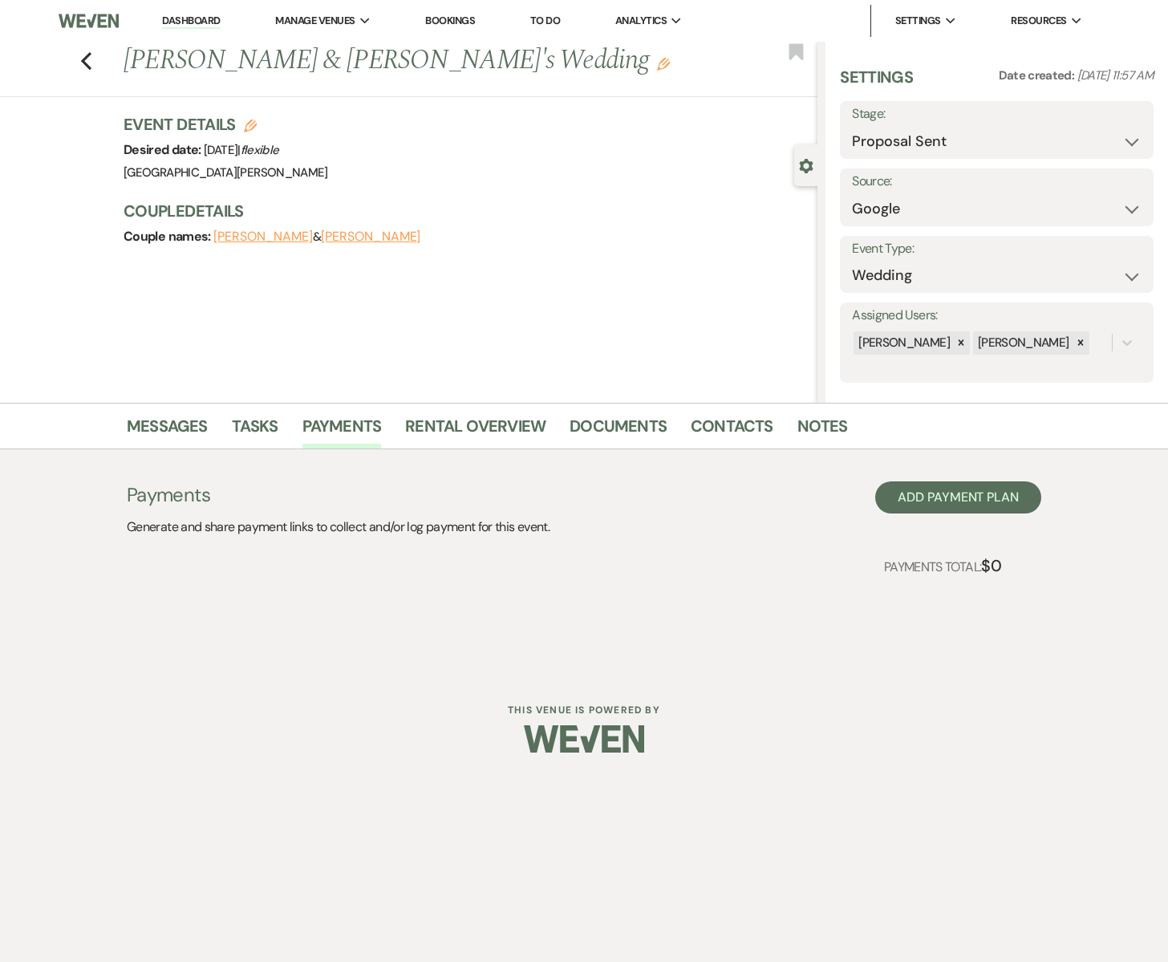
scroll to position [0, 0]
click at [646, 25] on span "Analytics" at bounding box center [640, 21] width 51 height 16
click at [654, 50] on li "[GEOGRAPHIC_DATA][PERSON_NAME]" at bounding box center [714, 53] width 180 height 16
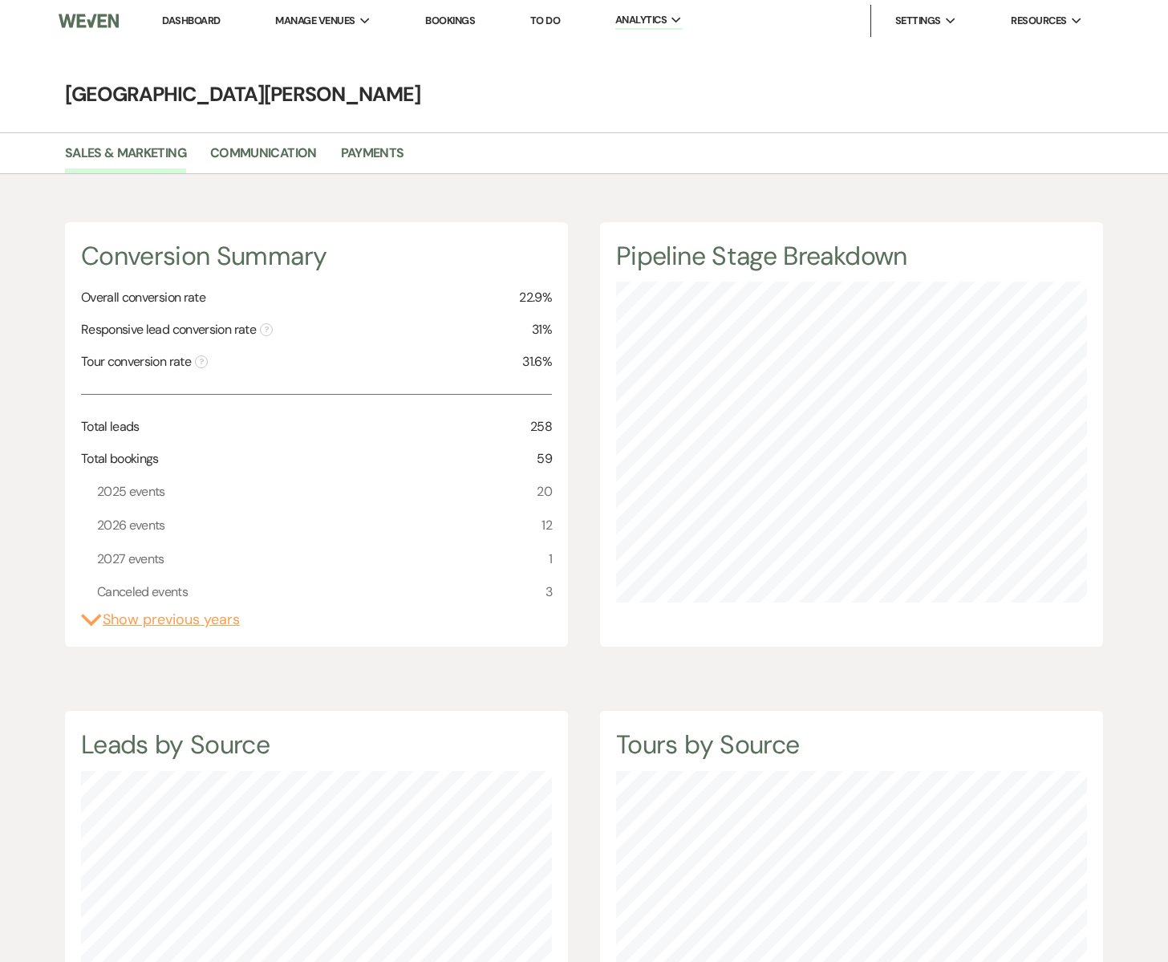
scroll to position [962, 1168]
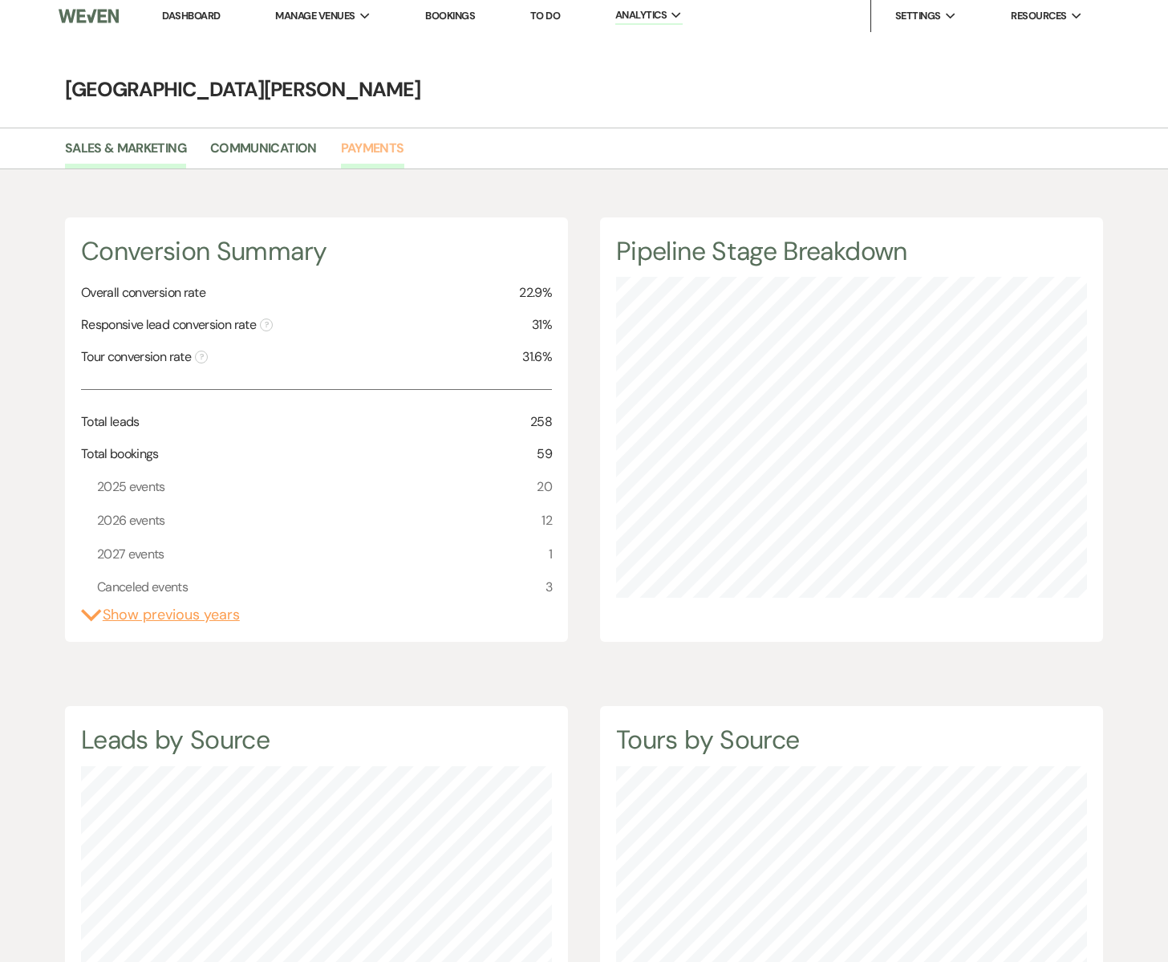
click at [376, 145] on link "Payments" at bounding box center [372, 153] width 63 height 30
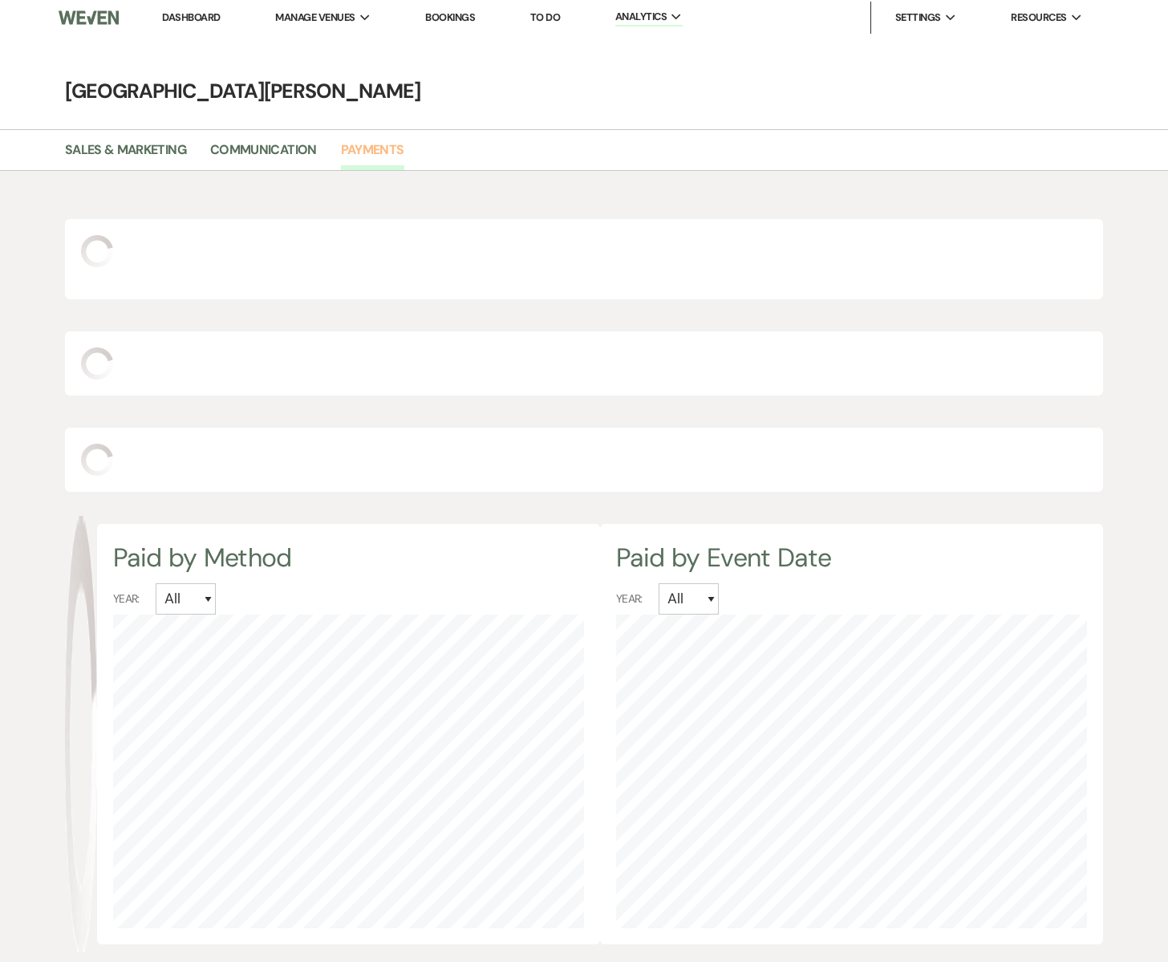
scroll to position [4, 0]
select select "2025"
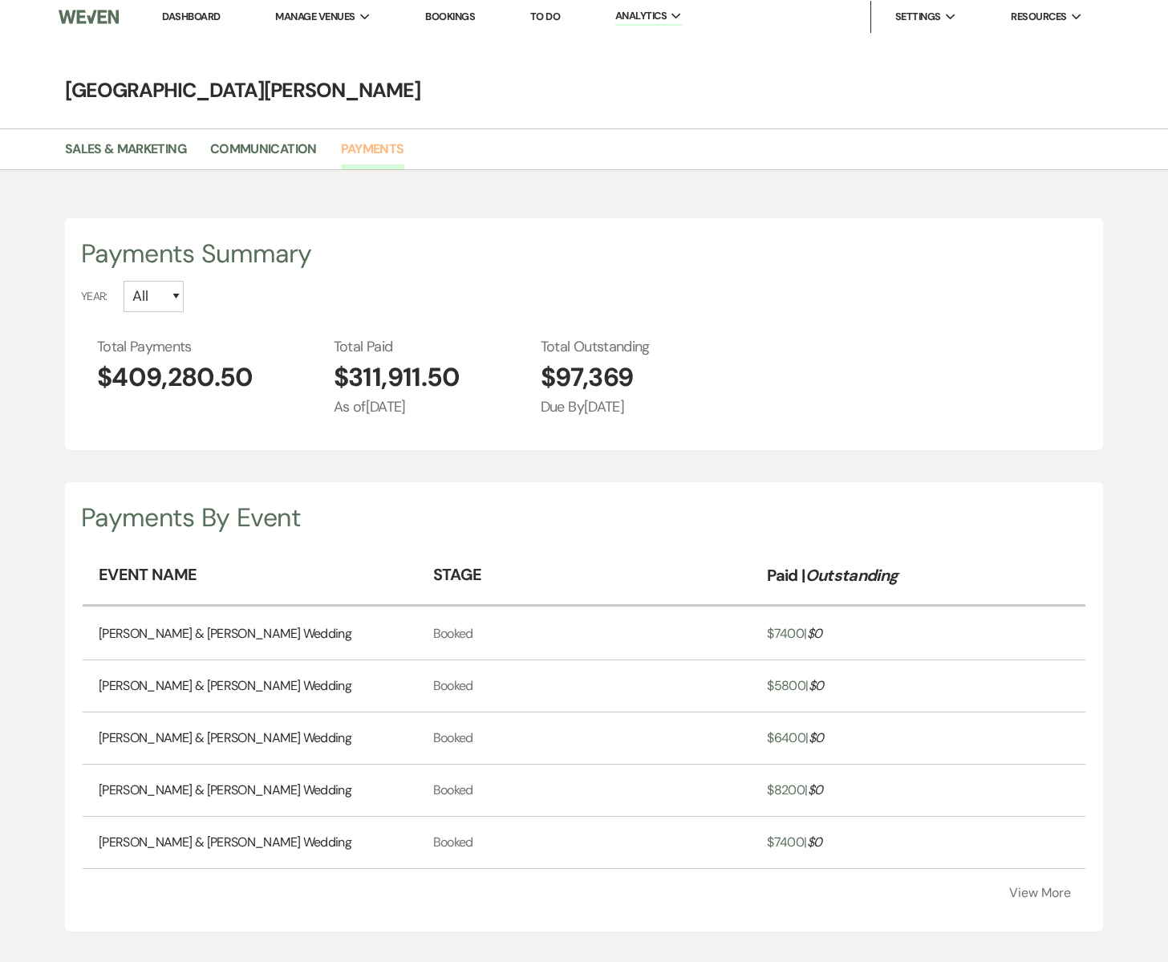
scroll to position [962, 1168]
click at [179, 294] on select "All 2027 [CREDIT_CARD_NUMBER]" at bounding box center [154, 296] width 60 height 31
select select "2025"
click at [124, 281] on select "All 2027 [CREDIT_CARD_NUMBER]" at bounding box center [154, 296] width 60 height 31
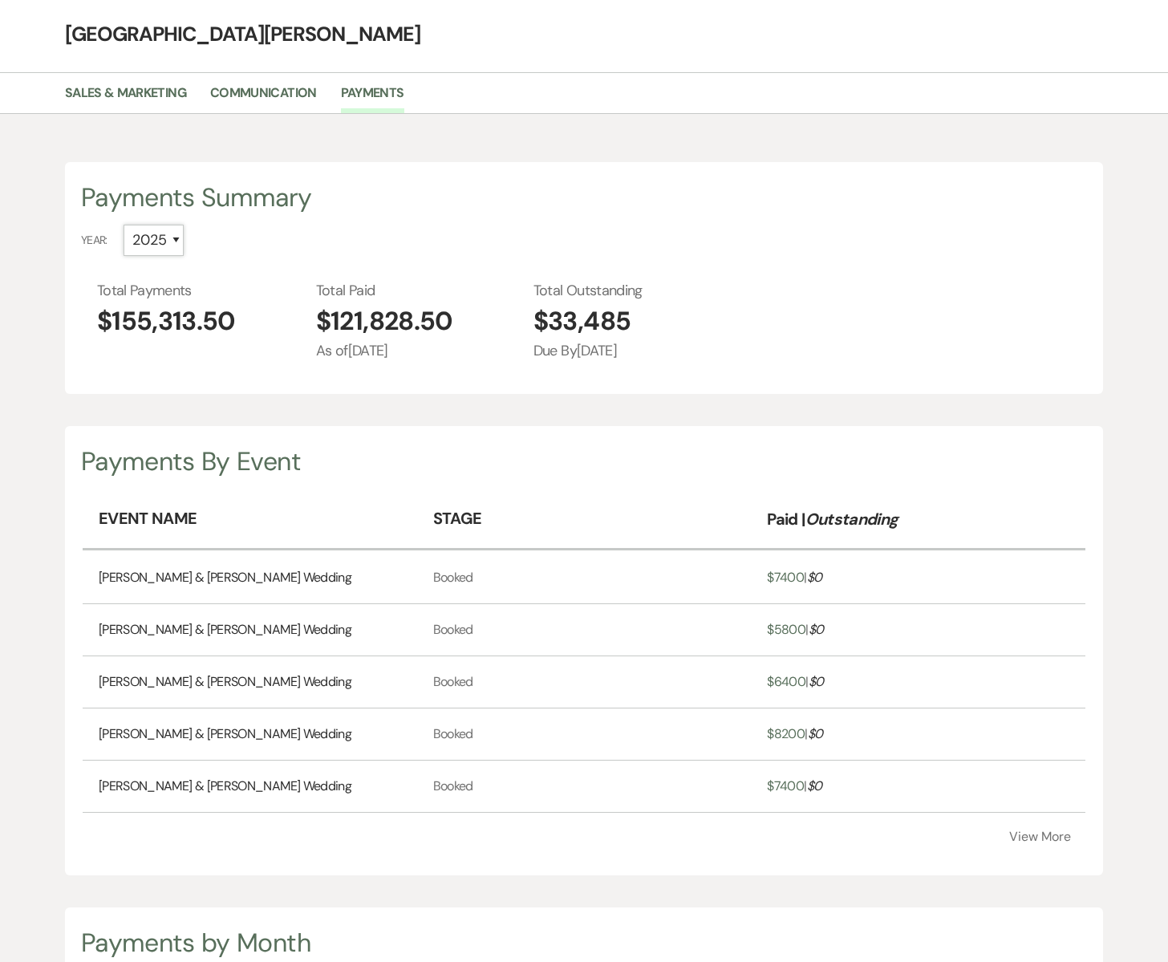
scroll to position [0, 0]
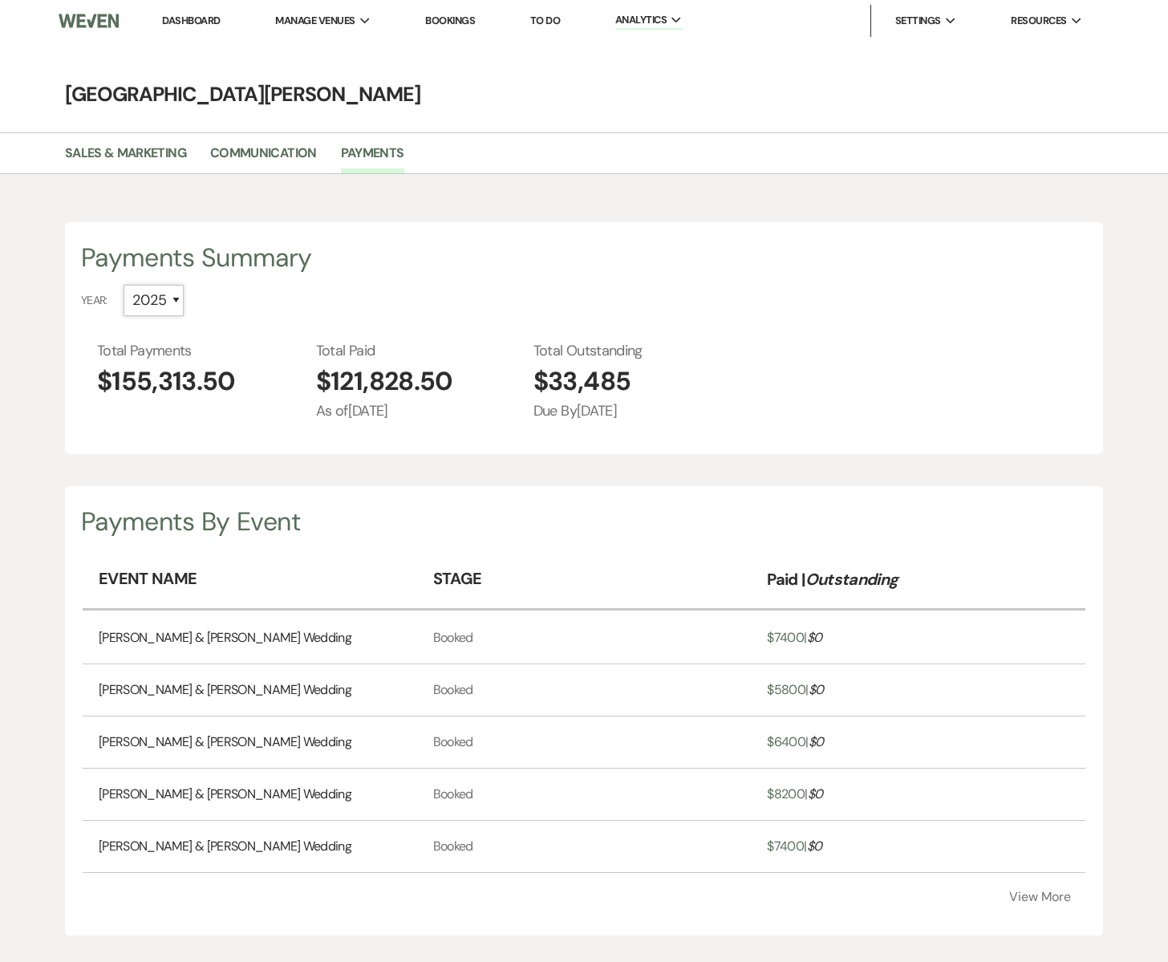
click at [180, 298] on select "All 2027 [CREDIT_CARD_NUMBER]" at bounding box center [154, 300] width 60 height 31
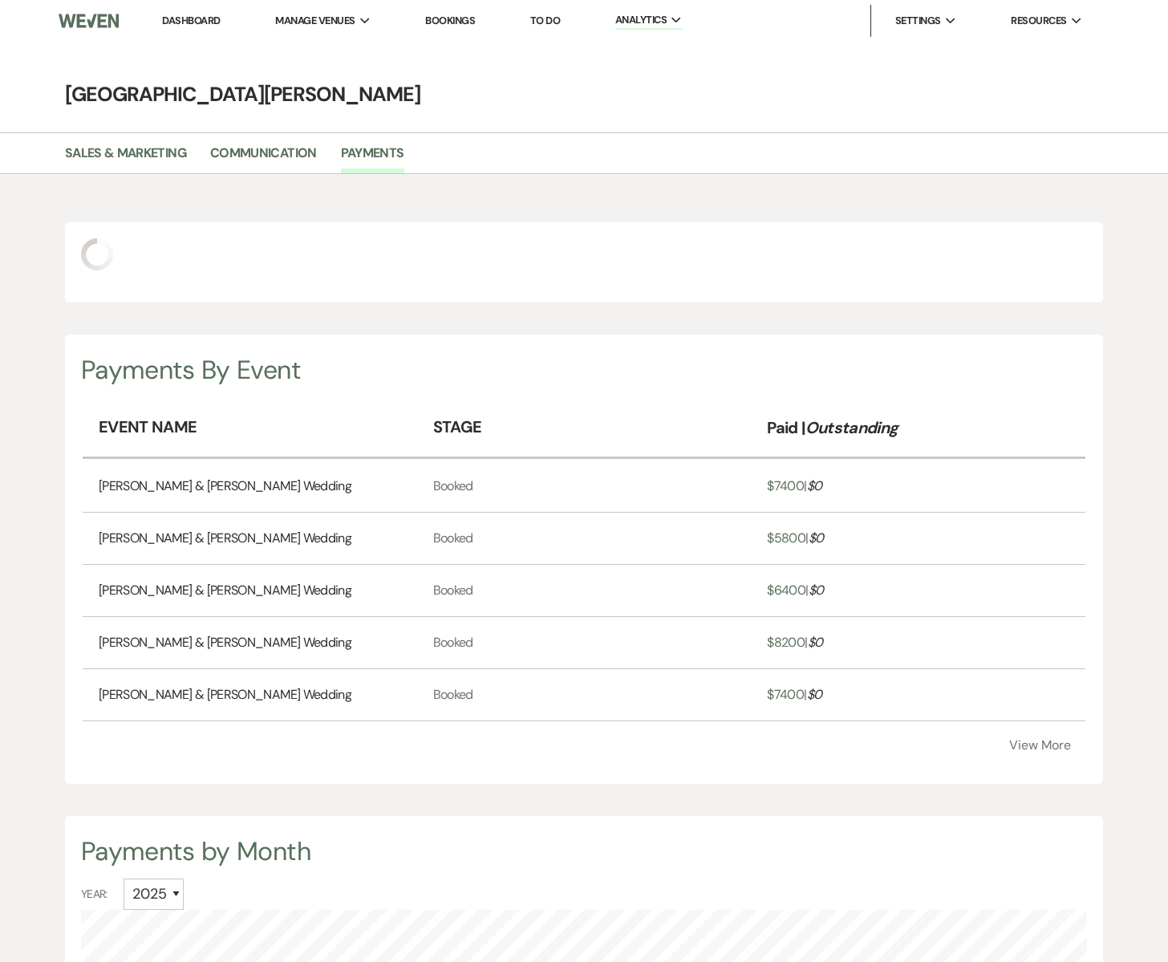
select select "2026"
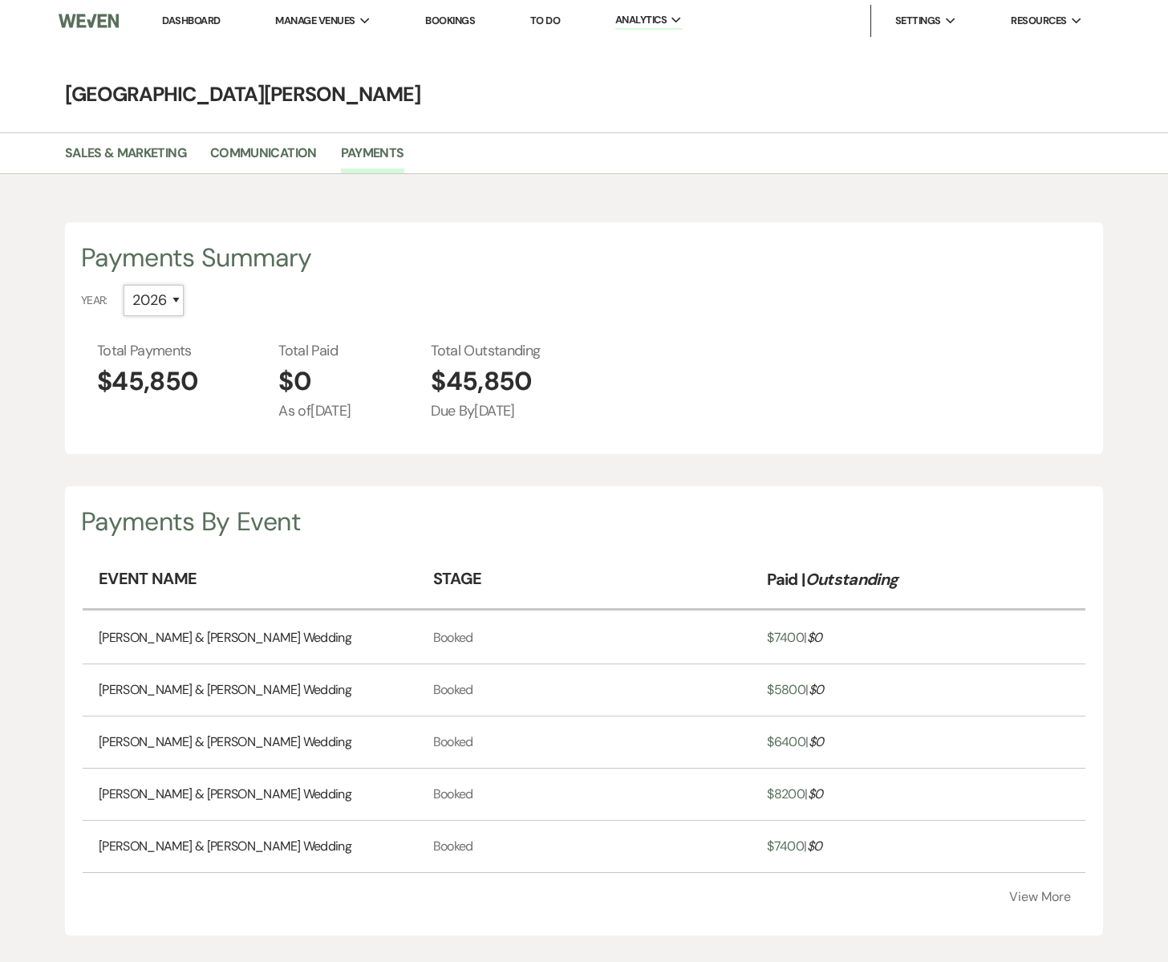
click at [177, 301] on select "All 2027 [CREDIT_CARD_NUMBER]" at bounding box center [154, 300] width 60 height 31
select select "2027"
